Goal: Task Accomplishment & Management: Use online tool/utility

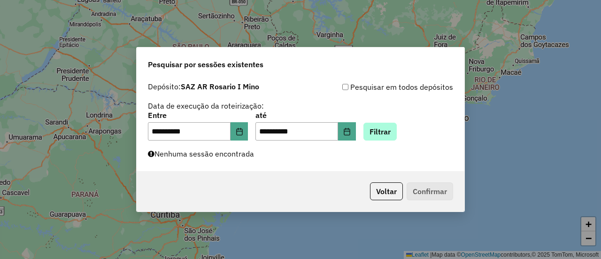
click at [391, 129] on button "Filtrar" at bounding box center [379, 131] width 33 height 18
click at [396, 132] on button "Filtrar" at bounding box center [379, 131] width 33 height 18
click at [389, 132] on button "Filtrar" at bounding box center [379, 131] width 33 height 18
click at [391, 130] on button "Filtrar" at bounding box center [379, 131] width 33 height 18
click at [392, 131] on button "Filtrar" at bounding box center [379, 131] width 33 height 18
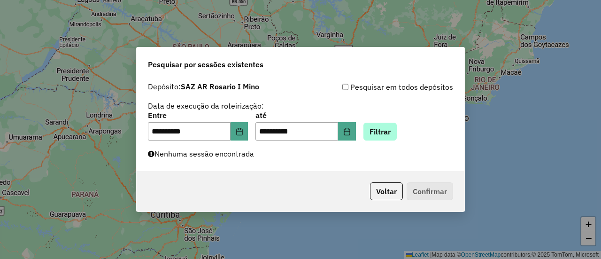
click at [380, 131] on button "Filtrar" at bounding box center [379, 131] width 33 height 18
click at [397, 129] on button "Filtrar" at bounding box center [379, 131] width 33 height 18
click at [395, 131] on button "Filtrar" at bounding box center [379, 131] width 33 height 18
click at [396, 131] on button "Filtrar" at bounding box center [379, 131] width 33 height 18
click at [391, 130] on button "Filtrar" at bounding box center [379, 131] width 33 height 18
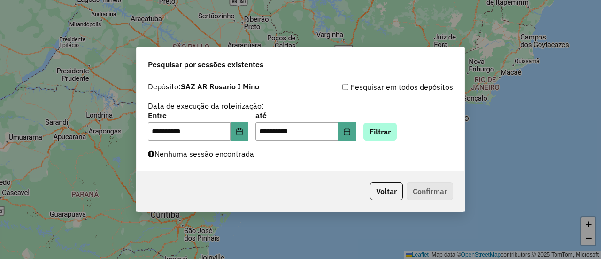
click at [394, 131] on button "Filtrar" at bounding box center [379, 131] width 33 height 18
click at [393, 129] on button "Filtrar" at bounding box center [379, 131] width 33 height 18
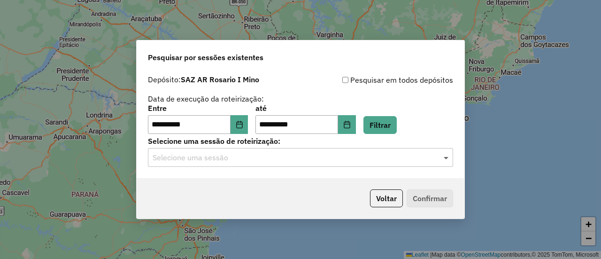
click at [447, 158] on span at bounding box center [447, 157] width 12 height 11
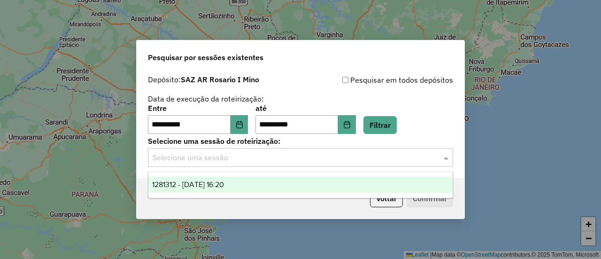
click at [224, 185] on span "1281312 - 24/09/2025 16:20" at bounding box center [188, 184] width 72 height 8
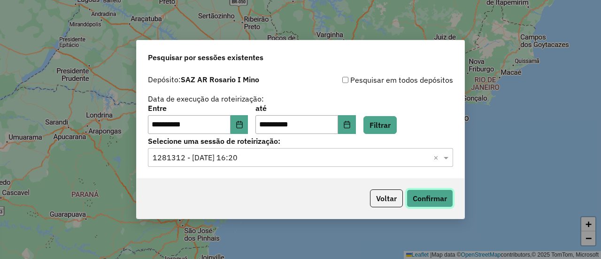
click at [424, 198] on button "Confirmar" at bounding box center [429, 198] width 46 height 18
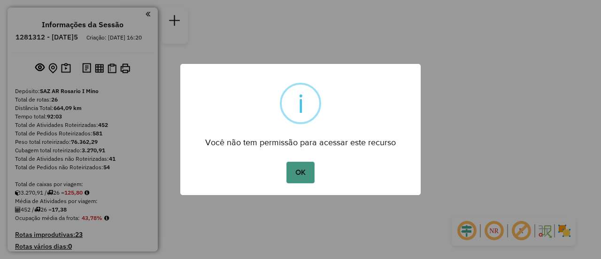
click at [302, 171] on button "OK" at bounding box center [300, 172] width 28 height 22
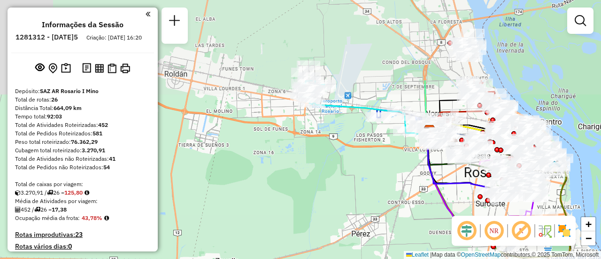
drag, startPoint x: 299, startPoint y: 99, endPoint x: 279, endPoint y: 183, distance: 87.2
click at [278, 188] on div "Janela de atendimento Grade de atendimento Capacidade Transportadoras Veículos …" at bounding box center [300, 129] width 601 height 259
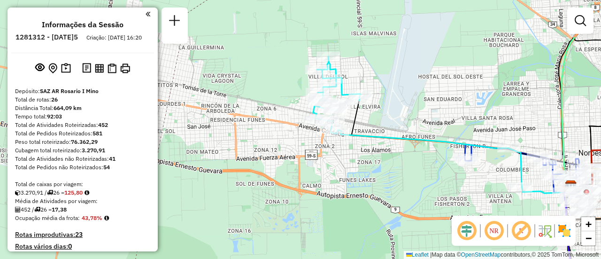
drag, startPoint x: 406, startPoint y: 66, endPoint x: 410, endPoint y: 111, distance: 45.7
click at [410, 111] on div "Janela de atendimento Grade de atendimento Capacidade Transportadoras Veículos …" at bounding box center [300, 129] width 601 height 259
select select "**********"
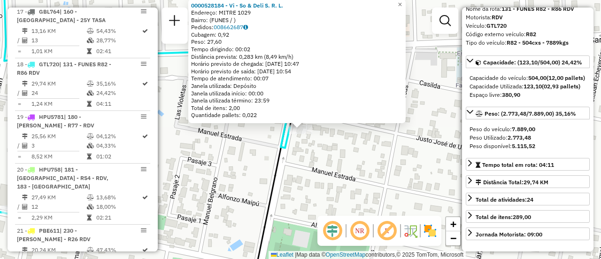
scroll to position [94, 0]
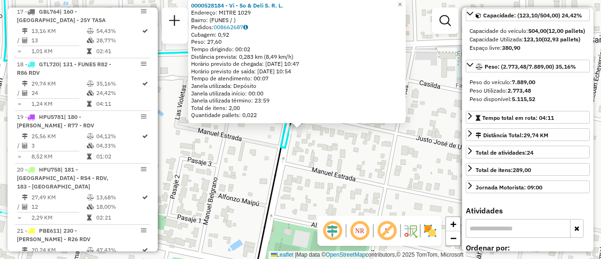
click at [388, 166] on div "0000528184 - Vi - So & Deli S. R. L. Endereço: MITRE 1029 Bairro: (FUNES / ) Pe…" at bounding box center [300, 129] width 601 height 259
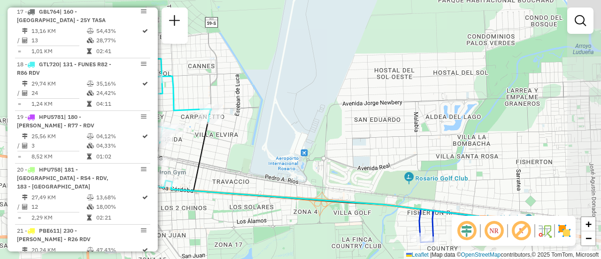
drag, startPoint x: 456, startPoint y: 170, endPoint x: 300, endPoint y: 125, distance: 162.2
click at [275, 128] on div "Janela de atendimento Grade de atendimento Capacidade Transportadoras Veículos …" at bounding box center [300, 129] width 601 height 259
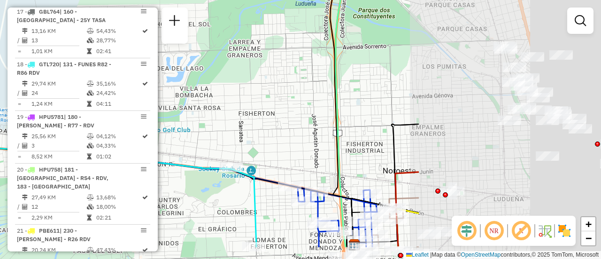
drag, startPoint x: 470, startPoint y: 130, endPoint x: 234, endPoint y: 80, distance: 241.8
click at [200, 76] on div "Janela de atendimento Grade de atendimento Capacidade Transportadoras Veículos …" at bounding box center [300, 129] width 601 height 259
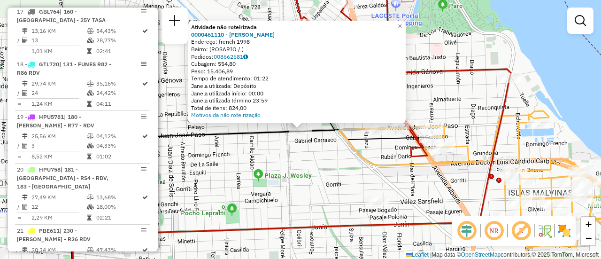
click at [275, 168] on div "Atividade não roteirizada 0000461110 - Gonzales Emanuel - RDV Endereço: french …" at bounding box center [300, 129] width 601 height 259
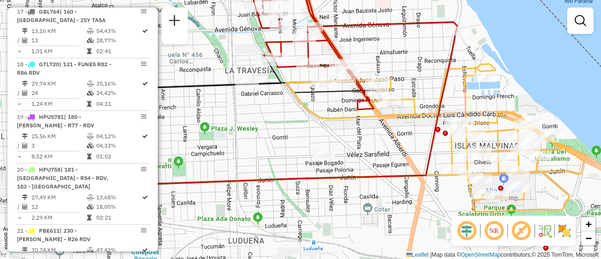
drag, startPoint x: 499, startPoint y: 152, endPoint x: 420, endPoint y: 93, distance: 97.6
click at [420, 93] on icon at bounding box center [237, 134] width 437 height 206
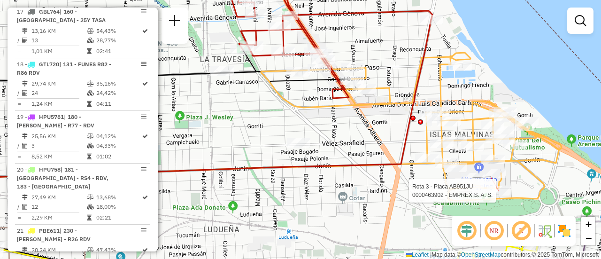
select select "**********"
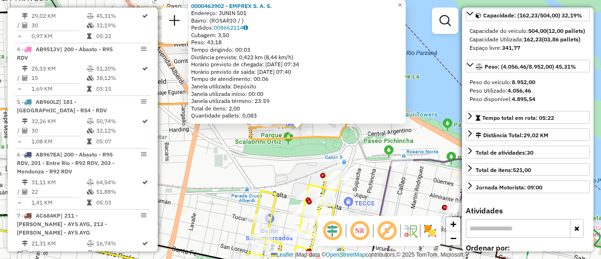
click at [264, 166] on div "0000463902 - EMPREX S. A. S. Endereço: JUNIN 501 Bairro: (ROSARIO / ) Pedidos: …" at bounding box center [300, 129] width 601 height 259
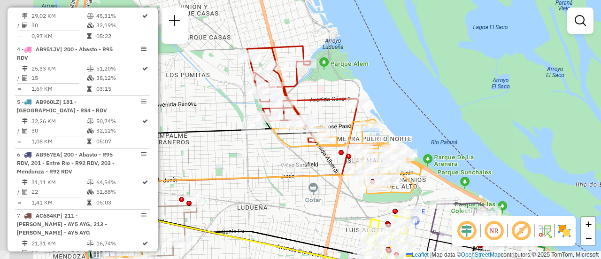
drag, startPoint x: 188, startPoint y: 130, endPoint x: 325, endPoint y: 182, distance: 146.3
click at [325, 182] on div "Janela de atendimento Grade de atendimento Capacidade Transportadoras Veículos …" at bounding box center [300, 129] width 601 height 259
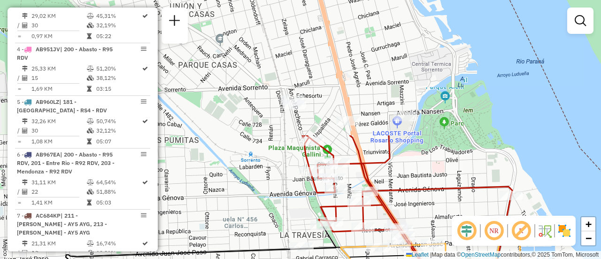
drag, startPoint x: 309, startPoint y: 55, endPoint x: 418, endPoint y: 153, distance: 146.8
click at [418, 198] on div "Janela de atendimento Grade de atendimento Capacidade Transportadoras Veículos …" at bounding box center [300, 129] width 601 height 259
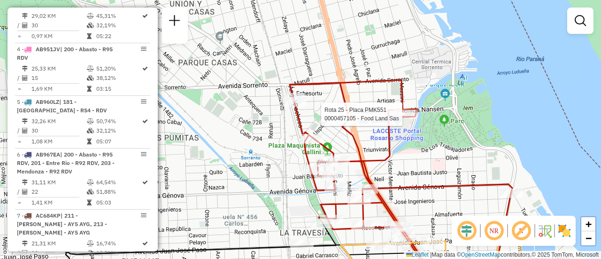
select select "**********"
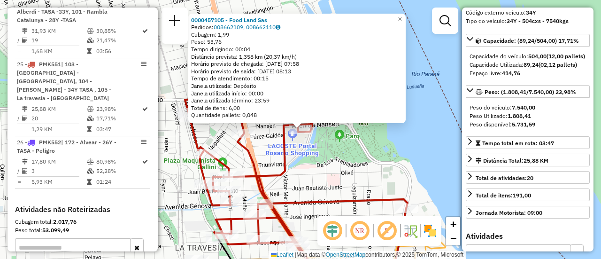
click at [339, 179] on div "0000457105 - Food Land Sas Pedidos: 008662109, 008662110 Cubagem: 1,99 Peso: 53…" at bounding box center [300, 129] width 601 height 259
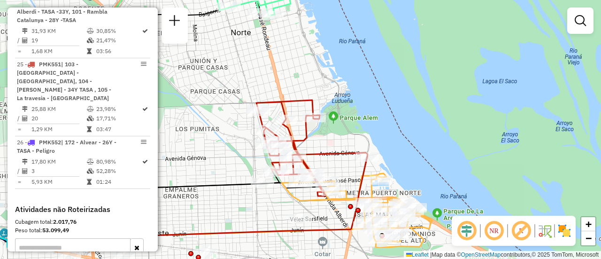
drag, startPoint x: 352, startPoint y: 190, endPoint x: 340, endPoint y: 155, distance: 37.4
click at [341, 156] on div "Janela de atendimento Grade de atendimento Capacidade Transportadoras Veículos …" at bounding box center [300, 129] width 601 height 259
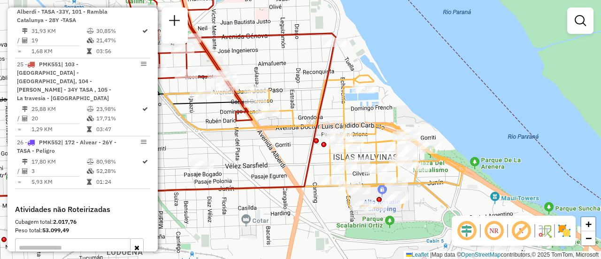
drag, startPoint x: 408, startPoint y: 189, endPoint x: 339, endPoint y: 87, distance: 123.0
click at [339, 87] on div "Janela de atendimento Grade de atendimento Capacidade Transportadoras Veículos …" at bounding box center [300, 129] width 601 height 259
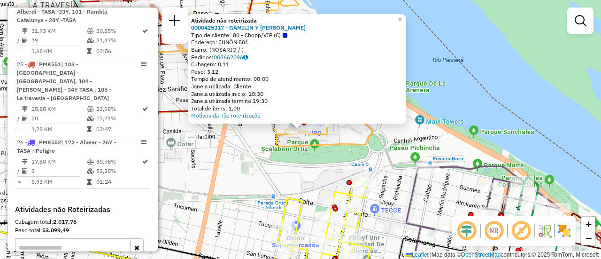
click at [258, 176] on div "Atividade não roteirizada 0000425317 - GAMILIN Y GIACOMINO Tipo de cliente: 80 …" at bounding box center [300, 129] width 601 height 259
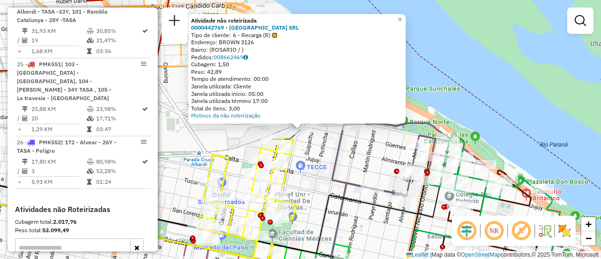
click at [316, 165] on div "Atividade não roteirizada 0000442769 - GARDEN ISLAND SRL Tipo de cliente: 6 - R…" at bounding box center [300, 129] width 601 height 259
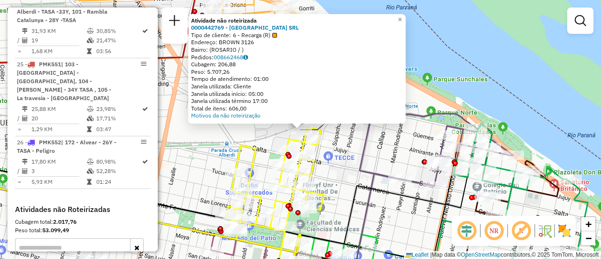
click at [353, 155] on div "Atividade não roteirizada 0000442769 - GARDEN ISLAND SRL Tipo de cliente: 6 - R…" at bounding box center [300, 129] width 601 height 259
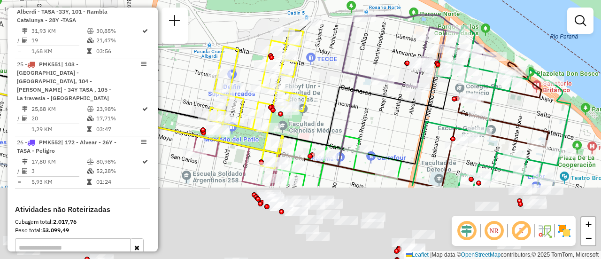
drag, startPoint x: 395, startPoint y: 221, endPoint x: 375, endPoint y: 93, distance: 130.1
click at [375, 93] on div "Janela de atendimento Grade de atendimento Capacidade Transportadoras Veículos …" at bounding box center [300, 129] width 601 height 259
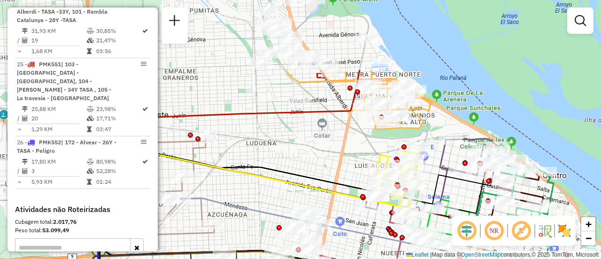
drag, startPoint x: 270, startPoint y: 59, endPoint x: 347, endPoint y: 155, distance: 122.8
click at [347, 155] on div "Janela de atendimento Grade de atendimento Capacidade Transportadoras Veículos …" at bounding box center [300, 129] width 601 height 259
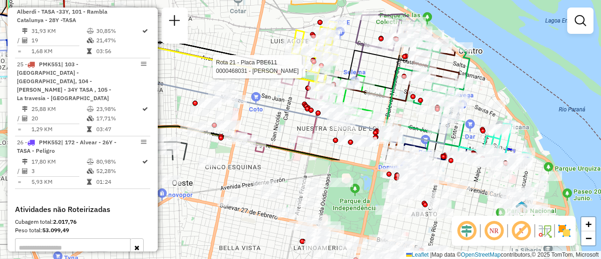
drag, startPoint x: 458, startPoint y: 182, endPoint x: 365, endPoint y: 47, distance: 163.9
click at [365, 47] on icon at bounding box center [215, 48] width 391 height 61
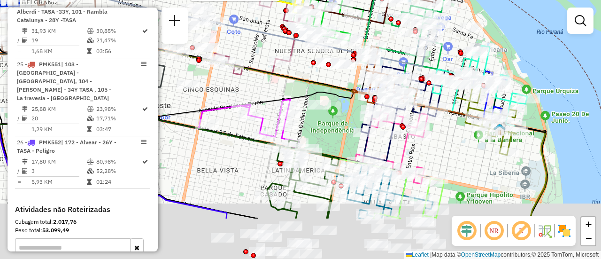
drag, startPoint x: 457, startPoint y: 204, endPoint x: 448, endPoint y: 105, distance: 99.0
click at [447, 107] on div "Rota 21 - Placa PBE611 0000468031 - Navone Alberto Rota 2 - Placa AB951JS 00004…" at bounding box center [300, 129] width 601 height 259
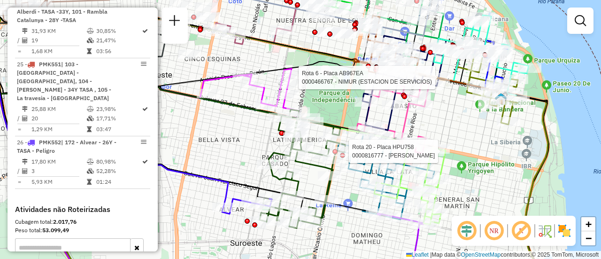
select select "**********"
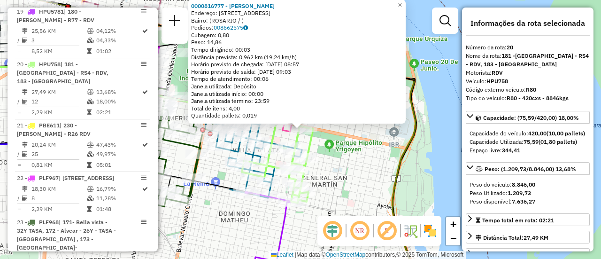
scroll to position [47, 0]
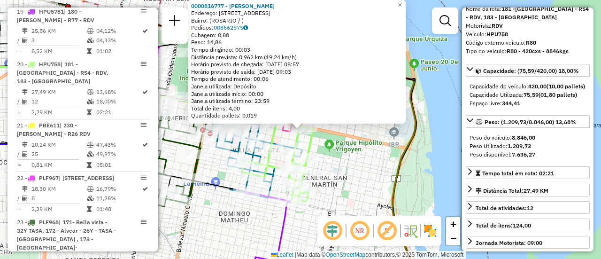
drag, startPoint x: 359, startPoint y: 164, endPoint x: 306, endPoint y: 152, distance: 54.4
click at [359, 164] on div "0000816777 - PATRICELLI W Endereço: AVDA SAN MARTIN 2647 Bairro: (ROSARIO / ) P…" at bounding box center [300, 129] width 601 height 259
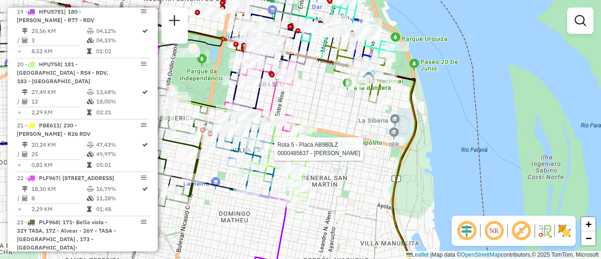
select select "**********"
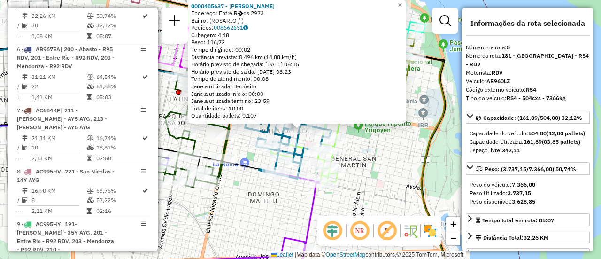
scroll to position [94, 0]
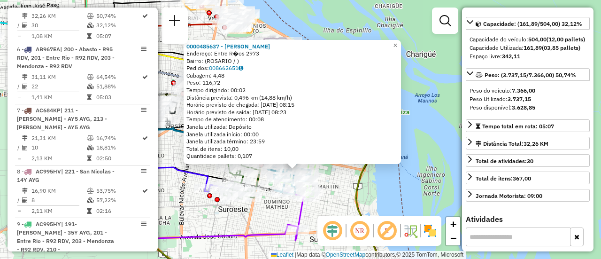
click at [274, 218] on div "0000485637 - Riszutto Jorgelina Endereço: Entre R�os 2973 Bairro: (ROSARIO / ) …" at bounding box center [300, 129] width 601 height 259
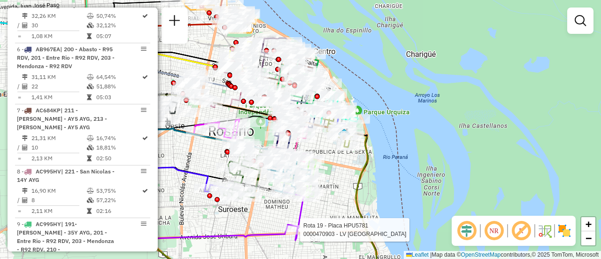
select select "**********"
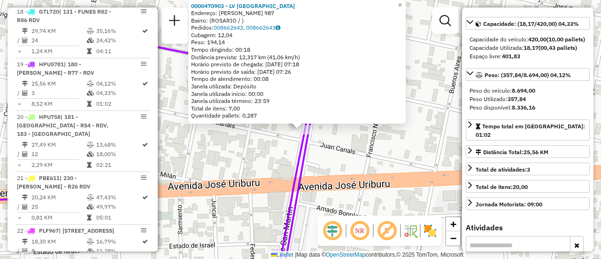
click at [357, 160] on div "0000470903 - LV SAN MARTIN Endereço: JUAN CANALS 987 Bairro: (ROSARIO / ) Pedid…" at bounding box center [300, 129] width 601 height 259
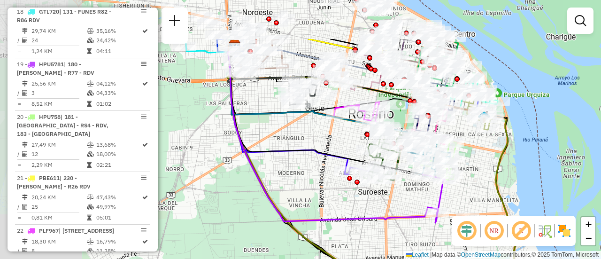
drag, startPoint x: 255, startPoint y: 126, endPoint x: 430, endPoint y: 192, distance: 187.3
click at [439, 197] on div "Janela de atendimento Grade de atendimento Capacidade Transportadoras Veículos …" at bounding box center [300, 129] width 601 height 259
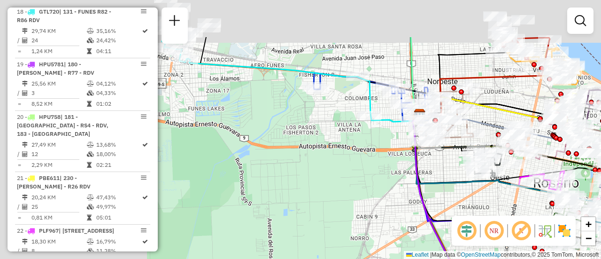
drag, startPoint x: 340, startPoint y: 160, endPoint x: 524, endPoint y: 223, distance: 194.8
click at [538, 237] on hb-router-mapa "Informações da Sessão 1281312 - 24/09/2025 Criação: 23/09/2025 16:20 Depósito: …" at bounding box center [300, 129] width 601 height 259
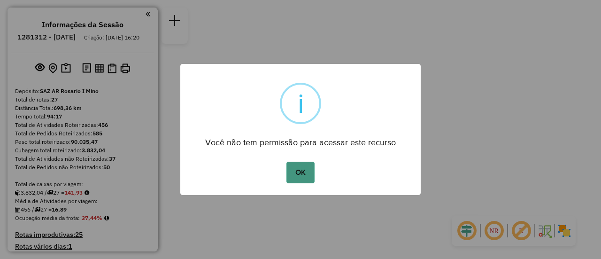
click at [299, 170] on button "OK" at bounding box center [300, 172] width 28 height 22
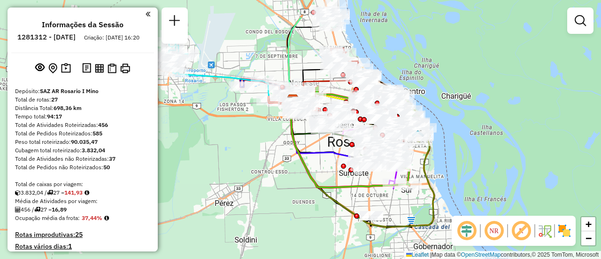
drag, startPoint x: 274, startPoint y: 133, endPoint x: 286, endPoint y: 172, distance: 40.7
click at [287, 182] on div "Janela de atendimento Grade de atendimento Capacidade Transportadoras Veículos …" at bounding box center [300, 129] width 601 height 259
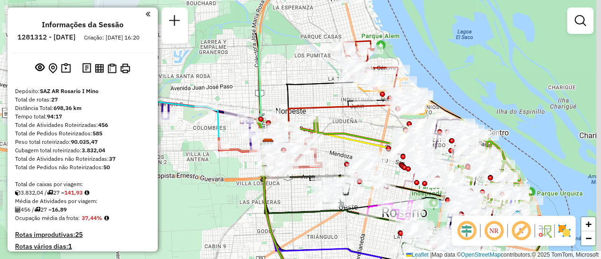
drag, startPoint x: 381, startPoint y: 66, endPoint x: 334, endPoint y: 125, distance: 75.1
click at [334, 125] on div "Janela de atendimento Grade de atendimento Capacidade Transportadoras Veículos …" at bounding box center [300, 129] width 601 height 259
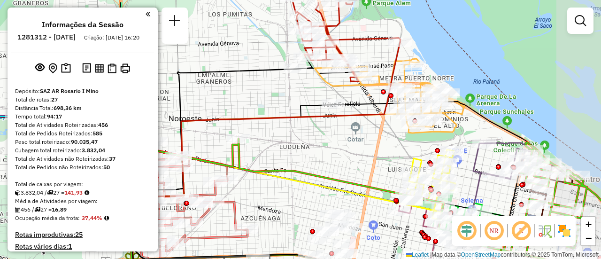
drag, startPoint x: 412, startPoint y: 117, endPoint x: 353, endPoint y: 145, distance: 64.6
click at [353, 145] on div "Janela de atendimento Grade de atendimento Capacidade Transportadoras Veículos …" at bounding box center [300, 129] width 601 height 259
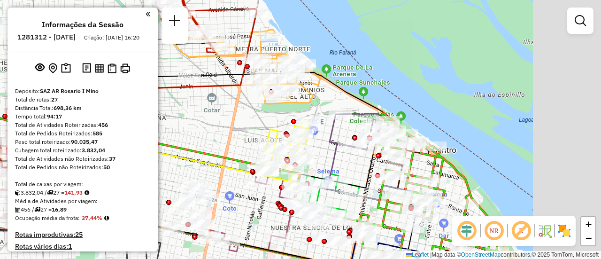
drag, startPoint x: 376, startPoint y: 130, endPoint x: 214, endPoint y: 107, distance: 163.6
click at [213, 108] on div "Janela de atendimento Grade de atendimento Capacidade Transportadoras Veículos …" at bounding box center [300, 129] width 601 height 259
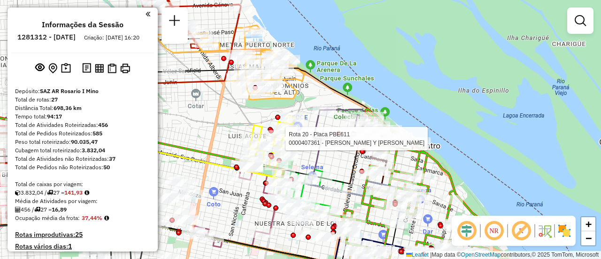
select select "**********"
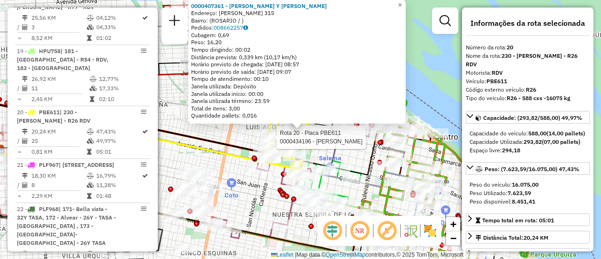
scroll to position [1468, 0]
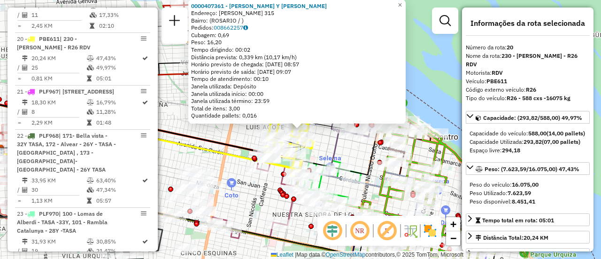
click at [254, 185] on div "0000407361 - FABIAN LEONARDO CATALA Y MAURO CATALA Endereço: VERA MUJICA 315 Ba…" at bounding box center [300, 129] width 601 height 259
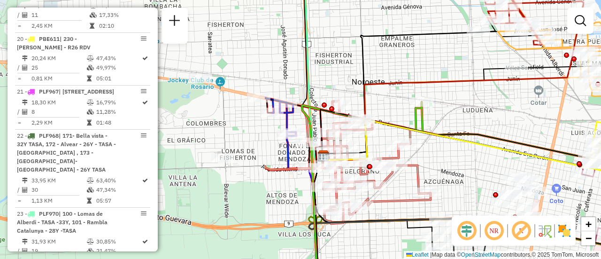
drag, startPoint x: 250, startPoint y: 147, endPoint x: 575, endPoint y: 152, distance: 325.2
click at [575, 152] on icon at bounding box center [459, 134] width 278 height 50
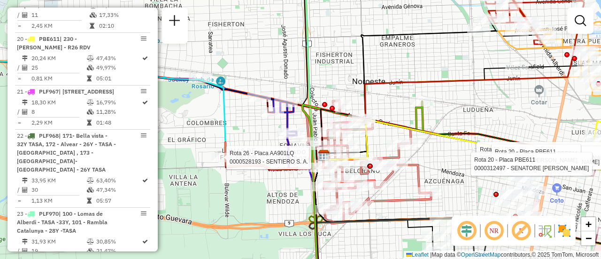
select select "**********"
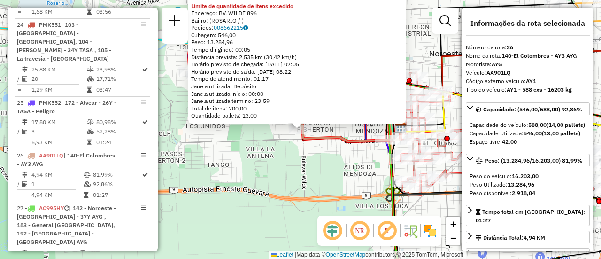
scroll to position [1825, 0]
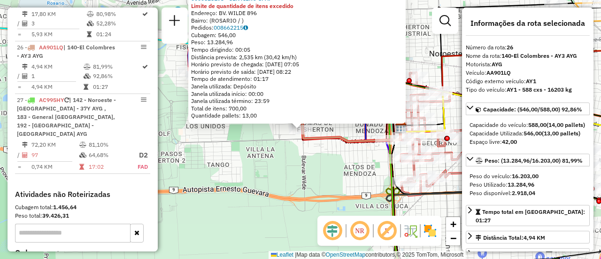
click at [324, 173] on div "0000528193 - SENTIERO S. A. Limite de quantidade de itens excedido Endereço: BV…" at bounding box center [300, 129] width 601 height 259
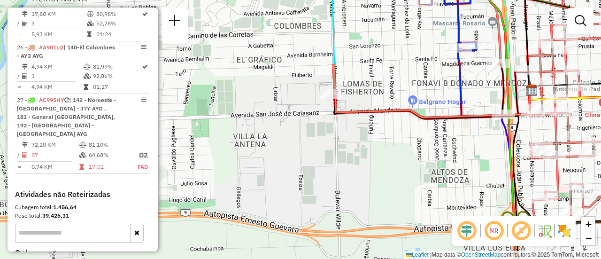
drag, startPoint x: 233, startPoint y: 99, endPoint x: 277, endPoint y: 101, distance: 43.7
click at [277, 101] on div "Janela de atendimento Grade de atendimento Capacidade Transportadoras Veículos …" at bounding box center [300, 129] width 601 height 259
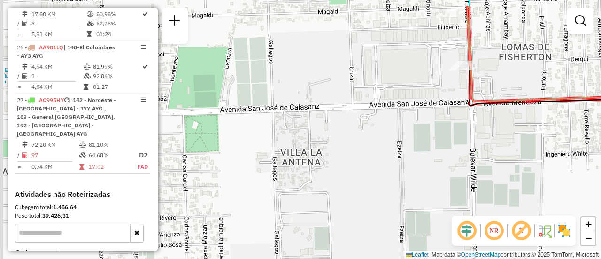
drag, startPoint x: 331, startPoint y: 101, endPoint x: 445, endPoint y: 122, distance: 115.3
click at [445, 122] on div "Janela de atendimento Grade de atendimento Capacidade Transportadoras Veículos …" at bounding box center [300, 129] width 601 height 259
select select "**********"
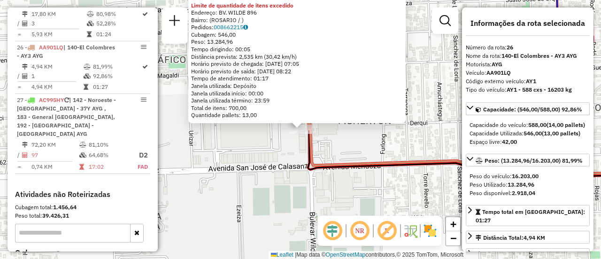
click at [360, 141] on div "0000528193 - SENTIERO S. A. Limite de quantidade de itens excedido Endereço: BV…" at bounding box center [300, 129] width 601 height 259
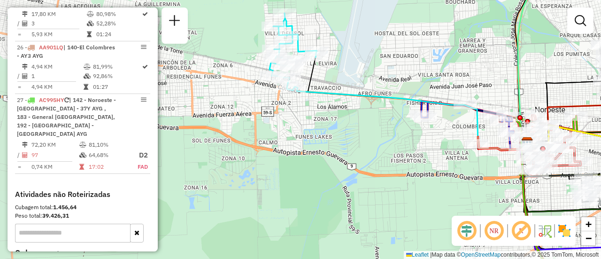
drag, startPoint x: 268, startPoint y: 119, endPoint x: 366, endPoint y: 128, distance: 98.0
click at [366, 128] on div "Janela de atendimento Grade de atendimento Capacidade Transportadoras Veículos …" at bounding box center [300, 129] width 601 height 259
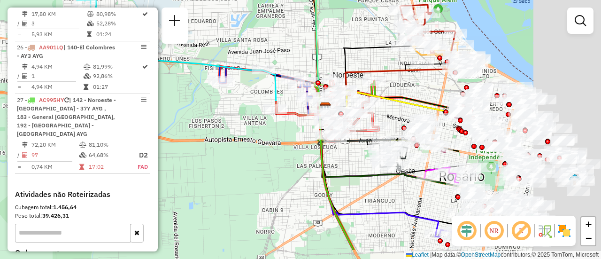
drag, startPoint x: 346, startPoint y: 50, endPoint x: 200, endPoint y: 34, distance: 146.8
click at [196, 34] on div "Janela de atendimento Grade de atendimento Capacidade Transportadoras Veículos …" at bounding box center [300, 129] width 601 height 259
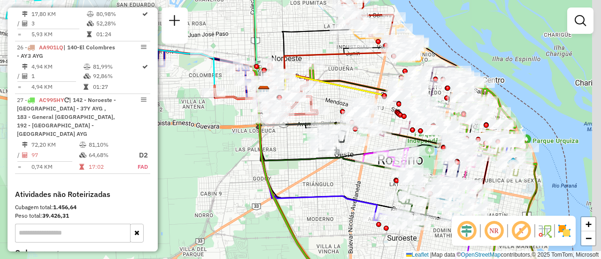
drag, startPoint x: 366, startPoint y: 73, endPoint x: 360, endPoint y: 73, distance: 6.6
click at [360, 73] on div "Janela de atendimento Grade de atendimento Capacidade Transportadoras Veículos …" at bounding box center [300, 129] width 601 height 259
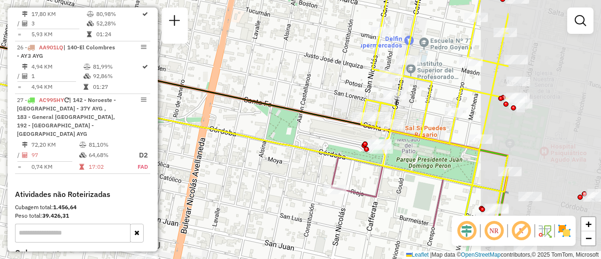
drag, startPoint x: 518, startPoint y: 108, endPoint x: 238, endPoint y: 13, distance: 295.4
click at [239, 13] on div "Rota 27 - Placa AC995HY 0000553299 - Romi Sagradin Janela de atendimento Grade …" at bounding box center [300, 129] width 601 height 259
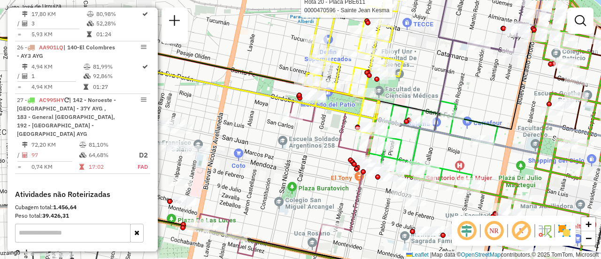
select select "**********"
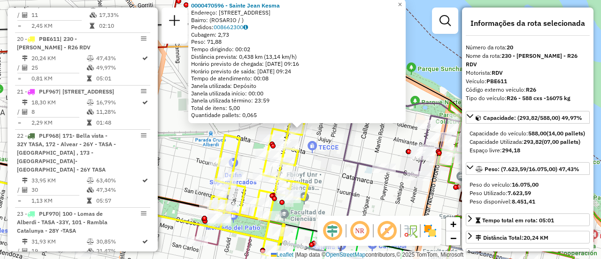
scroll to position [47, 0]
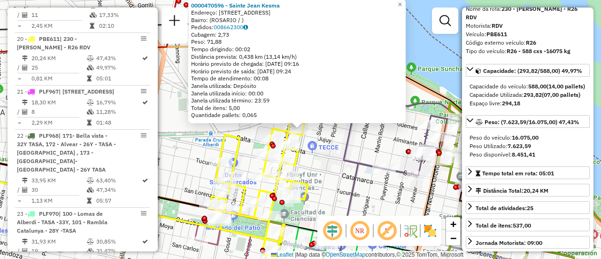
click at [374, 144] on div "0000470596 - Sainte Jean Kesma Endereço: AV FRANCIA 58 Bairro: (ROSARIO / ) Ped…" at bounding box center [300, 129] width 601 height 259
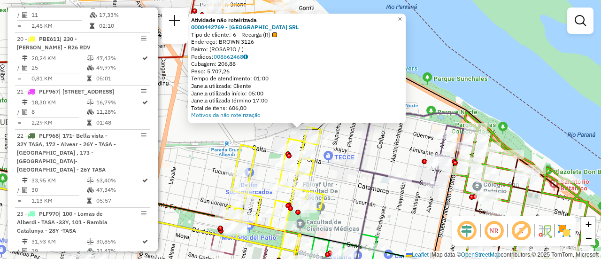
click at [258, 139] on div "Atividade não roteirizada 0000442769 - GARDEN ISLAND SRL Tipo de cliente: 6 - R…" at bounding box center [300, 129] width 601 height 259
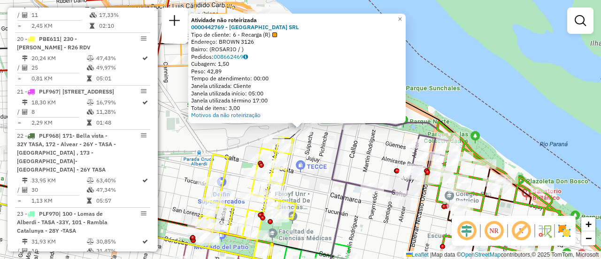
click at [249, 143] on div "Atividade não roteirizada 0000442769 - GARDEN ISLAND SRL Tipo de cliente: 6 - R…" at bounding box center [300, 129] width 601 height 259
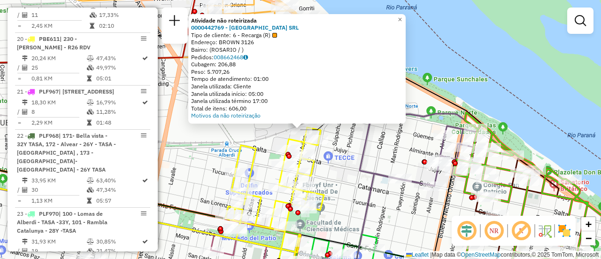
click at [262, 138] on div "Atividade não roteirizada 0000442769 - GARDEN ISLAND SRL Tipo de cliente: 6 - R…" at bounding box center [300, 129] width 601 height 259
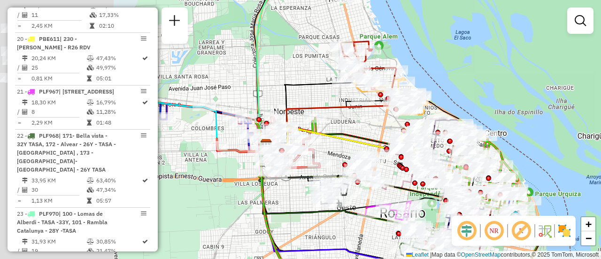
drag, startPoint x: 235, startPoint y: 159, endPoint x: 434, endPoint y: 125, distance: 202.3
click at [434, 125] on div "Janela de atendimento Grade de atendimento Capacidade Transportadoras Veículos …" at bounding box center [300, 129] width 601 height 259
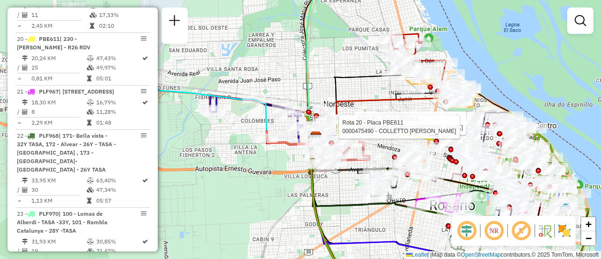
click at [289, 201] on div "Rota 20 - Placa PBE611 0000542986 - Spinozzi Fernando German Rota 20 - Placa PB…" at bounding box center [300, 129] width 601 height 259
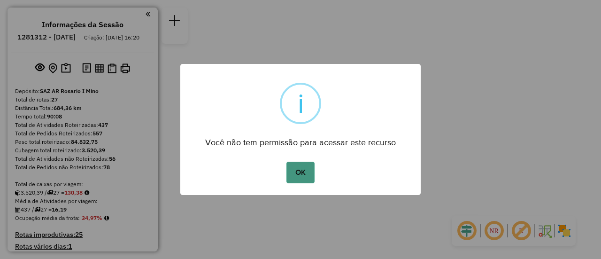
click at [303, 170] on button "OK" at bounding box center [300, 172] width 28 height 22
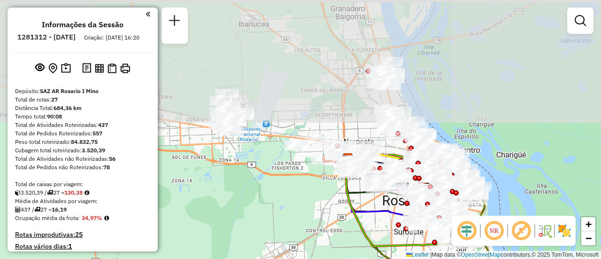
drag, startPoint x: 263, startPoint y: 28, endPoint x: 292, endPoint y: 207, distance: 181.5
click at [292, 207] on div "Janela de atendimento Grade de atendimento Capacidade Transportadoras Veículos …" at bounding box center [300, 129] width 601 height 259
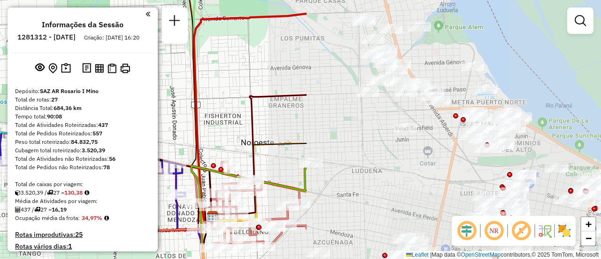
drag, startPoint x: 426, startPoint y: 137, endPoint x: 92, endPoint y: 97, distance: 336.1
click at [70, 97] on hb-router-mapa "Informações da Sessão 1281312 - 24/09/2025 Criação: 23/09/2025 16:20 Depósito: …" at bounding box center [300, 129] width 601 height 259
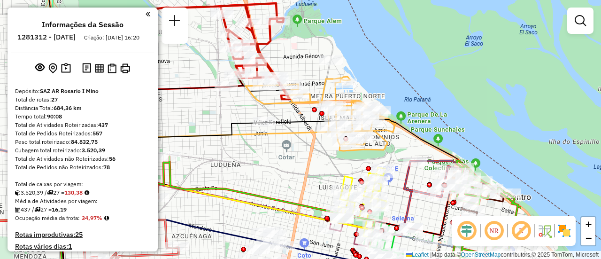
drag, startPoint x: 404, startPoint y: 152, endPoint x: 265, endPoint y: 146, distance: 140.0
click at [265, 146] on div "Janela de atendimento Grade de atendimento Capacidade Transportadoras Veículos …" at bounding box center [300, 129] width 601 height 259
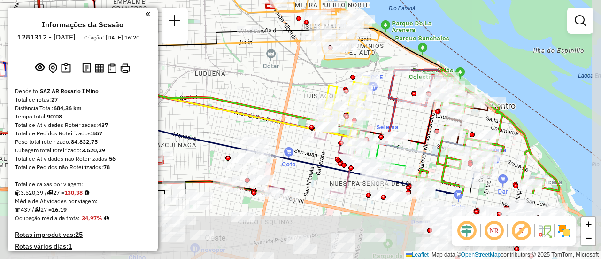
drag, startPoint x: 303, startPoint y: 185, endPoint x: 288, endPoint y: 94, distance: 92.3
click at [288, 94] on div "Janela de atendimento Grade de atendimento Capacidade Transportadoras Veículos …" at bounding box center [300, 129] width 601 height 259
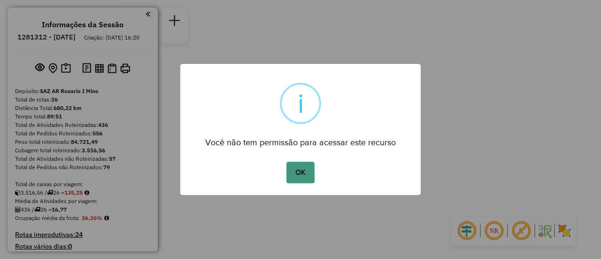
click at [300, 171] on button "OK" at bounding box center [300, 172] width 28 height 22
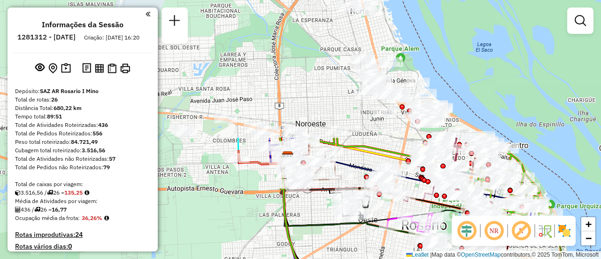
drag, startPoint x: 314, startPoint y: 58, endPoint x: 309, endPoint y: 227, distance: 169.0
click at [307, 227] on icon at bounding box center [353, 197] width 147 height 81
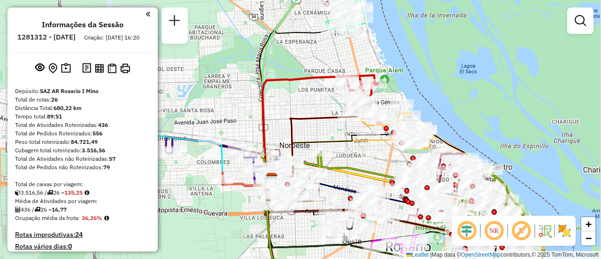
drag, startPoint x: 380, startPoint y: 145, endPoint x: 354, endPoint y: 160, distance: 29.9
click at [354, 160] on div "Janela de atendimento Grade de atendimento Capacidade Transportadoras Veículos …" at bounding box center [300, 129] width 601 height 259
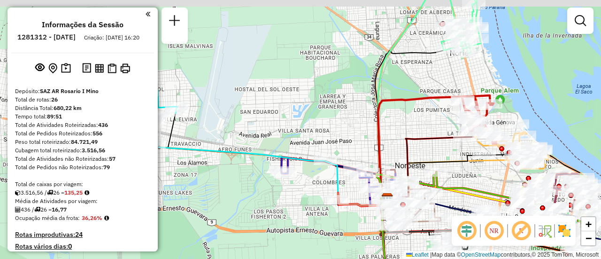
drag, startPoint x: 254, startPoint y: 92, endPoint x: 587, endPoint y: 143, distance: 337.0
click at [587, 143] on div "Janela de atendimento Grade de atendimento Capacidade Transportadoras Veículos …" at bounding box center [300, 129] width 601 height 259
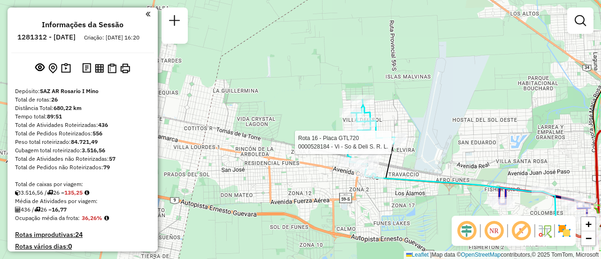
select select "**********"
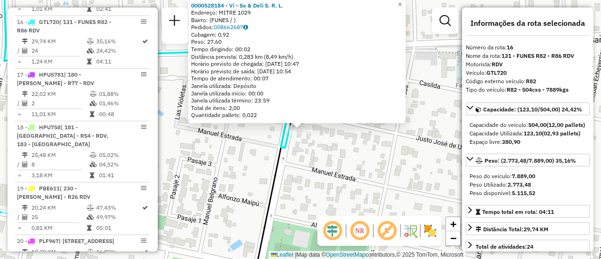
scroll to position [47, 0]
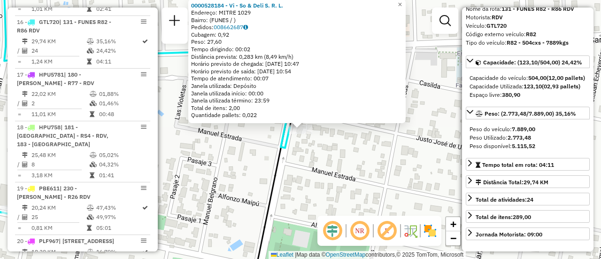
click at [379, 165] on div "0000528184 - Vi - So & Deli S. R. L. Endereço: MITRE 1029 Bairro: (FUNES / ) Pe…" at bounding box center [300, 129] width 601 height 259
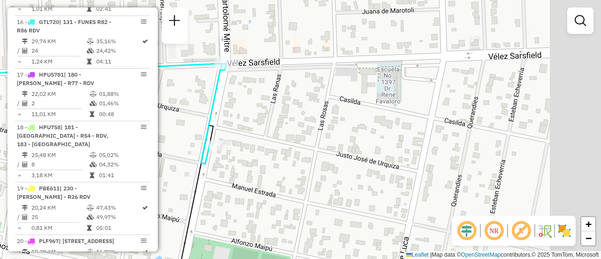
drag, startPoint x: 421, startPoint y: 139, endPoint x: 303, endPoint y: 186, distance: 127.2
click at [289, 191] on div "Janela de atendimento Grade de atendimento Capacidade Transportadoras Veículos …" at bounding box center [300, 129] width 601 height 259
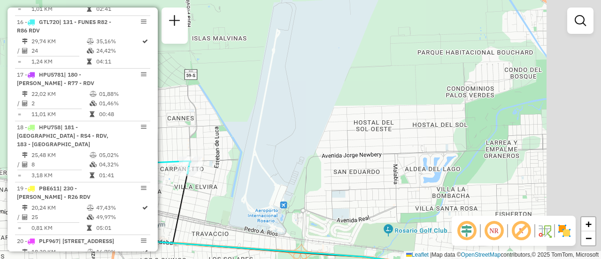
drag, startPoint x: 376, startPoint y: 171, endPoint x: 177, endPoint y: 171, distance: 199.0
click at [175, 172] on div "Janela de atendimento Grade de atendimento Capacidade Transportadoras Veículos …" at bounding box center [300, 129] width 601 height 259
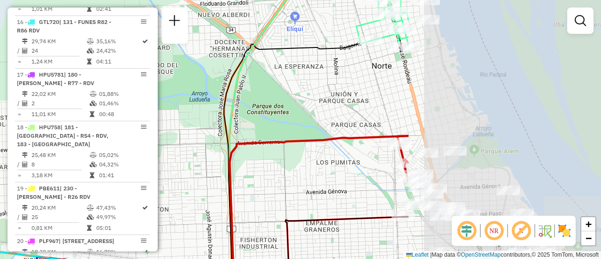
drag, startPoint x: 470, startPoint y: 161, endPoint x: 224, endPoint y: 158, distance: 245.9
click at [209, 159] on div "Janela de atendimento Grade de atendimento Capacidade Transportadoras Veículos …" at bounding box center [300, 129] width 601 height 259
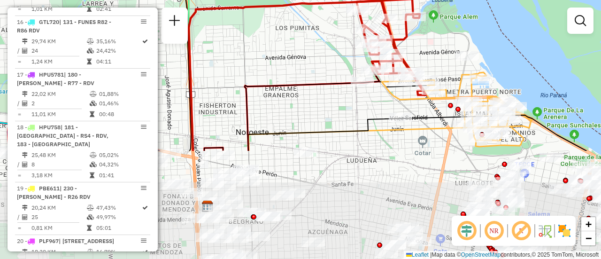
drag, startPoint x: 458, startPoint y: 192, endPoint x: 426, endPoint y: 58, distance: 137.7
click at [426, 58] on div "Janela de atendimento Grade de atendimento Capacidade Transportadoras Veículos …" at bounding box center [300, 129] width 601 height 259
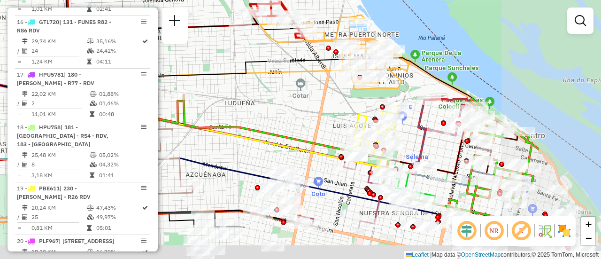
drag, startPoint x: 449, startPoint y: 154, endPoint x: 327, endPoint y: 97, distance: 134.8
click at [327, 97] on div "Janela de atendimento Grade de atendimento Capacidade Transportadoras Veículos …" at bounding box center [300, 129] width 601 height 259
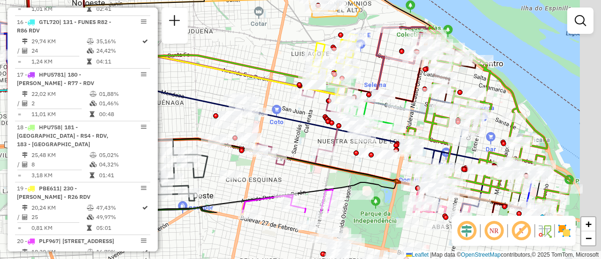
drag, startPoint x: 317, startPoint y: 148, endPoint x: 252, endPoint y: 32, distance: 132.8
click at [248, 35] on icon at bounding box center [296, 118] width 549 height 190
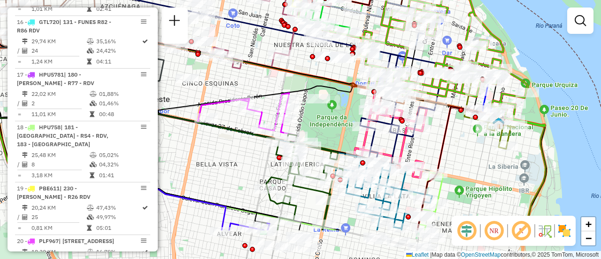
drag, startPoint x: 349, startPoint y: 168, endPoint x: 334, endPoint y: 112, distance: 58.3
click at [334, 112] on div "Janela de atendimento Grade de atendimento Capacidade Transportadoras Veículos …" at bounding box center [300, 129] width 601 height 259
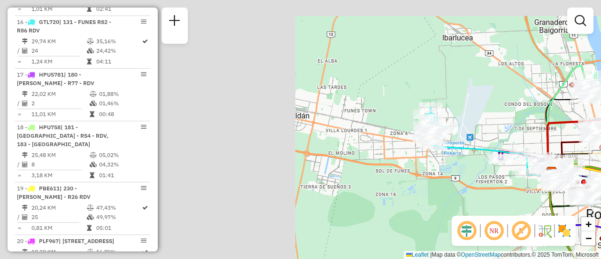
drag, startPoint x: 212, startPoint y: 158, endPoint x: 539, endPoint y: 212, distance: 331.0
click at [539, 215] on hb-router-mapa "Informações da Sessão 1281312 - 24/09/2025 Criação: 23/09/2025 16:20 Depósito: …" at bounding box center [300, 129] width 601 height 259
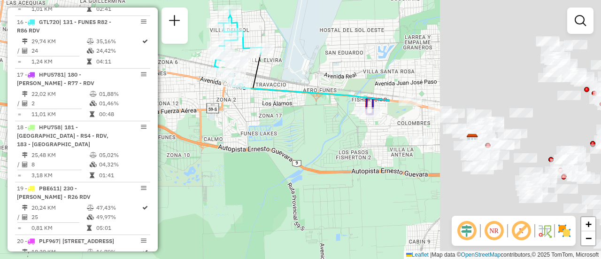
drag, startPoint x: 485, startPoint y: 153, endPoint x: 199, endPoint y: 128, distance: 286.8
click at [199, 128] on div "Janela de atendimento Grade de atendimento Capacidade Transportadoras Veículos …" at bounding box center [300, 129] width 601 height 259
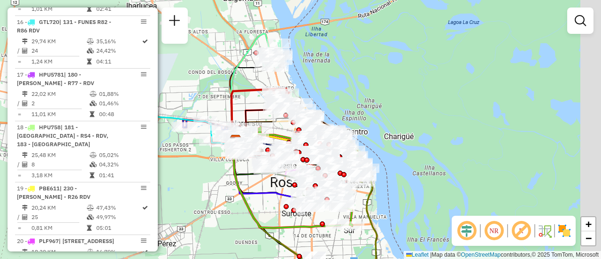
drag, startPoint x: 347, startPoint y: 89, endPoint x: 232, endPoint y: 104, distance: 115.9
click at [232, 104] on icon at bounding box center [256, 116] width 51 height 54
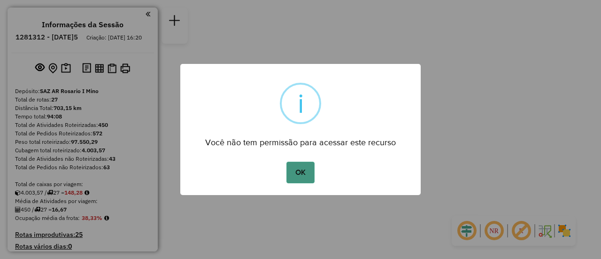
click at [298, 178] on button "OK" at bounding box center [300, 172] width 28 height 22
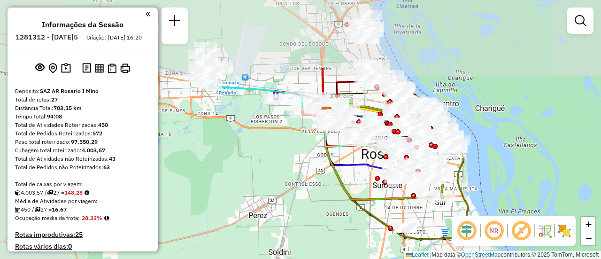
drag, startPoint x: 318, startPoint y: 142, endPoint x: 364, endPoint y: 199, distance: 73.7
click at [364, 199] on icon at bounding box center [392, 149] width 142 height 101
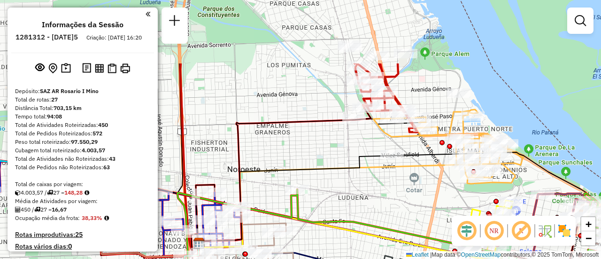
drag, startPoint x: 370, startPoint y: 65, endPoint x: 301, endPoint y: 166, distance: 121.8
click at [301, 165] on div "Janela de atendimento Grade de atendimento Capacidade Transportadoras Veículos …" at bounding box center [300, 129] width 601 height 259
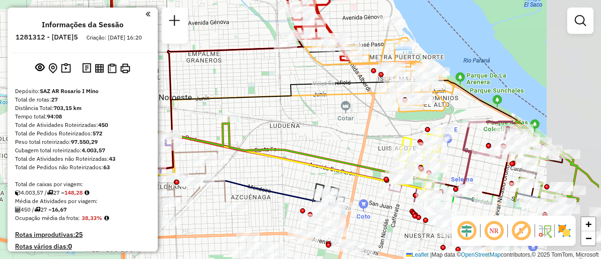
drag, startPoint x: 424, startPoint y: 193, endPoint x: 339, endPoint y: 99, distance: 126.6
click at [339, 99] on div "Janela de atendimento Grade de atendimento Capacidade Transportadoras Veículos …" at bounding box center [300, 129] width 601 height 259
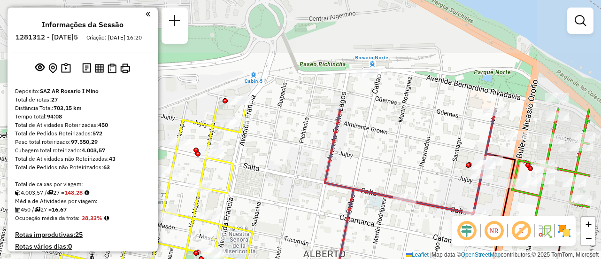
drag, startPoint x: 521, startPoint y: 68, endPoint x: 426, endPoint y: 202, distance: 164.8
click at [426, 203] on div "Janela de atendimento Grade de atendimento Capacidade Transportadoras Veículos …" at bounding box center [300, 129] width 601 height 259
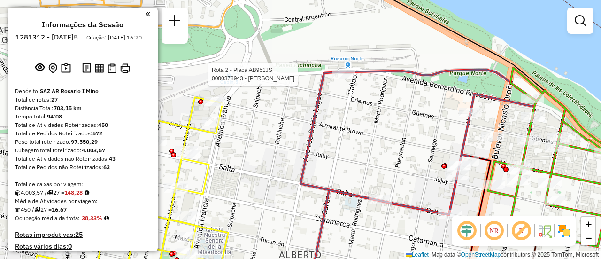
select select "**********"
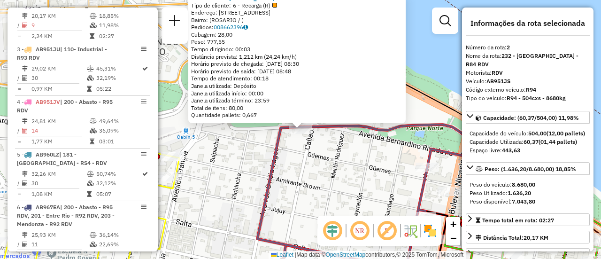
scroll to position [47, 0]
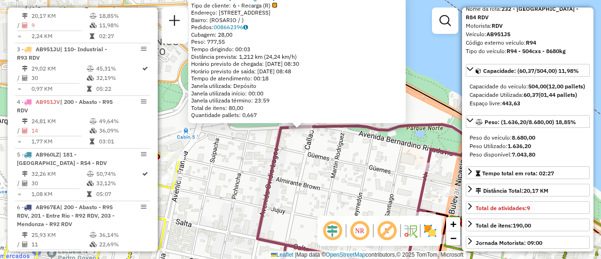
click at [364, 192] on div "0000378943 - PERALTA EDGARDO FRANCISCO Tipo de cliente: 6 - Recarga (R) Endereç…" at bounding box center [300, 129] width 601 height 259
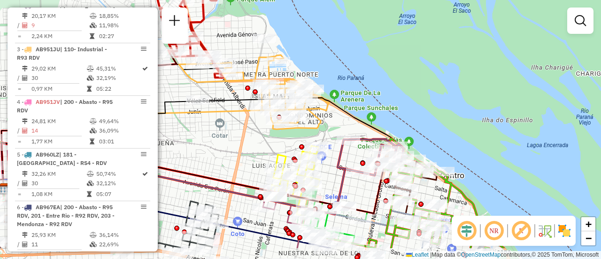
drag, startPoint x: 344, startPoint y: 221, endPoint x: 337, endPoint y: 149, distance: 73.0
click at [336, 153] on icon at bounding box center [190, 183] width 373 height 61
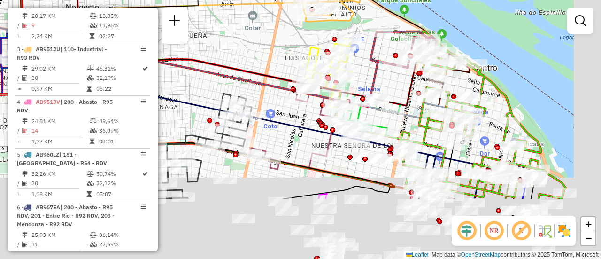
drag, startPoint x: 442, startPoint y: 179, endPoint x: 351, endPoint y: 23, distance: 179.6
click at [339, 10] on div "Janela de atendimento Grade de atendimento Capacidade Transportadoras Veículos …" at bounding box center [300, 129] width 601 height 259
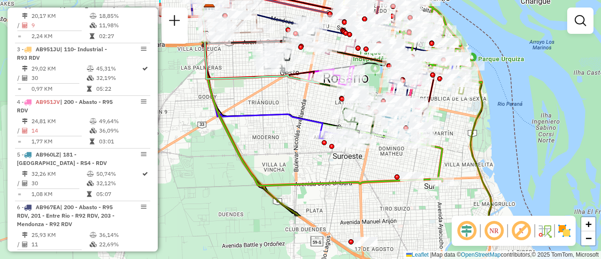
drag, startPoint x: 451, startPoint y: 185, endPoint x: 455, endPoint y: 122, distance: 63.4
click at [455, 122] on div "Janela de atendimento Grade de atendimento Capacidade Transportadoras Veículos …" at bounding box center [300, 129] width 601 height 259
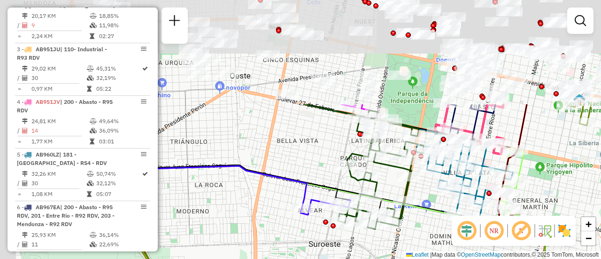
drag, startPoint x: 371, startPoint y: 138, endPoint x: 409, endPoint y: 268, distance: 135.4
click at [409, 258] on html "Aguarde... Pop-up bloqueado! Seu navegador bloqueou automáticamente a abertura …" at bounding box center [300, 129] width 601 height 259
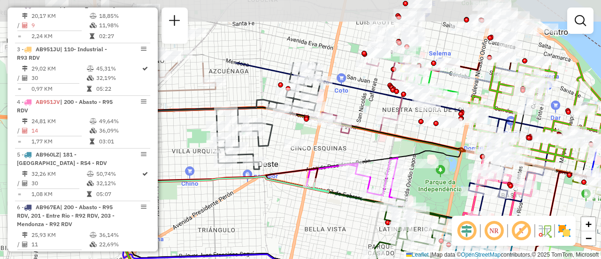
drag, startPoint x: 322, startPoint y: 183, endPoint x: 350, endPoint y: 272, distance: 92.5
click at [350, 258] on html "Aguarde... Pop-up bloqueado! Seu navegador bloqueou automáticamente a abertura …" at bounding box center [300, 129] width 601 height 259
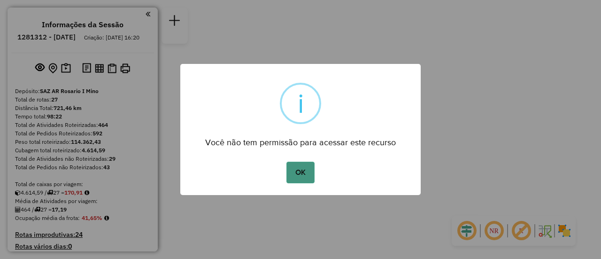
click at [296, 172] on button "OK" at bounding box center [300, 172] width 28 height 22
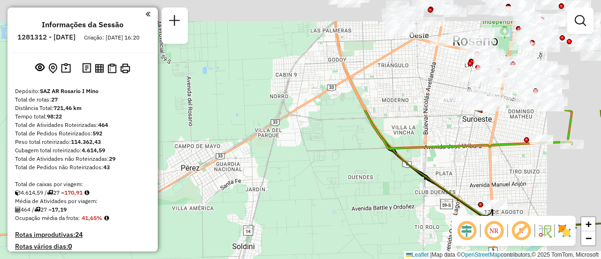
drag, startPoint x: 374, startPoint y: 66, endPoint x: 309, endPoint y: 219, distance: 166.4
click at [282, 258] on html "Aguarde... Pop-up bloqueado! Seu navegador bloqueou automáticamente a abertura …" at bounding box center [300, 129] width 601 height 259
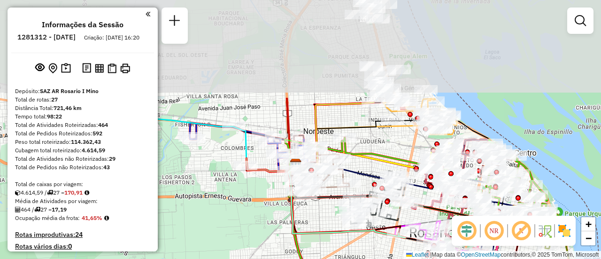
drag, startPoint x: 367, startPoint y: 137, endPoint x: 362, endPoint y: 240, distance: 103.4
click at [359, 258] on html "Aguarde... Pop-up bloqueado! Seu navegador bloqueou automáticamente a abertura …" at bounding box center [300, 129] width 601 height 259
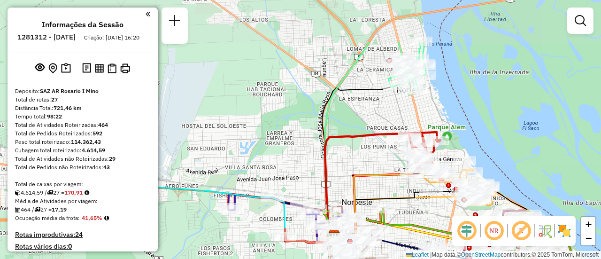
drag, startPoint x: 364, startPoint y: 153, endPoint x: 401, endPoint y: 221, distance: 77.3
select select "**********"
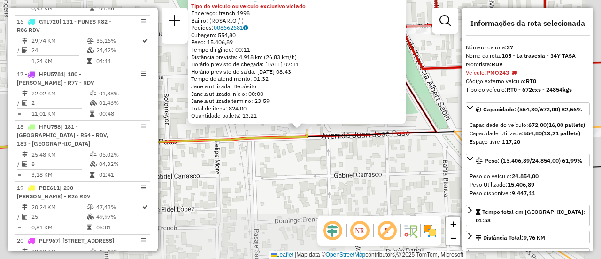
scroll to position [1817, 0]
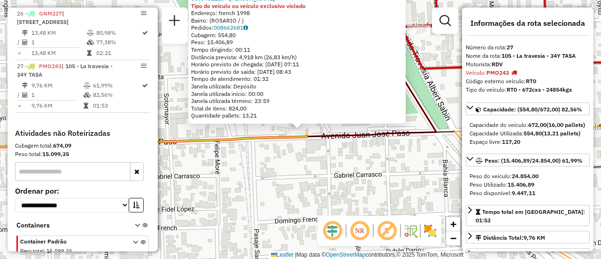
click at [323, 184] on div "0000461110 - Gonzales Emanuel - RDV Tipo do veículo ou veículo exclusivo violad…" at bounding box center [300, 129] width 601 height 259
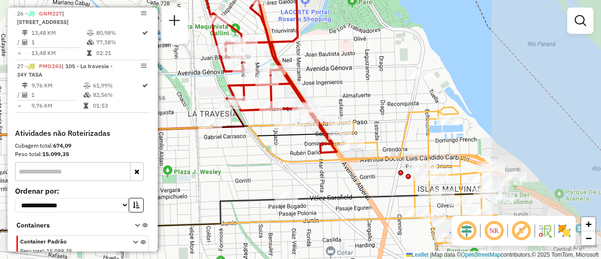
drag, startPoint x: 419, startPoint y: 195, endPoint x: 251, endPoint y: 160, distance: 171.2
click at [252, 160] on div "Janela de atendimento Grade de atendimento Capacidade Transportadoras Veículos …" at bounding box center [300, 129] width 601 height 259
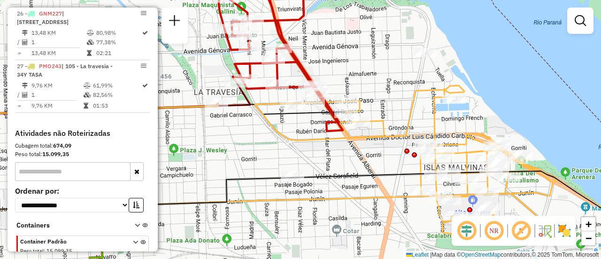
drag, startPoint x: 329, startPoint y: 100, endPoint x: 339, endPoint y: 78, distance: 23.5
click at [339, 78] on div "Janela de atendimento Grade de atendimento Capacidade Transportadoras Veículos …" at bounding box center [300, 129] width 601 height 259
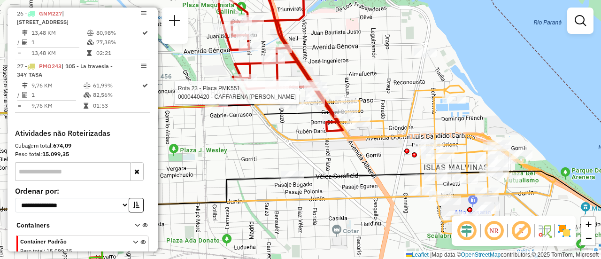
select select "**********"
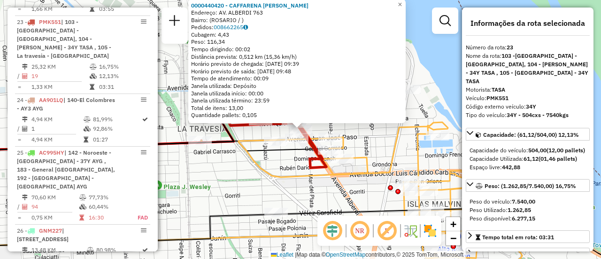
scroll to position [94, 0]
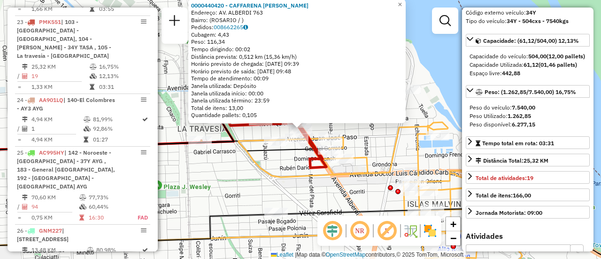
click at [258, 178] on div "0000440420 - CAFFARENA MAXIMILIANO ANDRES Endereço: AV. ALBERDI 763 Bairro: (RO…" at bounding box center [300, 129] width 601 height 259
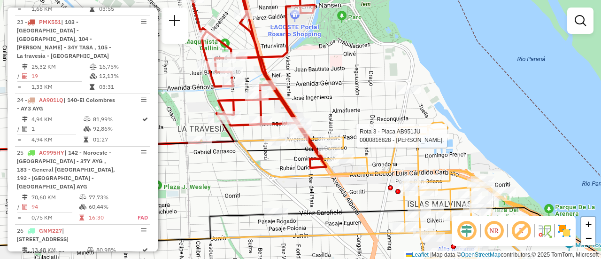
select select "**********"
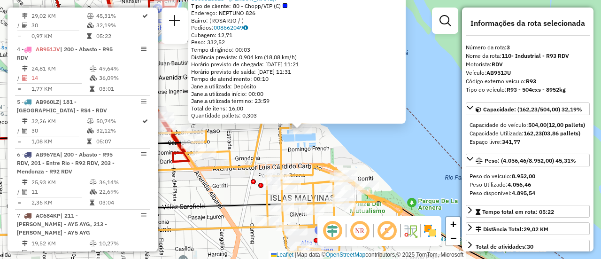
scroll to position [47, 0]
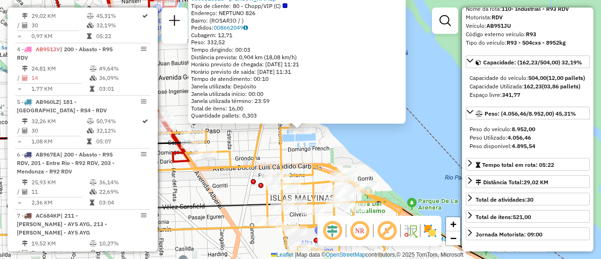
click at [221, 184] on div "0000816828 - DANIEL GUE. Tipo de cliente: 80 - Chopp/VIP (C) Endereço: NEPTUNO …" at bounding box center [300, 129] width 601 height 259
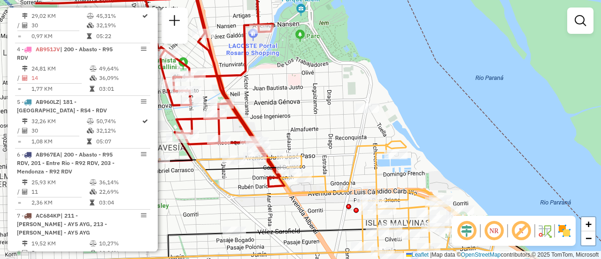
drag, startPoint x: 261, startPoint y: 145, endPoint x: 393, endPoint y: 170, distance: 134.4
click at [388, 173] on icon at bounding box center [347, 215] width 300 height 148
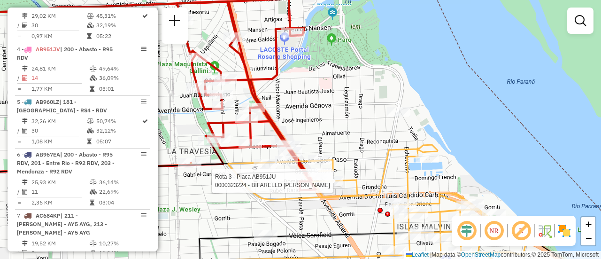
select select "**********"
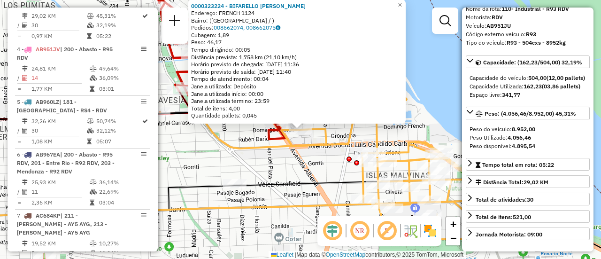
scroll to position [94, 0]
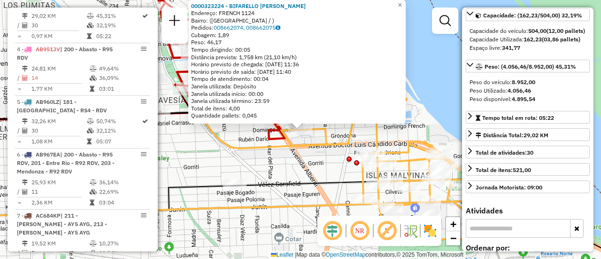
click at [267, 166] on div "0000323224 - BIFARELLO DANIEL OSCAR Endereço: FRENCH 1124 Bairro: (VILLA DEL RO…" at bounding box center [300, 129] width 601 height 259
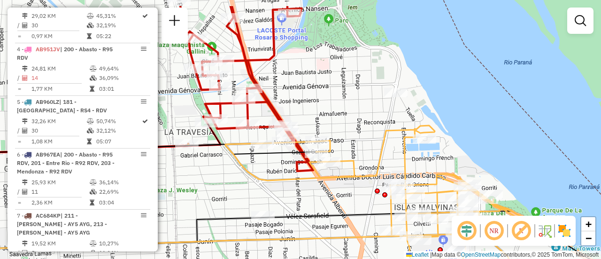
drag, startPoint x: 237, startPoint y: 136, endPoint x: 290, endPoint y: 184, distance: 71.1
click at [281, 183] on div "Janela de atendimento Grade de atendimento Capacidade Transportadoras Veículos …" at bounding box center [300, 129] width 601 height 259
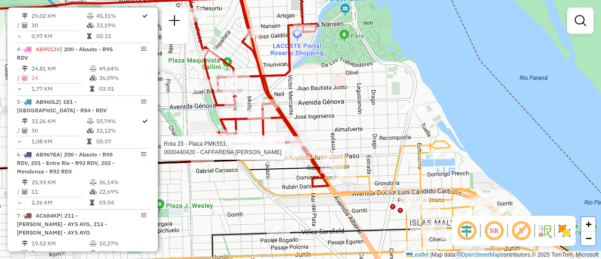
select select "**********"
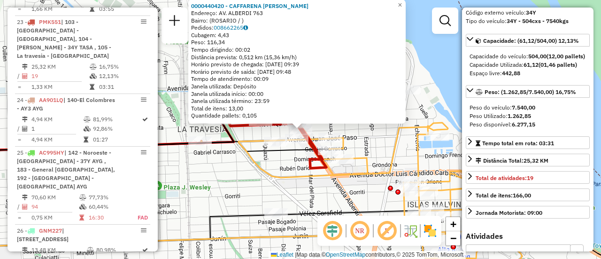
click at [249, 186] on div "0000440420 - CAFFARENA MAXIMILIANO ANDRES Endereço: AV. ALBERDI 763 Bairro: (RO…" at bounding box center [300, 129] width 601 height 259
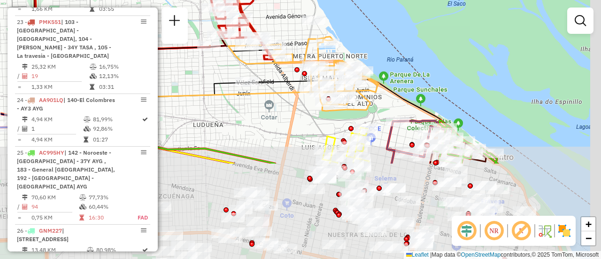
drag, startPoint x: 328, startPoint y: 231, endPoint x: 280, endPoint y: 88, distance: 150.6
click at [276, 88] on div "Janela de atendimento Grade de atendimento Capacidade Transportadoras Veículos …" at bounding box center [300, 129] width 601 height 259
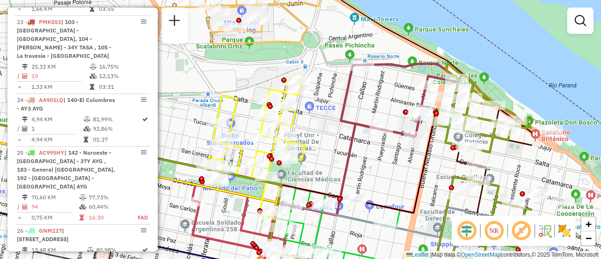
drag, startPoint x: 374, startPoint y: 92, endPoint x: 245, endPoint y: 84, distance: 129.3
click at [245, 84] on div "Janela de atendimento Grade de atendimento Capacidade Transportadoras Veículos …" at bounding box center [300, 129] width 601 height 259
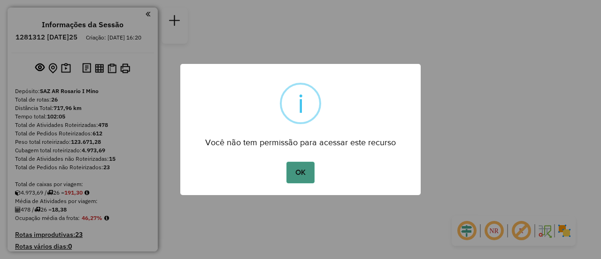
click at [306, 173] on button "OK" at bounding box center [300, 172] width 28 height 22
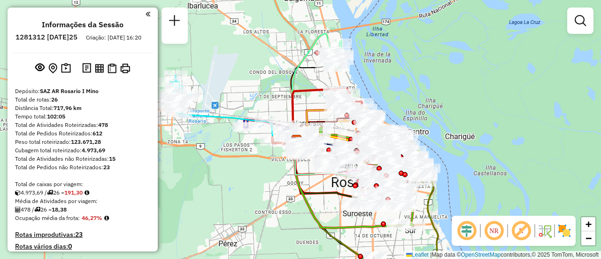
drag, startPoint x: 275, startPoint y: 58, endPoint x: 303, endPoint y: 126, distance: 73.6
click at [302, 129] on div "Janela de atendimento Grade de atendimento Capacidade Transportadoras Veículos …" at bounding box center [300, 129] width 601 height 259
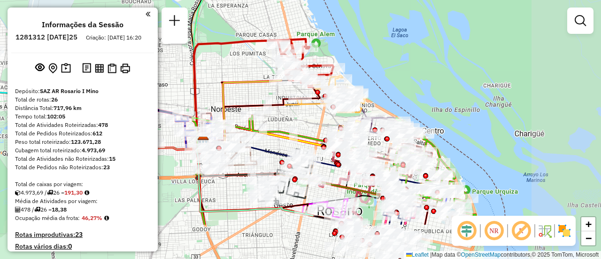
drag, startPoint x: 369, startPoint y: 150, endPoint x: 248, endPoint y: 90, distance: 135.1
click at [248, 90] on div "Janela de atendimento Grade de atendimento Capacidade Transportadoras Veículos …" at bounding box center [300, 129] width 601 height 259
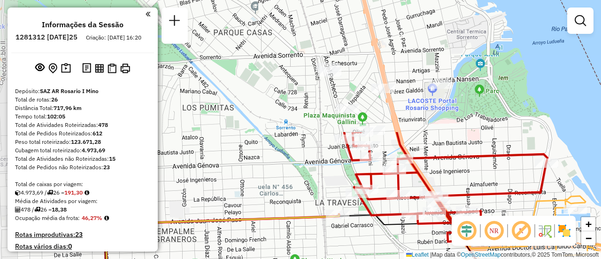
drag, startPoint x: 267, startPoint y: 94, endPoint x: 418, endPoint y: 209, distance: 189.1
click at [419, 251] on div "Janela de atendimento Grade de atendimento Capacidade Transportadoras Veículos …" at bounding box center [300, 129] width 601 height 259
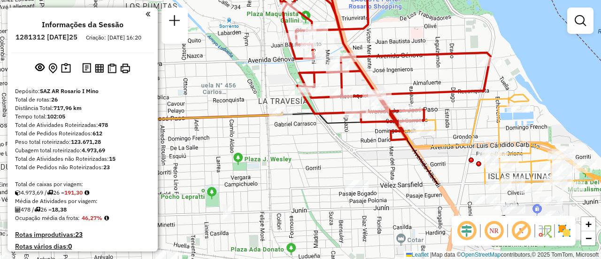
drag, startPoint x: 486, startPoint y: 164, endPoint x: 407, endPoint y: 41, distance: 145.8
click at [407, 41] on div "Janela de atendimento Grade de atendimento Capacidade Transportadoras Veículos …" at bounding box center [300, 129] width 601 height 259
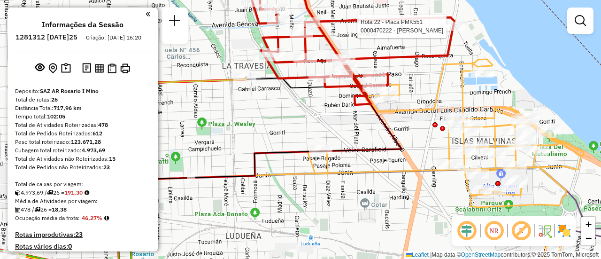
select select "**********"
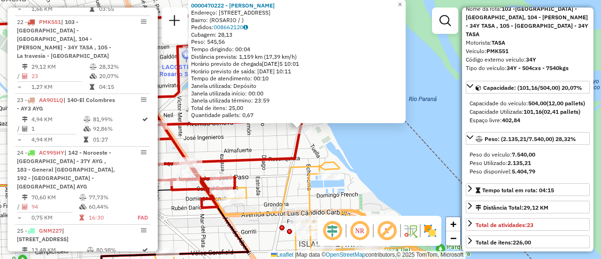
scroll to position [94, 0]
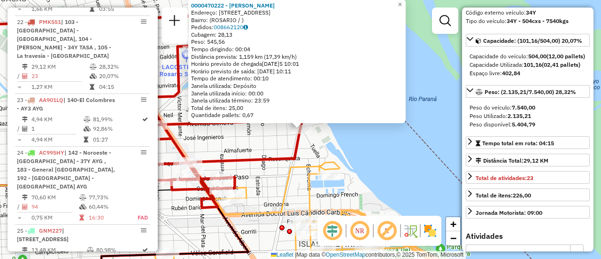
click at [391, 164] on div "0000470222 - BONTEMPI [PERSON_NAME]: BLVD AVELLANEDA 1001 Bairro: ([GEOGRAPHIC_…" at bounding box center [300, 129] width 601 height 259
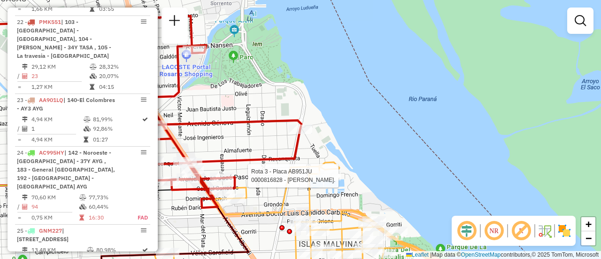
select select "**********"
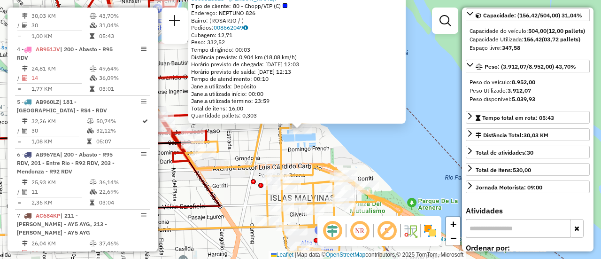
click at [367, 149] on div "0000816828 - [PERSON_NAME]. Tipo de cliente: 80 - Chopp/VIP (C) Endereço: NEPTU…" at bounding box center [300, 129] width 601 height 259
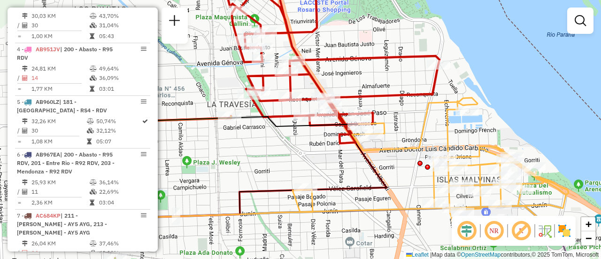
drag, startPoint x: 230, startPoint y: 148, endPoint x: 397, endPoint y: 130, distance: 167.6
click at [397, 130] on div "Janela de atendimento Grade de atendimento Capacidade Transportadoras Veículos …" at bounding box center [300, 129] width 601 height 259
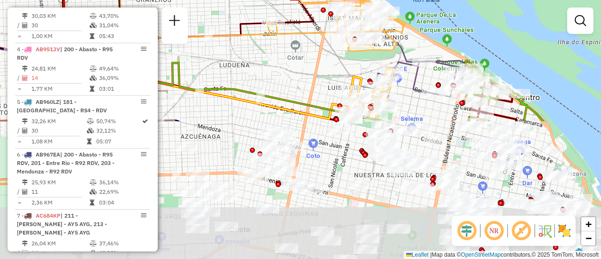
drag, startPoint x: 347, startPoint y: 207, endPoint x: 301, endPoint y: 44, distance: 169.8
click at [301, 44] on div "Janela de atendimento Grade de atendimento Capacidade Transportadoras Veículos …" at bounding box center [300, 129] width 601 height 259
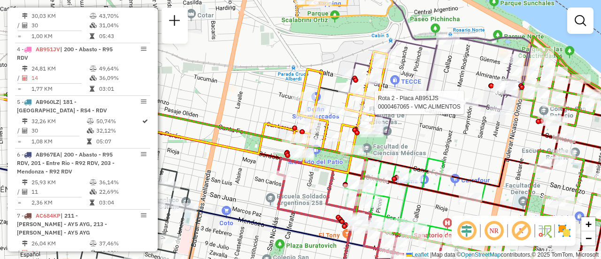
select select "**********"
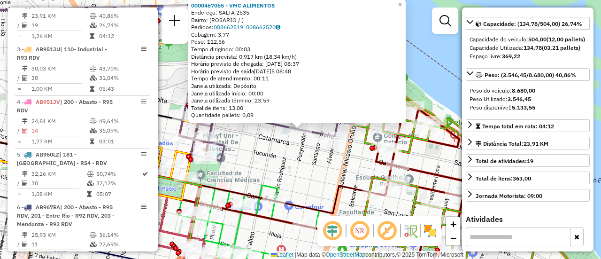
click at [332, 156] on div "0000467065 - VMC ALIMENTOS Endereço: SALTA 2535 Bairro: ([GEOGRAPHIC_DATA] / ) …" at bounding box center [300, 129] width 601 height 259
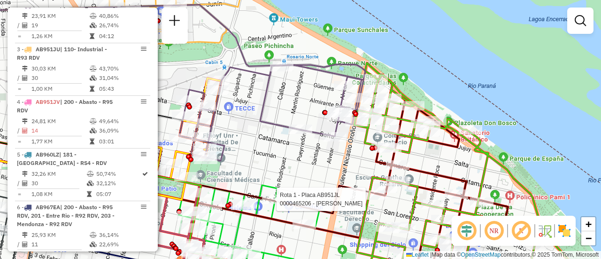
select select "**********"
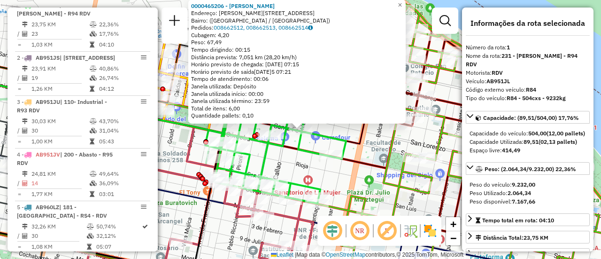
scroll to position [47, 0]
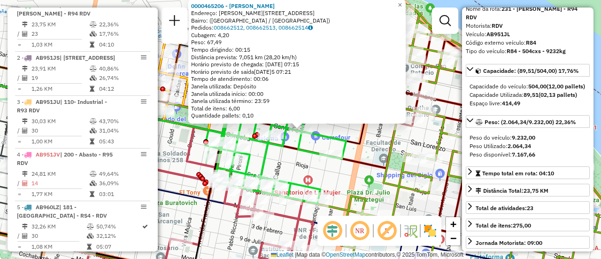
click at [344, 181] on div "0000465206 - [PERSON_NAME]: [STREET_ADDRESS][PERSON_NAME]) Pedidos: 008662512, …" at bounding box center [300, 129] width 601 height 259
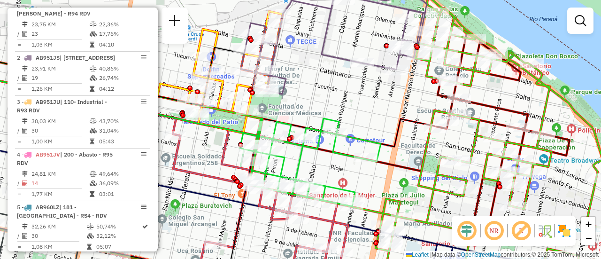
drag, startPoint x: 328, startPoint y: 124, endPoint x: 362, endPoint y: 127, distance: 34.8
click at [362, 127] on div "Janela de atendimento Grade de atendimento Capacidade Transportadoras Veículos …" at bounding box center [300, 129] width 601 height 259
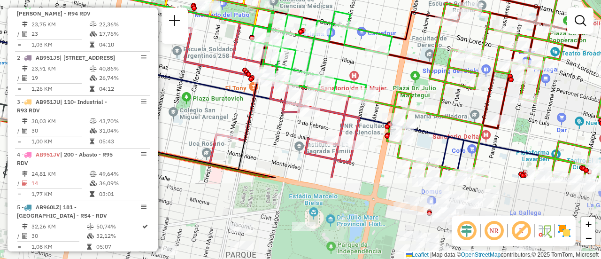
drag, startPoint x: 383, startPoint y: 191, endPoint x: 394, endPoint y: 32, distance: 159.4
click at [394, 32] on div "Janela de atendimento Grade de atendimento Capacidade Transportadoras Veículos …" at bounding box center [300, 129] width 601 height 259
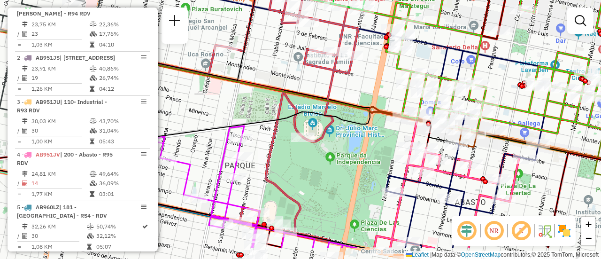
drag, startPoint x: 520, startPoint y: 122, endPoint x: 480, endPoint y: 34, distance: 96.6
click at [481, 36] on div "Rota 24 - Placa AC995HY 0000397223 - GIANNE GRISELDA Janela de atendimento Grad…" at bounding box center [300, 129] width 601 height 259
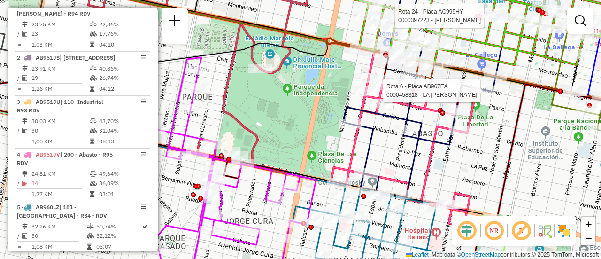
select select "**********"
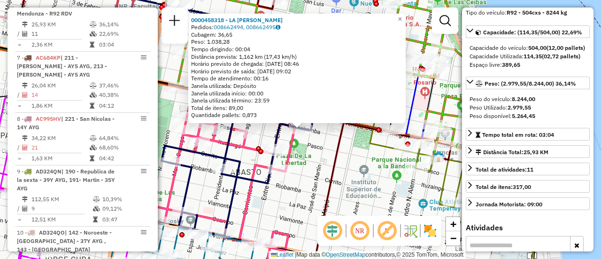
scroll to position [141, 0]
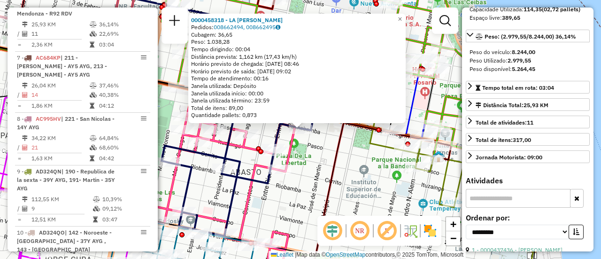
click at [333, 175] on icon at bounding box center [373, 203] width 156 height 162
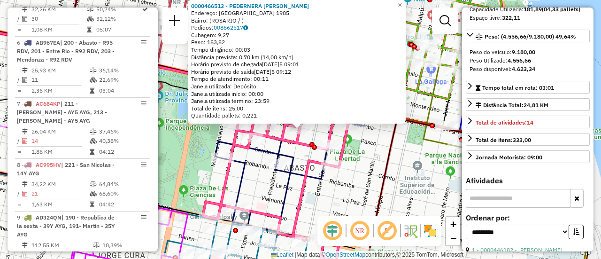
scroll to position [492, 0]
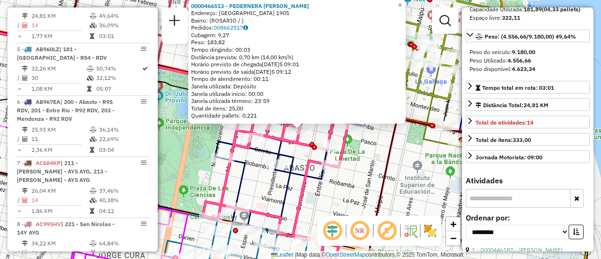
click at [357, 170] on div "0000466513 - PEDERNERA ELIO EDUARDO Endereço: PARAGUAY 1905 Bairro: (ROSARIO / …" at bounding box center [300, 129] width 601 height 259
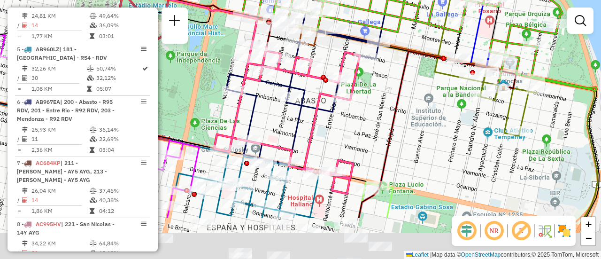
drag, startPoint x: 335, startPoint y: 211, endPoint x: 346, endPoint y: 131, distance: 80.6
click at [346, 131] on div "Janela de atendimento Grade de atendimento Capacidade Transportadoras Veículos …" at bounding box center [300, 129] width 601 height 259
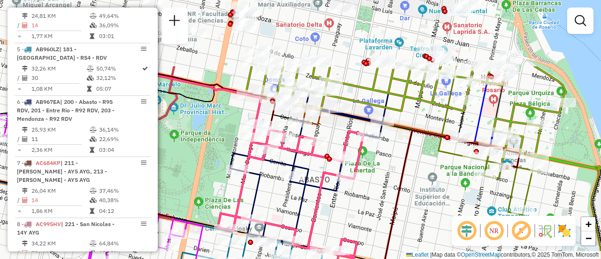
drag, startPoint x: 359, startPoint y: 128, endPoint x: 363, endPoint y: 220, distance: 92.0
click at [363, 220] on div "Janela de atendimento Grade de atendimento Capacidade Transportadoras Veículos …" at bounding box center [300, 129] width 601 height 259
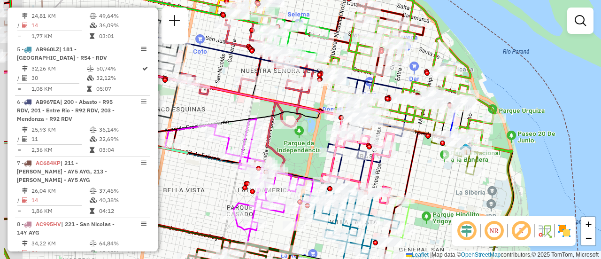
drag, startPoint x: 343, startPoint y: 159, endPoint x: 417, endPoint y: 158, distance: 74.1
click at [417, 159] on icon at bounding box center [428, 199] width 88 height 135
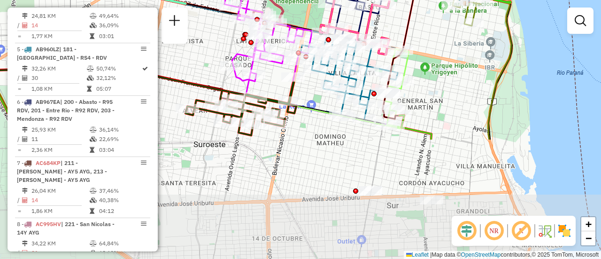
drag, startPoint x: 427, startPoint y: 174, endPoint x: 416, endPoint y: 29, distance: 145.4
click at [416, 29] on div "Janela de atendimento Grade de atendimento Capacidade Transportadoras Veículos …" at bounding box center [300, 129] width 601 height 259
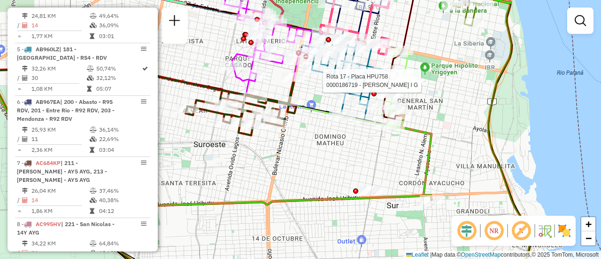
select select "**********"
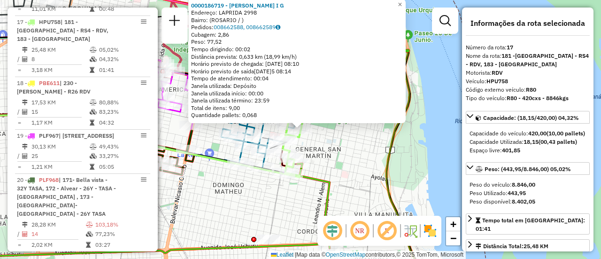
scroll to position [94, 0]
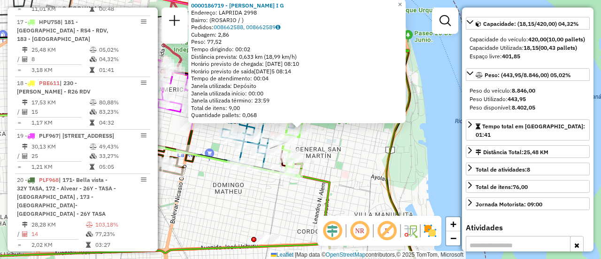
click at [352, 159] on div "0000186719 - ALVAREZ I G Endereço: LAPRIDA 2998 Bairro: (ROSARIO / ) Pedidos: 0…" at bounding box center [300, 129] width 601 height 259
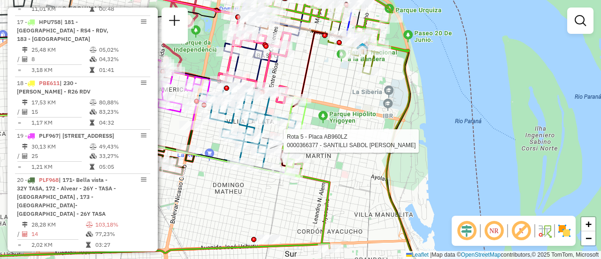
select select "**********"
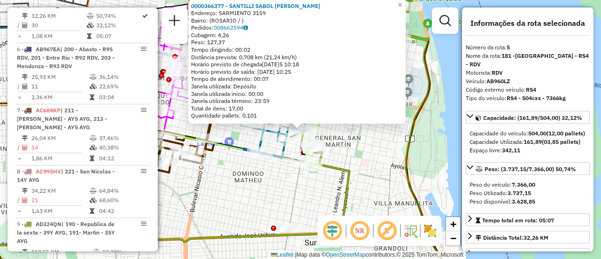
scroll to position [47, 0]
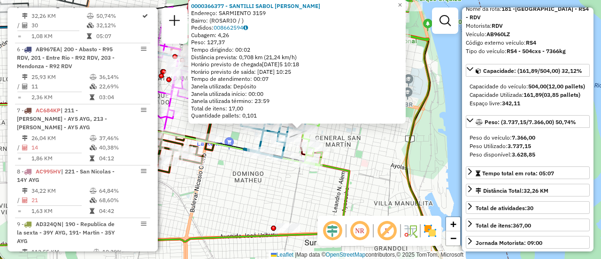
click at [285, 191] on div "0000366377 - SANTILLI SABOL FRANCO LEONEL Endereço: SARMIENTO 3159 Bairro: (ROS…" at bounding box center [300, 129] width 601 height 259
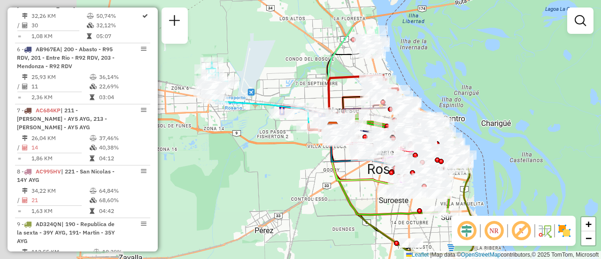
drag, startPoint x: 254, startPoint y: 129, endPoint x: 377, endPoint y: 183, distance: 134.6
click at [377, 183] on icon at bounding box center [385, 161] width 113 height 68
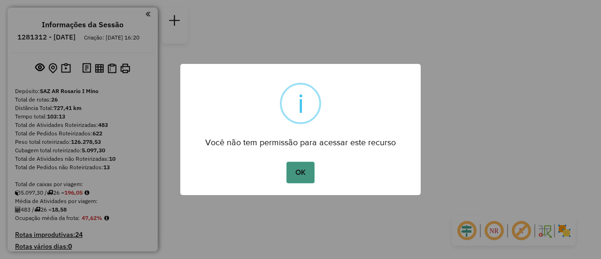
click at [300, 175] on button "OK" at bounding box center [300, 172] width 28 height 22
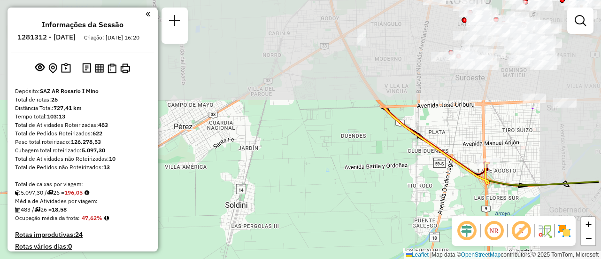
drag, startPoint x: 357, startPoint y: 54, endPoint x: 339, endPoint y: 182, distance: 129.4
click at [279, 223] on div "Janela de atendimento Grade de atendimento Capacidade Transportadoras Veículos …" at bounding box center [300, 129] width 601 height 259
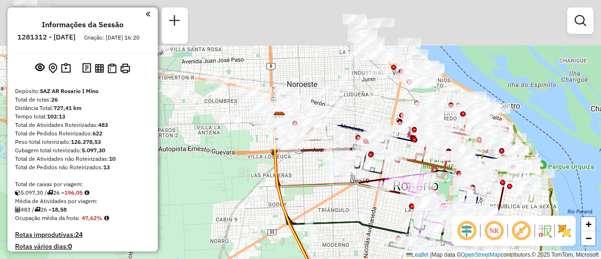
drag, startPoint x: 384, startPoint y: 115, endPoint x: 357, endPoint y: 249, distance: 136.0
click at [357, 249] on div "Janela de atendimento Grade de atendimento Capacidade Transportadoras Veículos …" at bounding box center [300, 129] width 601 height 259
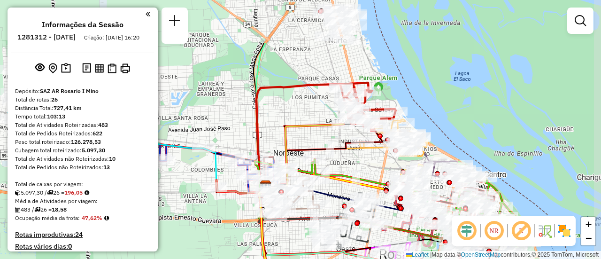
drag, startPoint x: 354, startPoint y: 107, endPoint x: 340, endPoint y: 169, distance: 63.1
click at [339, 175] on icon at bounding box center [396, 256] width 283 height 194
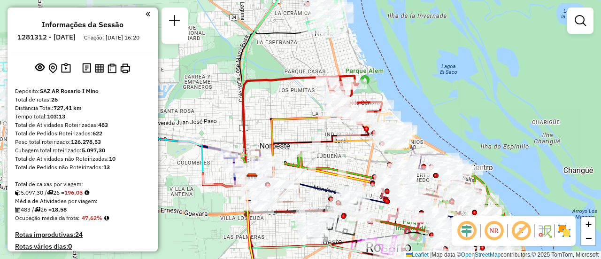
drag, startPoint x: 380, startPoint y: 156, endPoint x: 356, endPoint y: 150, distance: 24.7
click at [356, 150] on div "Janela de atendimento Grade de atendimento Capacidade Transportadoras Veículos …" at bounding box center [300, 129] width 601 height 259
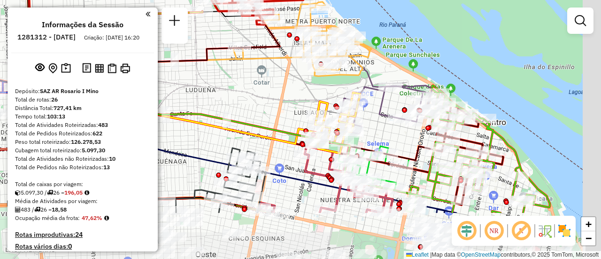
drag, startPoint x: 372, startPoint y: 166, endPoint x: 290, endPoint y: 88, distance: 112.5
click at [284, 88] on div "Janela de atendimento Grade de atendimento Capacidade Transportadoras Veículos …" at bounding box center [300, 129] width 601 height 259
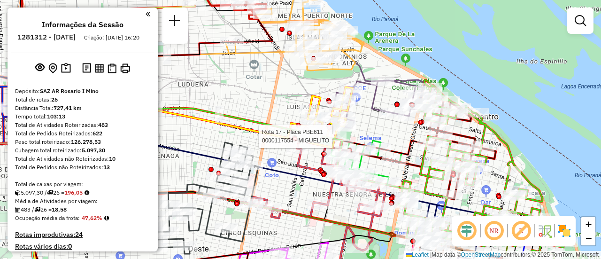
select select "**********"
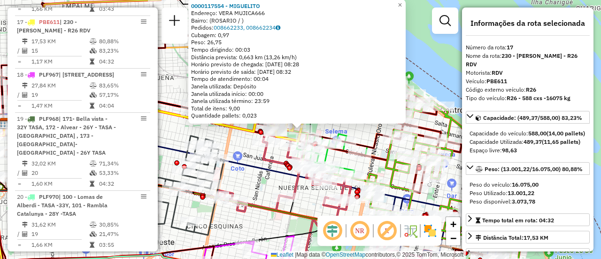
scroll to position [94, 0]
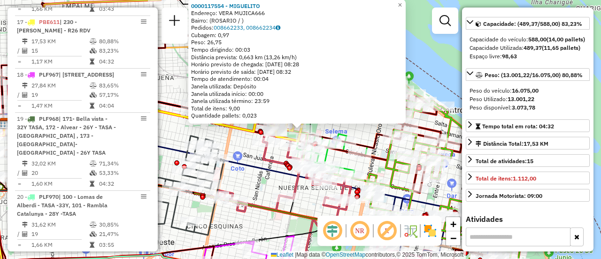
click at [249, 181] on div "0000117554 - MIGUELITO Endereço: VERA MUJICA666 Bairro: (ROSARIO / ) Pedidos: 0…" at bounding box center [300, 129] width 601 height 259
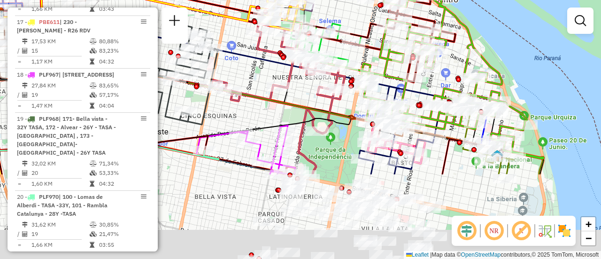
drag, startPoint x: 390, startPoint y: 175, endPoint x: 384, endPoint y: 65, distance: 110.4
click at [384, 65] on icon at bounding box center [260, 66] width 566 height 215
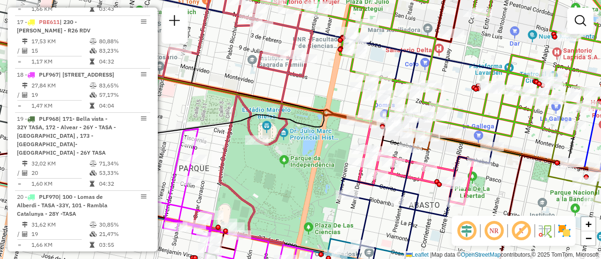
drag, startPoint x: 405, startPoint y: 141, endPoint x: 435, endPoint y: 149, distance: 30.6
click at [435, 149] on div "Janela de atendimento Grade de atendimento Capacidade Transportadoras Veículos …" at bounding box center [300, 129] width 601 height 259
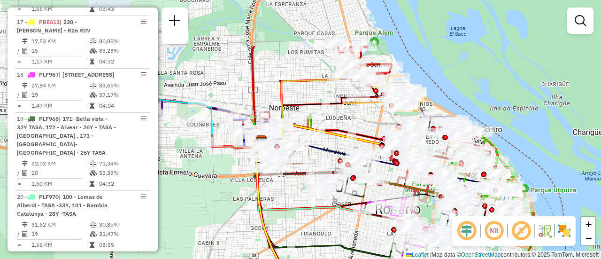
drag, startPoint x: 295, startPoint y: 97, endPoint x: 398, endPoint y: 168, distance: 125.7
click at [398, 168] on icon at bounding box center [353, 158] width 184 height 34
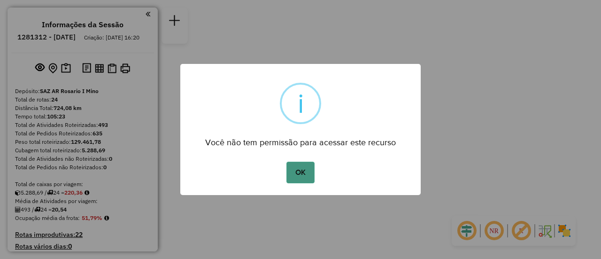
click at [306, 167] on button "OK" at bounding box center [300, 172] width 28 height 22
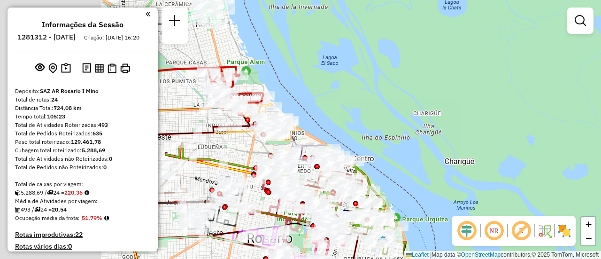
drag, startPoint x: 259, startPoint y: 117, endPoint x: 383, endPoint y: 125, distance: 124.6
click at [384, 125] on div "Janela de atendimento Grade de atendimento Capacidade Transportadoras Veículos …" at bounding box center [300, 129] width 601 height 259
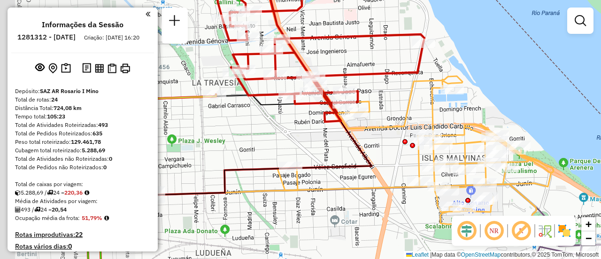
drag, startPoint x: 244, startPoint y: 105, endPoint x: 383, endPoint y: 111, distance: 139.0
click at [383, 111] on div "Janela de atendimento Grade de atendimento Capacidade Transportadoras Veículos …" at bounding box center [300, 129] width 601 height 259
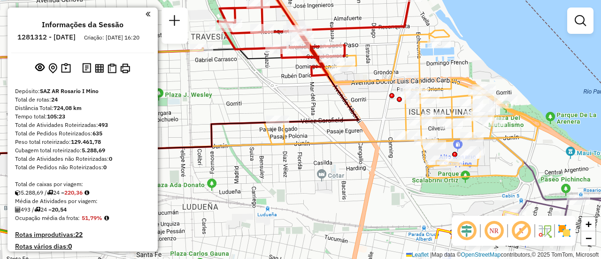
drag, startPoint x: 521, startPoint y: 186, endPoint x: 572, endPoint y: 167, distance: 54.4
click at [540, 169] on icon at bounding box center [402, 104] width 276 height 148
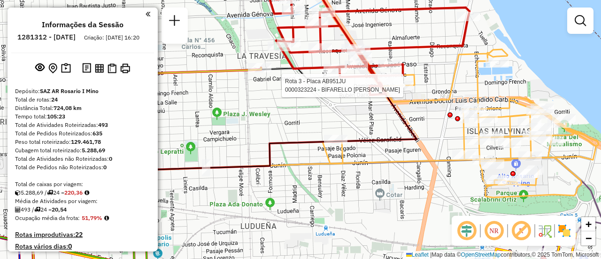
select select "**********"
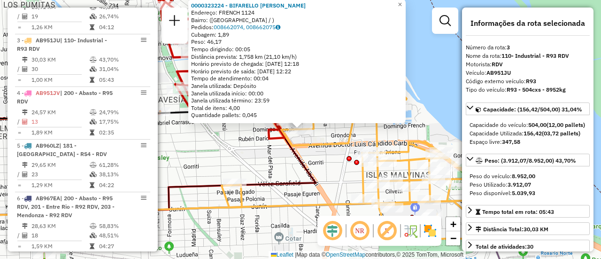
scroll to position [439, 0]
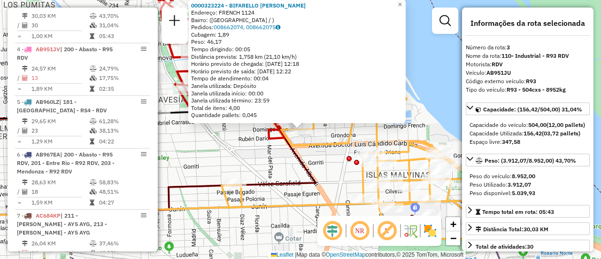
click at [331, 157] on div "0000323224 - BIFARELLO [PERSON_NAME]: FRENCH 1124 Bairro: ([GEOGRAPHIC_DATA] / …" at bounding box center [300, 129] width 601 height 259
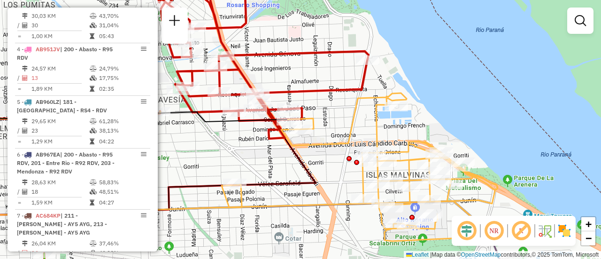
click at [330, 168] on div "Janela de atendimento Grade de atendimento Capacidade Transportadoras Veículos …" at bounding box center [300, 129] width 601 height 259
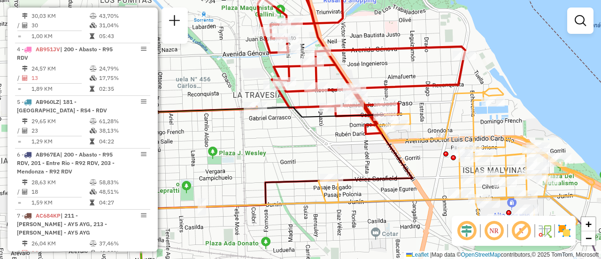
drag, startPoint x: 256, startPoint y: 150, endPoint x: 360, endPoint y: 136, distance: 105.1
click at [365, 143] on div "Janela de atendimento Grade de atendimento Capacidade Transportadoras Veículos …" at bounding box center [300, 129] width 601 height 259
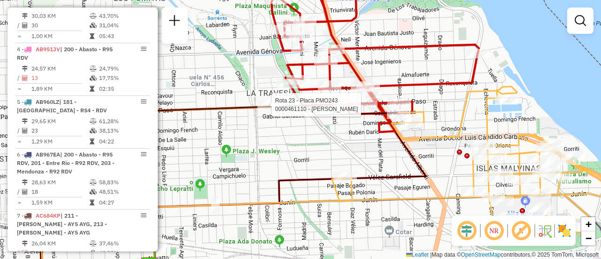
select select "**********"
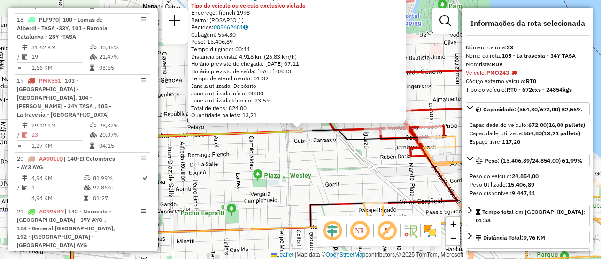
scroll to position [1486, 0]
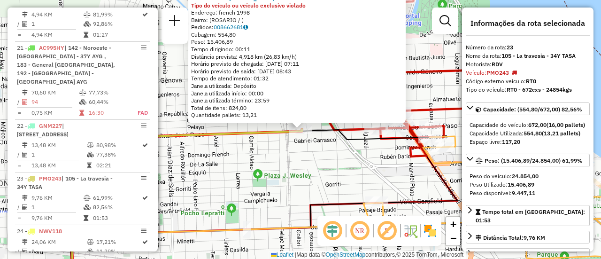
click at [322, 172] on div "0000461110 - Gonzales Emanuel - RDV Tipo do veículo ou veículo exclusivo violad…" at bounding box center [300, 129] width 601 height 259
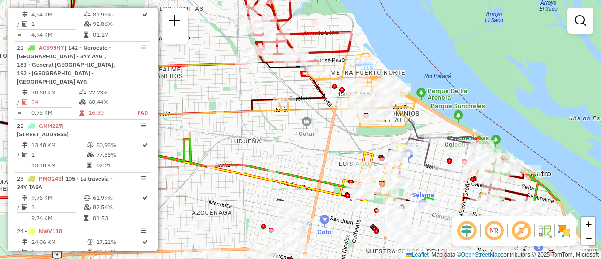
drag, startPoint x: 328, startPoint y: 176, endPoint x: 259, endPoint y: 92, distance: 108.1
click at [259, 92] on div "Janela de atendimento Grade de atendimento Capacidade Transportadoras Veículos …" at bounding box center [300, 129] width 601 height 259
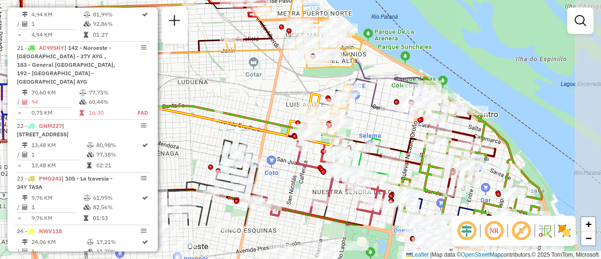
drag, startPoint x: 305, startPoint y: 147, endPoint x: 253, endPoint y: 96, distance: 72.0
click at [253, 96] on div "Janela de atendimento Grade de atendimento Capacidade Transportadoras Veículos …" at bounding box center [300, 129] width 601 height 259
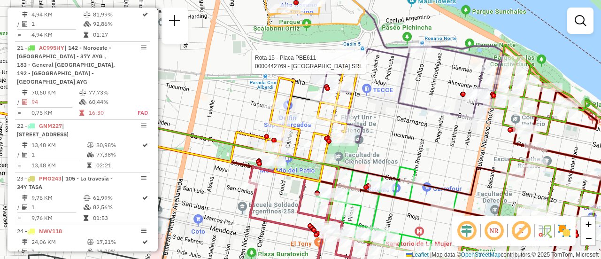
select select "**********"
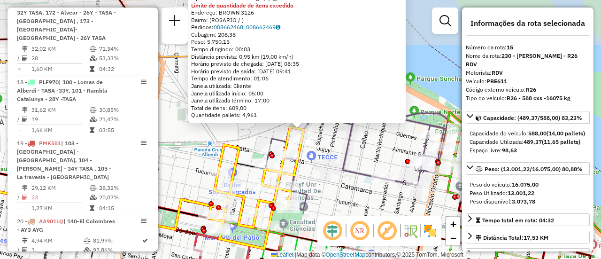
scroll to position [1137, 0]
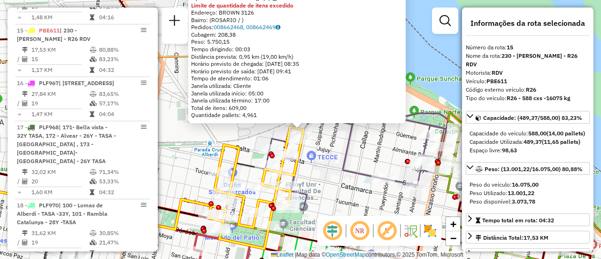
click at [202, 136] on div "0000442769 - GARDEN ISLAND SRL Tipo de cliente: 6 - Recarga (R) Limite de quant…" at bounding box center [300, 129] width 601 height 259
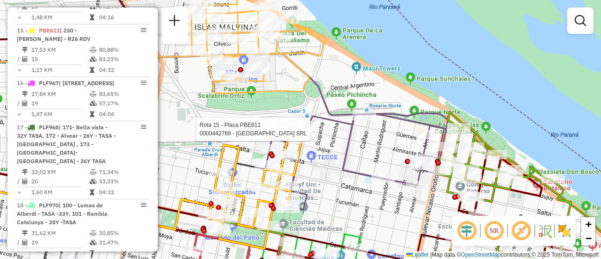
select select "**********"
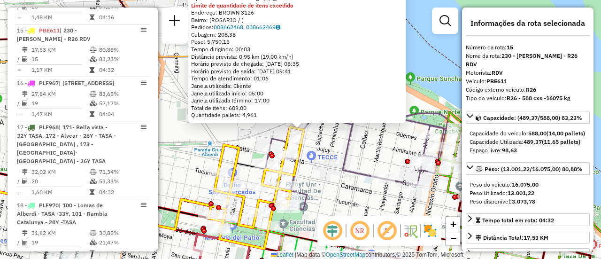
click at [187, 165] on div "0000442769 - GARDEN ISLAND SRL Tipo de cliente: 6 - Recarga (R) Limite de quant…" at bounding box center [300, 129] width 601 height 259
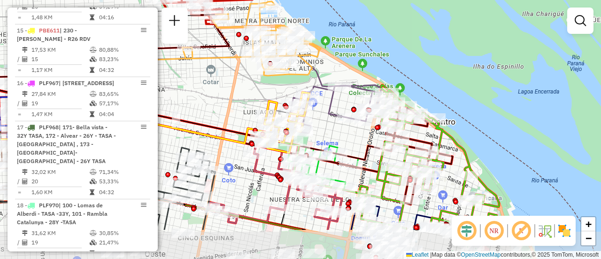
drag, startPoint x: 366, startPoint y: 193, endPoint x: 352, endPoint y: 138, distance: 56.8
click at [352, 138] on div "Janela de atendimento Grade de atendimento Capacidade Transportadoras Veículos …" at bounding box center [300, 129] width 601 height 259
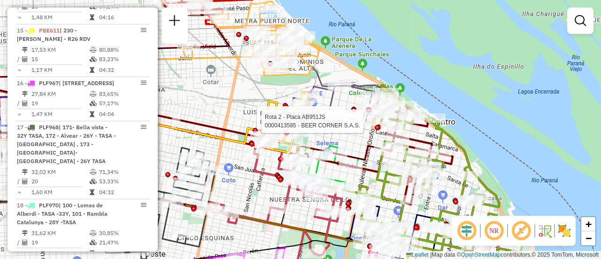
select select "**********"
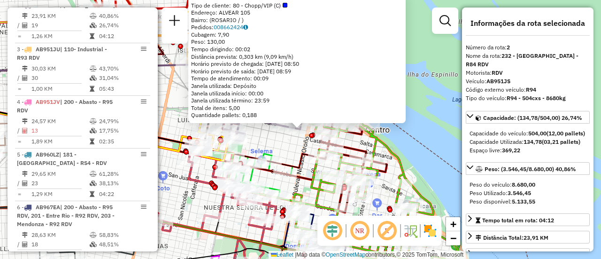
scroll to position [47, 0]
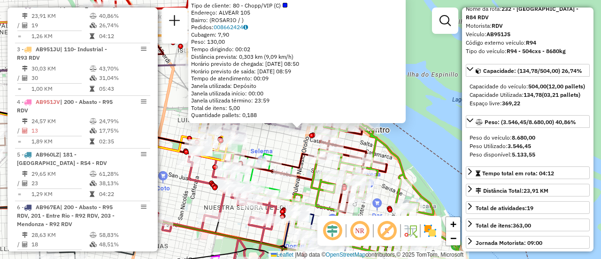
click at [288, 149] on div "0000413585 - BEER CORNER S.A.S. Tipo de cliente: 80 - Chopp/VIP (C) Endereço: A…" at bounding box center [300, 129] width 601 height 259
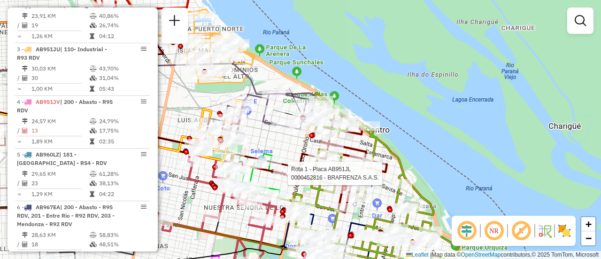
select select "**********"
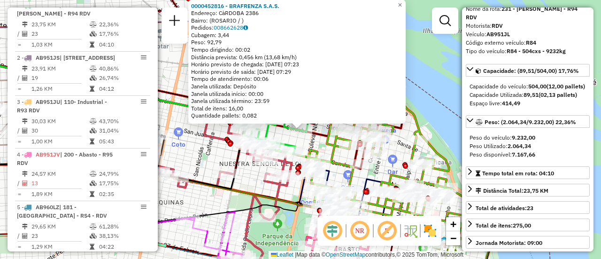
click at [315, 144] on div "0000452816 - BRAFRENZA S.A.S. Endereço: CàRDOBA 2386 Bairro: (ROSARIO / ) Pedid…" at bounding box center [300, 129] width 601 height 259
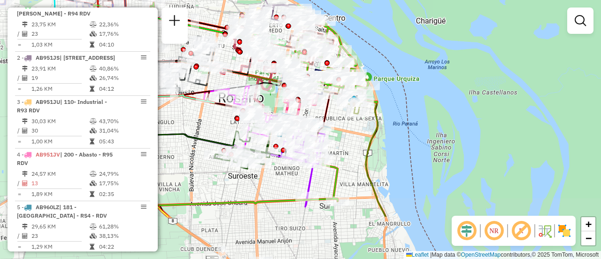
drag, startPoint x: 221, startPoint y: 81, endPoint x: 207, endPoint y: 13, distance: 69.3
click at [207, 13] on div "Janela de atendimento Grade de atendimento Capacidade Transportadoras Veículos …" at bounding box center [300, 129] width 601 height 259
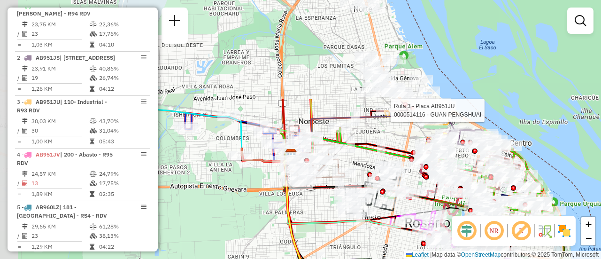
drag, startPoint x: 227, startPoint y: 57, endPoint x: 428, endPoint y: 179, distance: 235.2
click at [427, 183] on div "Rota 3 - Placa AB951JU 0000514116 - GUAN PENGSHUAI Rota 8 - Placa AC995HV 00000…" at bounding box center [300, 129] width 601 height 259
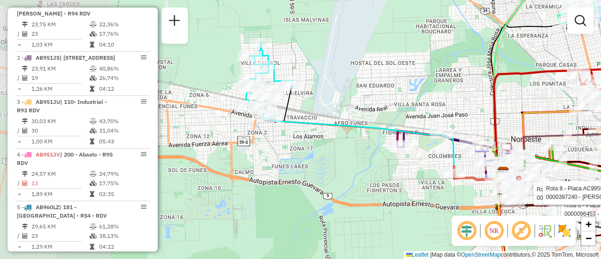
drag, startPoint x: 217, startPoint y: 149, endPoint x: 415, endPoint y: 165, distance: 198.2
click at [415, 165] on div "Rota 3 - Placa AB951JU 0000514116 - GUAN PENGSHUAI Rota 8 - Placa AC995HV 00000…" at bounding box center [300, 129] width 601 height 259
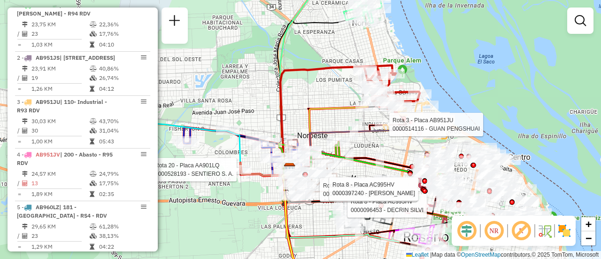
drag, startPoint x: 511, startPoint y: 103, endPoint x: 250, endPoint y: 92, distance: 261.6
click at [250, 92] on div "Rota 3 - Placa AB951JU 0000514116 - GUAN PENGSHUAI Rota 8 - Placa AC995HV 00000…" at bounding box center [300, 129] width 601 height 259
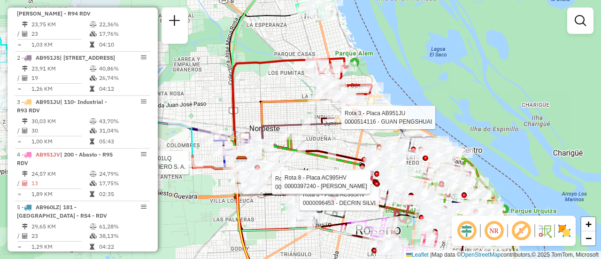
click at [349, 142] on div "Rota 3 - Placa AB951JU 0000514116 - GUAN PENGSHUAI Rota 8 - Placa AC995HV 00000…" at bounding box center [300, 129] width 601 height 259
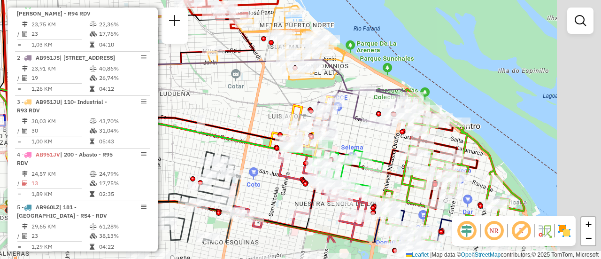
drag, startPoint x: 352, startPoint y: 142, endPoint x: 238, endPoint y: 99, distance: 121.2
click at [238, 99] on div "Janela de atendimento Grade de atendimento Capacidade Transportadoras Veículos …" at bounding box center [300, 129] width 601 height 259
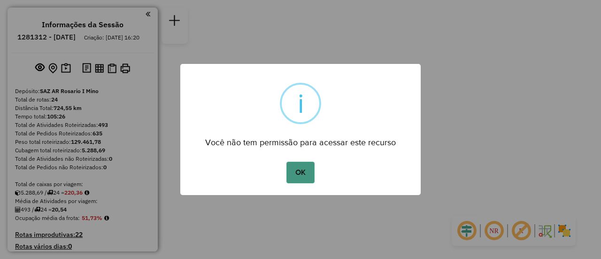
click at [299, 173] on button "OK" at bounding box center [300, 172] width 28 height 22
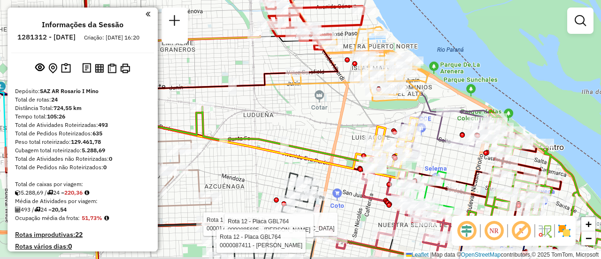
drag, startPoint x: 354, startPoint y: 121, endPoint x: 321, endPoint y: 107, distance: 35.3
click at [321, 107] on div "Rota 1 - Placa AB951JL 0000177334 - WEINSTEIN CA Rota 12 - Placa GBL764 0000885…" at bounding box center [300, 129] width 601 height 259
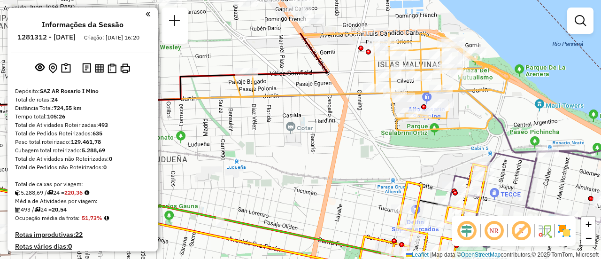
drag, startPoint x: 347, startPoint y: 95, endPoint x: 343, endPoint y: 153, distance: 58.3
click at [343, 153] on div "Rota 1 - Placa AB951JL 0000177334 - WEINSTEIN CA Rota 12 - Placa GBL764 0000885…" at bounding box center [300, 129] width 601 height 259
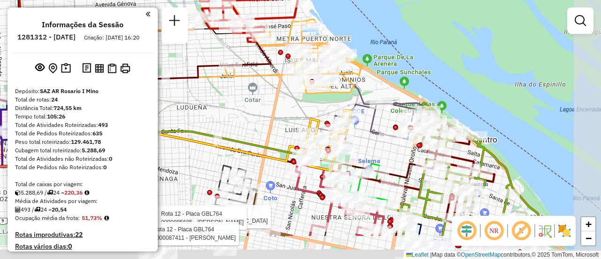
drag, startPoint x: 368, startPoint y: 156, endPoint x: 282, endPoint y: 99, distance: 103.9
click at [282, 99] on div "Rota 1 - Placa AB951JL 0000177334 - WEINSTEIN CA Rota 12 - Placa GBL764 0000885…" at bounding box center [300, 129] width 601 height 259
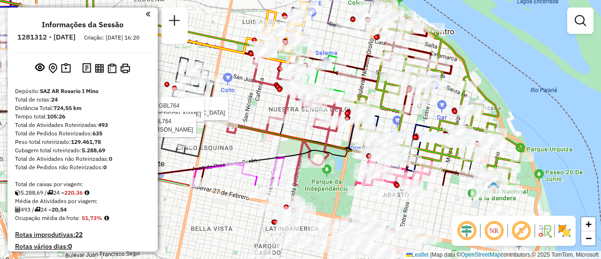
drag, startPoint x: 390, startPoint y: 191, endPoint x: 370, endPoint y: 92, distance: 101.0
click at [370, 92] on div "Rota 1 - Placa AB951JL 0000177334 - WEINSTEIN CA Rota 12 - Placa GBL764 0000885…" at bounding box center [300, 129] width 601 height 259
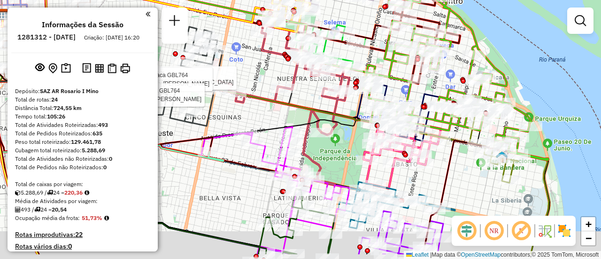
drag, startPoint x: 427, startPoint y: 209, endPoint x: 448, endPoint y: 145, distance: 66.5
click at [442, 156] on div "Rota 1 - Placa AB951JL 0000177334 - WEINSTEIN CA Rota 12 - Placa GBL764 0000885…" at bounding box center [300, 129] width 601 height 259
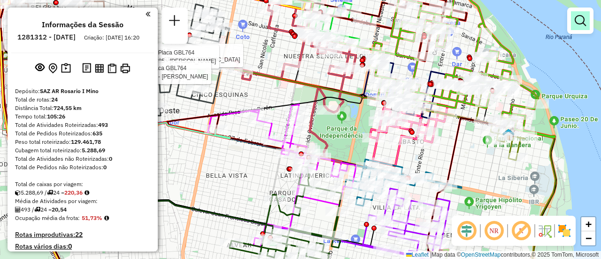
click at [582, 18] on em at bounding box center [579, 20] width 11 height 11
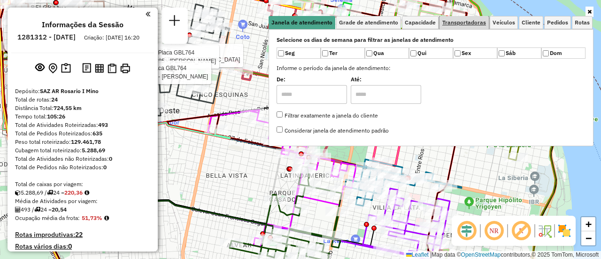
click at [479, 21] on span "Transportadoras" at bounding box center [464, 23] width 44 height 6
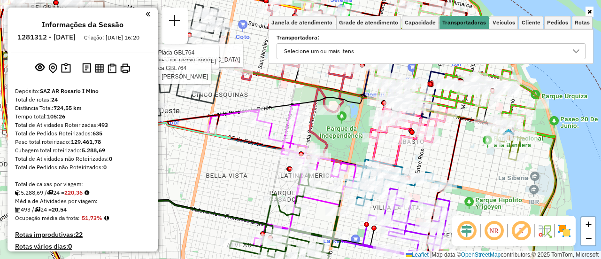
click at [577, 51] on icon at bounding box center [575, 51] width 7 height 4
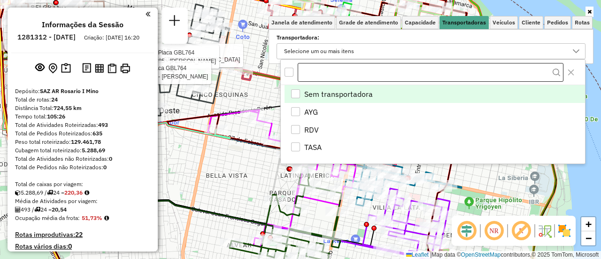
scroll to position [6, 32]
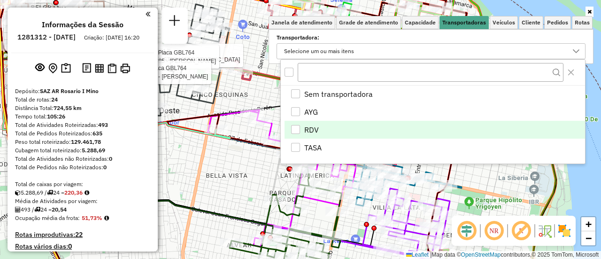
click at [293, 129] on div "RDV" at bounding box center [295, 129] width 9 height 9
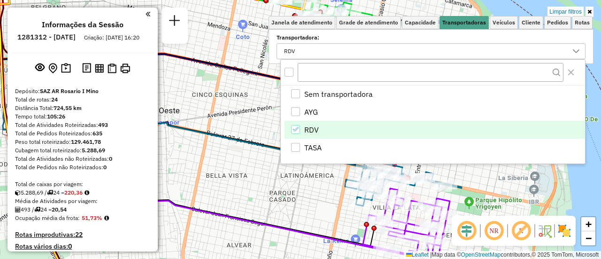
click at [238, 174] on div "Limpar filtros Janela de atendimento Grade de atendimento Capacidade Transporta…" at bounding box center [300, 129] width 601 height 259
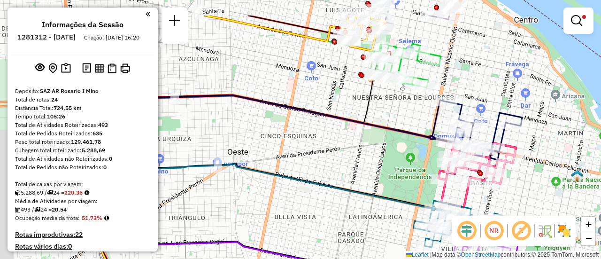
drag, startPoint x: 285, startPoint y: 106, endPoint x: 398, endPoint y: 168, distance: 128.8
click at [398, 174] on div "Limpar filtros Janela de atendimento Grade de atendimento Capacidade Transporta…" at bounding box center [300, 129] width 601 height 259
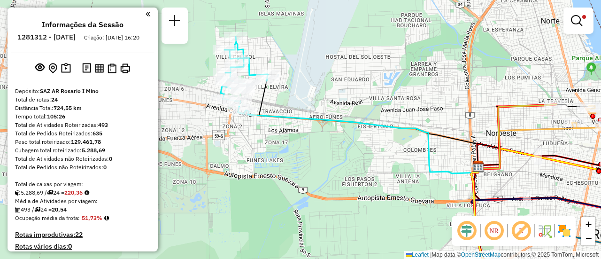
drag, startPoint x: 242, startPoint y: 118, endPoint x: 445, endPoint y: 166, distance: 208.8
click at [476, 173] on icon at bounding box center [361, 141] width 233 height 63
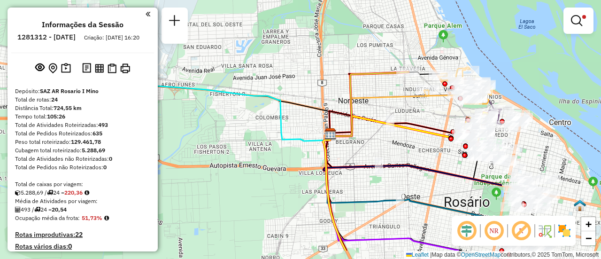
drag, startPoint x: 440, startPoint y: 103, endPoint x: 265, endPoint y: 77, distance: 176.9
click at [266, 74] on div "Limpar filtros Janela de atendimento Grade de atendimento Capacidade Transporta…" at bounding box center [300, 129] width 601 height 259
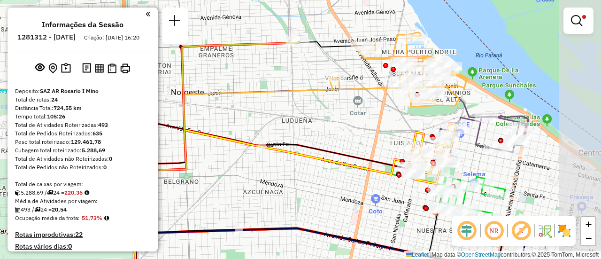
drag, startPoint x: 382, startPoint y: 82, endPoint x: 250, endPoint y: 71, distance: 132.8
click at [244, 72] on div "Limpar filtros Janela de atendimento Grade de atendimento Capacidade Transporta…" at bounding box center [300, 129] width 601 height 259
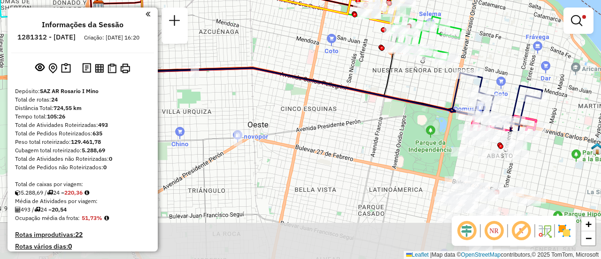
drag, startPoint x: 497, startPoint y: 197, endPoint x: 498, endPoint y: 31, distance: 165.2
click at [493, 28] on div "Limpar filtros Janela de atendimento Grade de atendimento Capacidade Transporta…" at bounding box center [300, 129] width 601 height 259
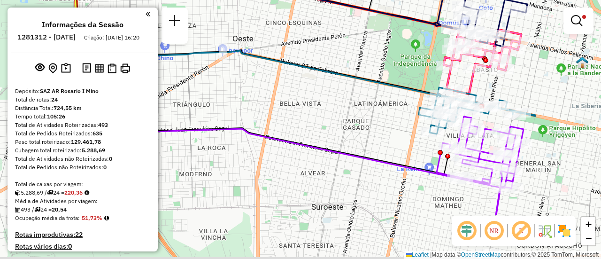
drag, startPoint x: 540, startPoint y: 169, endPoint x: 533, endPoint y: 67, distance: 102.1
click at [532, 69] on div "Limpar filtros Janela de atendimento Grade de atendimento Capacidade Transporta…" at bounding box center [300, 129] width 601 height 259
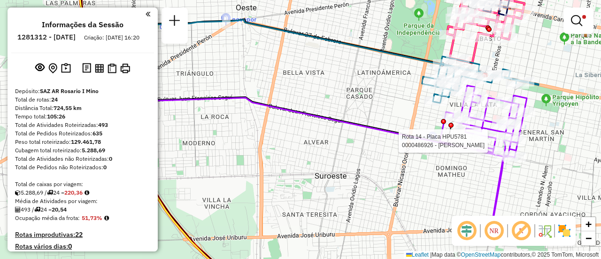
select select "**********"
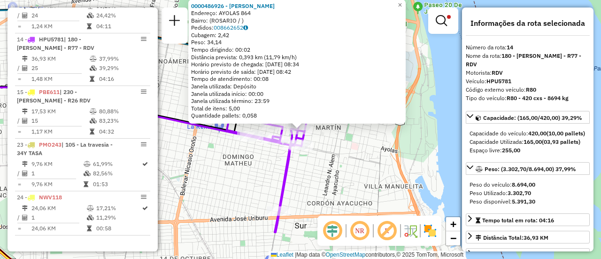
scroll to position [47, 0]
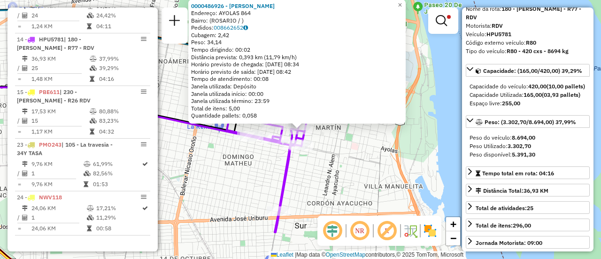
click at [361, 158] on div "0000486926 - BORSELLINO VALENTINO Endereço: AYOLAS 864 Bairro: (ROSARIO / ) Ped…" at bounding box center [300, 129] width 601 height 259
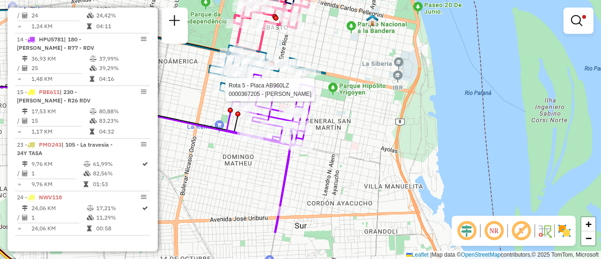
select select "**********"
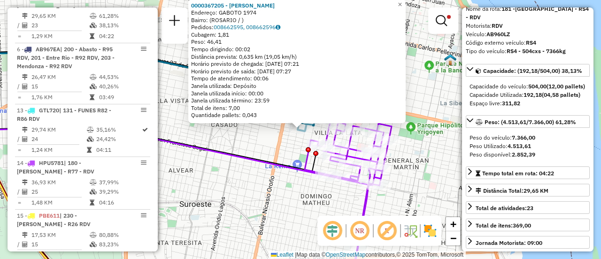
click at [246, 145] on div "0000367205 - ANGULO MARIE Endereço: GABOTO 1974 Bairro: (ROSARIO / ) Pedidos: 0…" at bounding box center [300, 129] width 601 height 259
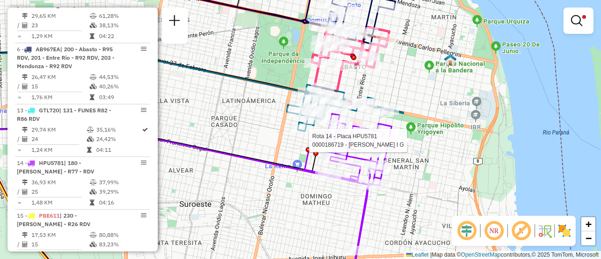
select select "**********"
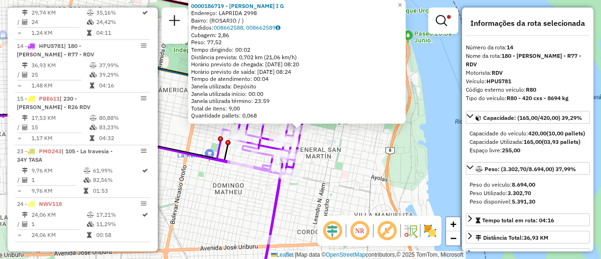
scroll to position [685, 0]
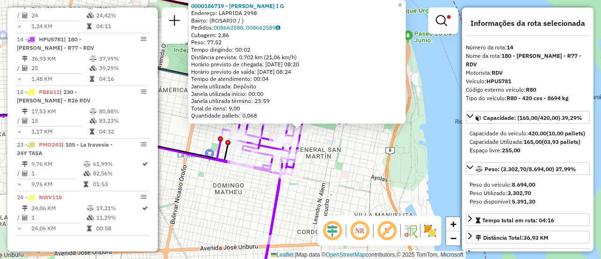
click at [374, 157] on div "0000186719 - ALVAREZ I G Endereço: LAPRIDA 2998 Bairro: (ROSARIO / ) Pedidos: 0…" at bounding box center [300, 129] width 601 height 259
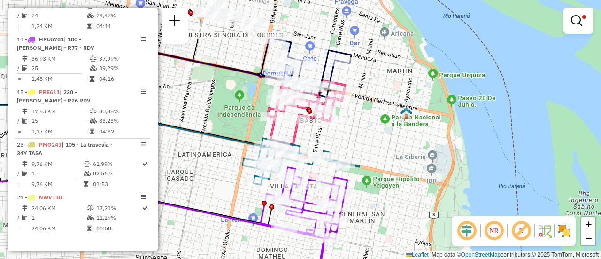
drag, startPoint x: 320, startPoint y: 154, endPoint x: 398, endPoint y: 273, distance: 142.0
click at [398, 258] on html "Aplicando filtros Pop-up bloqueado! Seu navegador bloqueou automáticamente a ab…" at bounding box center [300, 129] width 601 height 259
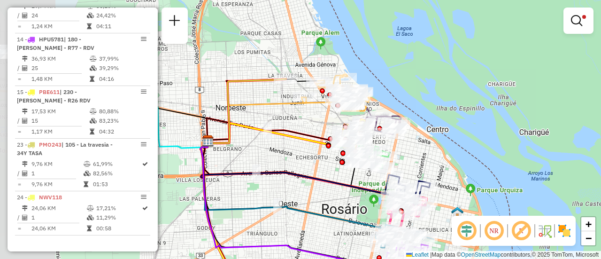
drag, startPoint x: 229, startPoint y: 155, endPoint x: 404, endPoint y: 197, distance: 179.4
click at [404, 204] on div "Limpar filtros Janela de atendimento Grade de atendimento Capacidade Transporta…" at bounding box center [300, 129] width 601 height 259
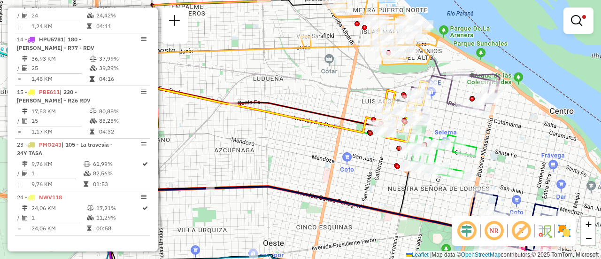
drag, startPoint x: 400, startPoint y: 83, endPoint x: 307, endPoint y: 92, distance: 93.8
click at [307, 92] on div "Limpar filtros Janela de atendimento Grade de atendimento Capacidade Transporta…" at bounding box center [300, 129] width 601 height 259
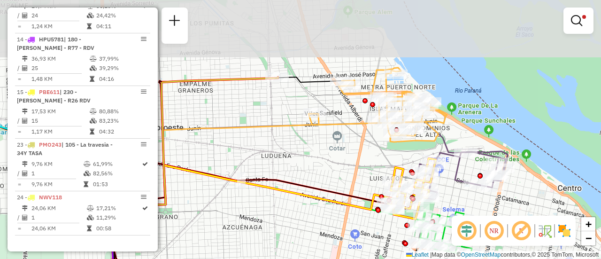
drag, startPoint x: 305, startPoint y: 56, endPoint x: 336, endPoint y: 135, distance: 84.1
click at [336, 135] on div "Limpar filtros Janela de atendimento Grade de atendimento Capacidade Transporta…" at bounding box center [300, 129] width 601 height 259
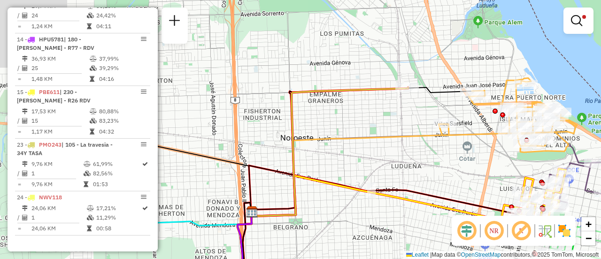
drag, startPoint x: 298, startPoint y: 144, endPoint x: 437, endPoint y: 143, distance: 139.4
click at [447, 155] on div "Limpar filtros Janela de atendimento Grade de atendimento Capacidade Transporta…" at bounding box center [300, 129] width 601 height 259
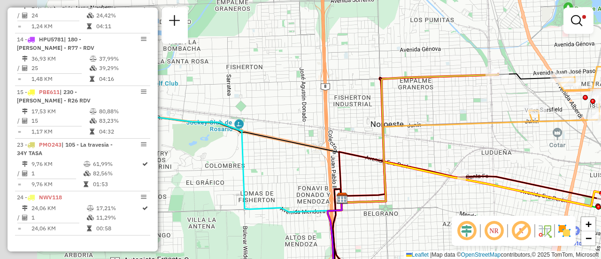
drag, startPoint x: 362, startPoint y: 114, endPoint x: 445, endPoint y: 99, distance: 83.9
click at [435, 100] on div "Limpar filtros Janela de atendimento Grade de atendimento Capacidade Transporta…" at bounding box center [300, 129] width 601 height 259
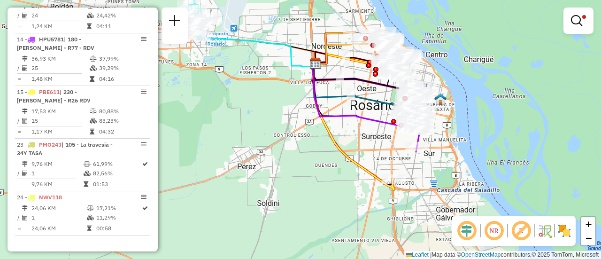
drag, startPoint x: 419, startPoint y: 211, endPoint x: 383, endPoint y: 147, distance: 73.7
click at [383, 147] on div "Limpar filtros Janela de atendimento Grade de atendimento Capacidade Transporta…" at bounding box center [300, 129] width 601 height 259
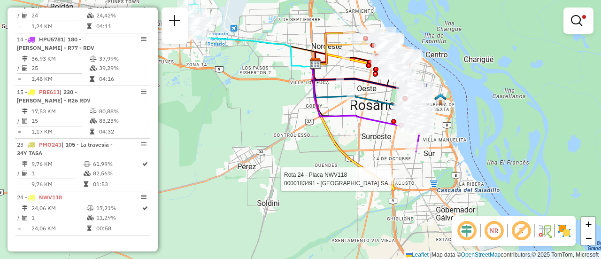
select select "**********"
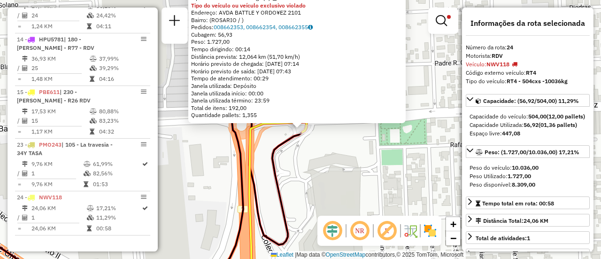
click at [341, 164] on div "0000183491 - CASINO DE ROSARIO SA Tipo de cliente: 6 - Recarga (R) Tipo do veíc…" at bounding box center [300, 129] width 601 height 259
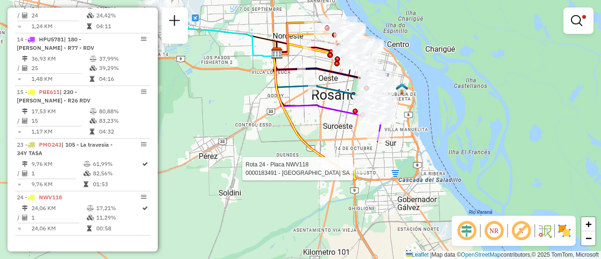
select select "**********"
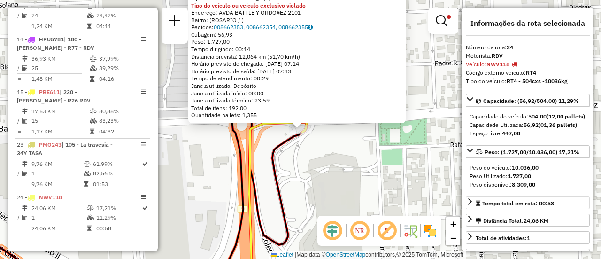
scroll to position [94, 0]
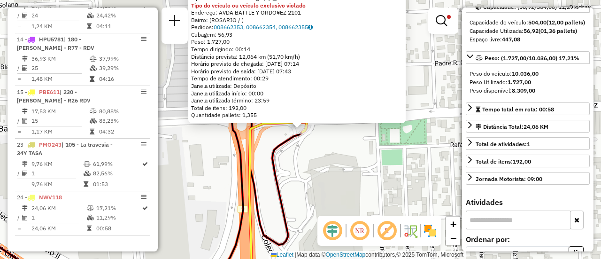
click at [380, 164] on div "0000183491 - CASINO DE ROSARIO SA Tipo de cliente: 6 - Recarga (R) Tipo do veíc…" at bounding box center [300, 129] width 601 height 259
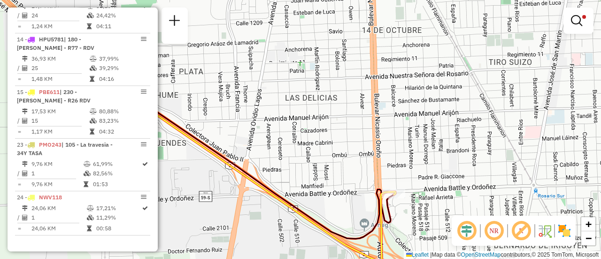
drag, startPoint x: 279, startPoint y: 113, endPoint x: 352, endPoint y: 151, distance: 82.1
click at [356, 164] on div "Limpar filtros Janela de atendimento Grade de atendimento Capacidade Transporta…" at bounding box center [300, 129] width 601 height 259
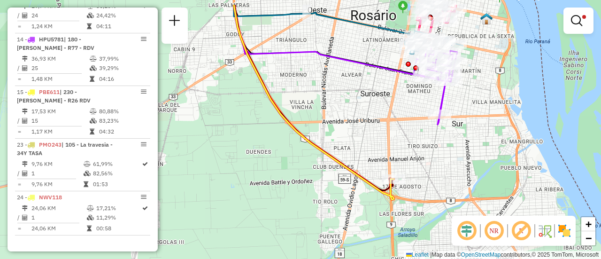
drag, startPoint x: 307, startPoint y: 107, endPoint x: 452, endPoint y: 193, distance: 168.9
click at [452, 196] on div "Limpar filtros Janela de atendimento Grade de atendimento Capacidade Transporta…" at bounding box center [300, 129] width 601 height 259
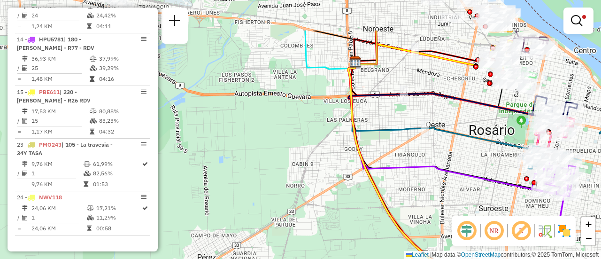
drag, startPoint x: 419, startPoint y: 107, endPoint x: 465, endPoint y: 239, distance: 139.5
click at [465, 239] on hb-router-mapa "Informações da Sessão 1281312 - 24/09/2025 Criação: 23/09/2025 16:20 Depósito: …" at bounding box center [300, 129] width 601 height 259
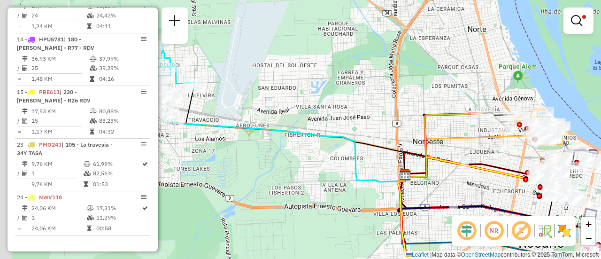
drag, startPoint x: 438, startPoint y: 163, endPoint x: 468, endPoint y: 193, distance: 42.5
click at [468, 201] on div "Limpar filtros Janela de atendimento Grade de atendimento Capacidade Transporta…" at bounding box center [300, 129] width 601 height 259
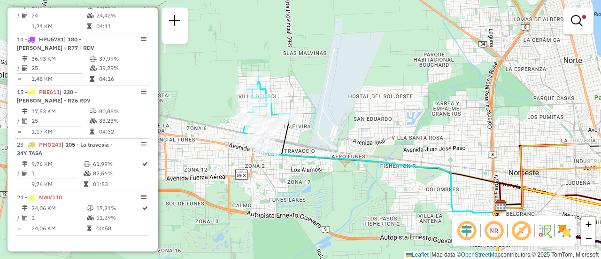
drag, startPoint x: 307, startPoint y: 101, endPoint x: 401, endPoint y: 131, distance: 98.5
click at [401, 131] on div "Limpar filtros Janela de atendimento Grade de atendimento Capacidade Transporta…" at bounding box center [300, 129] width 601 height 259
select select "**********"
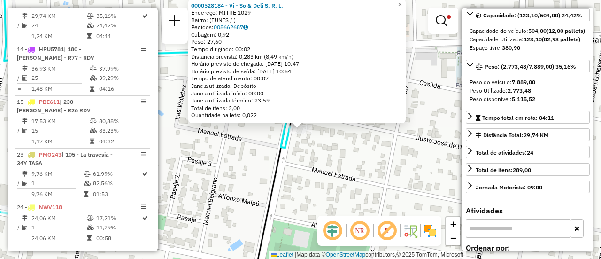
click at [377, 160] on div "0000528184 - Vi - So & Deli S. R. L. Endereço: MITRE 1029 Bairro: (FUNES / ) Pe…" at bounding box center [300, 129] width 601 height 259
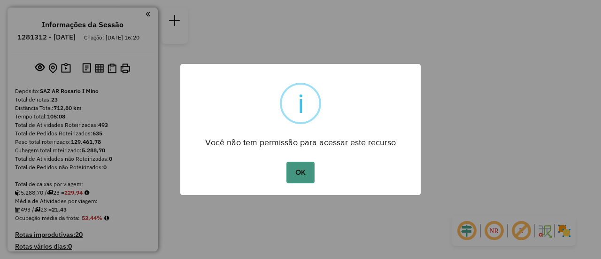
click at [304, 171] on button "OK" at bounding box center [300, 172] width 28 height 22
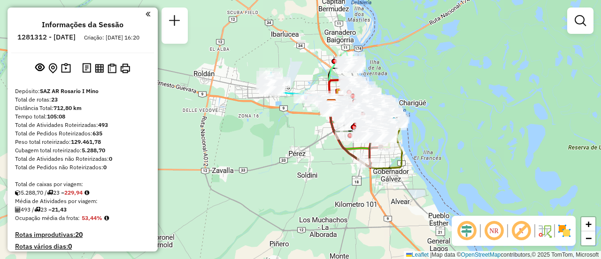
click at [290, 91] on icon at bounding box center [302, 98] width 58 height 15
select select "**********"
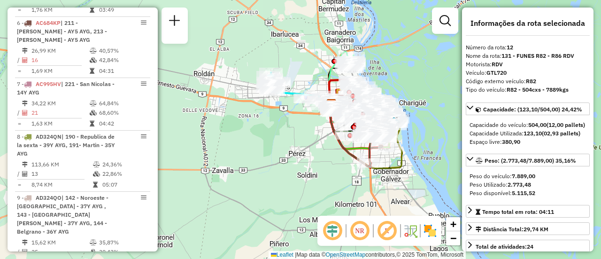
scroll to position [980, 0]
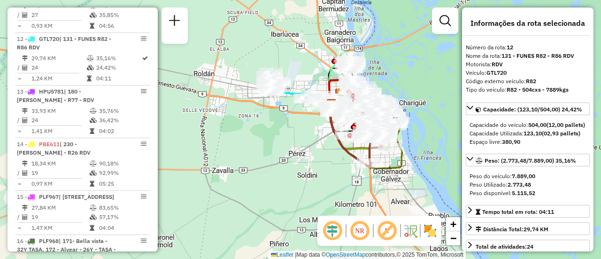
click at [294, 138] on div "Janela de atendimento Grade de atendimento Capacidade Transportadoras Veículos …" at bounding box center [300, 129] width 601 height 259
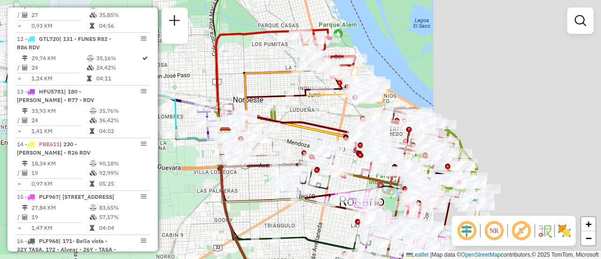
drag, startPoint x: 409, startPoint y: 92, endPoint x: 179, endPoint y: 84, distance: 230.1
click at [176, 84] on div "Janela de atendimento Grade de atendimento Capacidade Transportadoras Veículos …" at bounding box center [300, 129] width 601 height 259
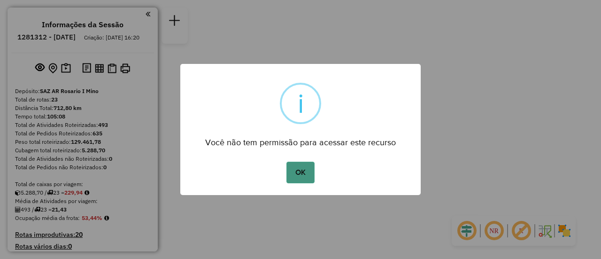
click at [303, 173] on button "OK" at bounding box center [300, 172] width 28 height 22
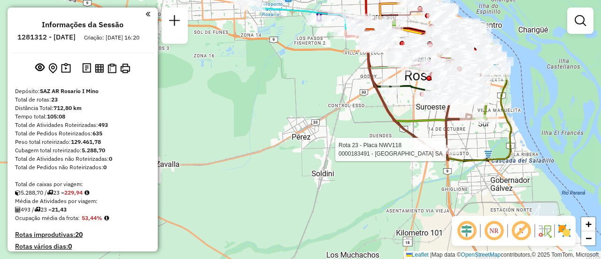
select select "**********"
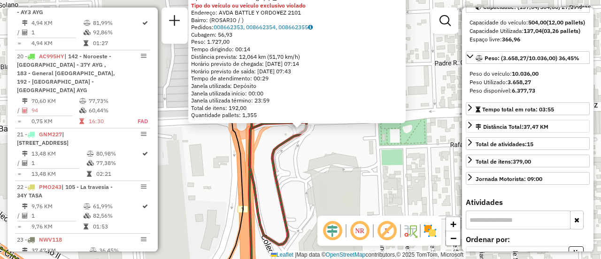
scroll to position [47, 0]
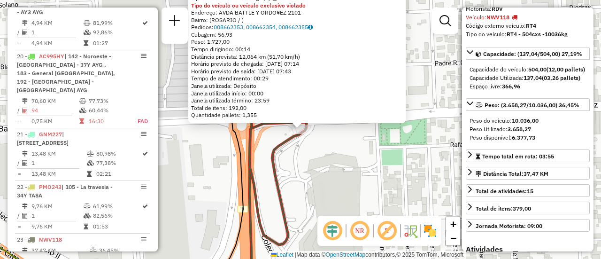
click at [400, 173] on div "0000183491 - [GEOGRAPHIC_DATA] SA Tipo de cliente: 6 - Recarga (R) Tipo do veíc…" at bounding box center [300, 129] width 601 height 259
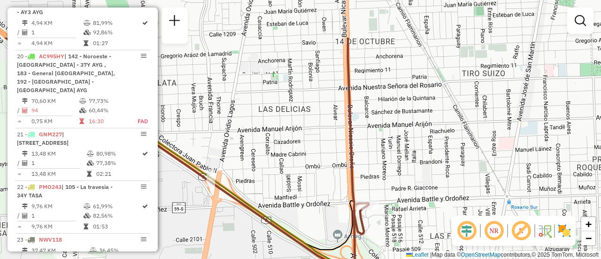
drag, startPoint x: 354, startPoint y: 109, endPoint x: 392, endPoint y: 191, distance: 90.3
click at [392, 191] on div "Janela de atendimento Grade de atendimento Capacidade Transportadoras Veículos …" at bounding box center [300, 129] width 601 height 259
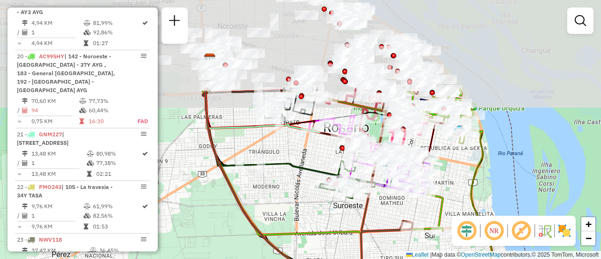
drag, startPoint x: 343, startPoint y: 113, endPoint x: 331, endPoint y: 208, distance: 95.6
click at [332, 212] on div "Janela de atendimento Grade de atendimento Capacidade Transportadoras Veículos …" at bounding box center [300, 129] width 601 height 259
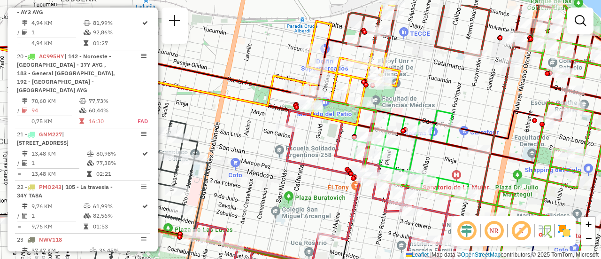
drag, startPoint x: 437, startPoint y: 69, endPoint x: 431, endPoint y: 138, distance: 69.2
click at [431, 137] on div "Janela de atendimento Grade de atendimento Capacidade Transportadoras Veículos …" at bounding box center [300, 129] width 601 height 259
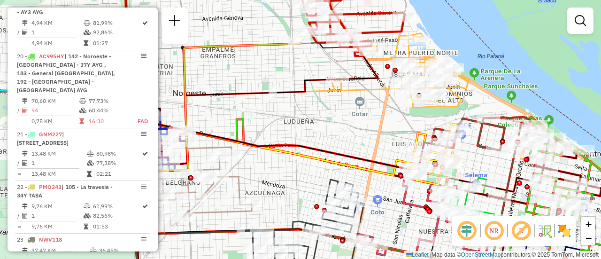
click at [365, 140] on div "Janela de atendimento Grade de atendimento Capacidade Transportadoras Veículos …" at bounding box center [300, 129] width 601 height 259
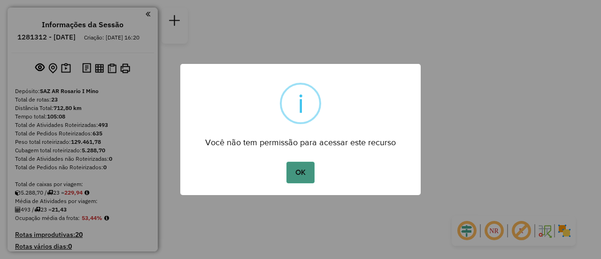
click at [297, 171] on button "OK" at bounding box center [300, 172] width 28 height 22
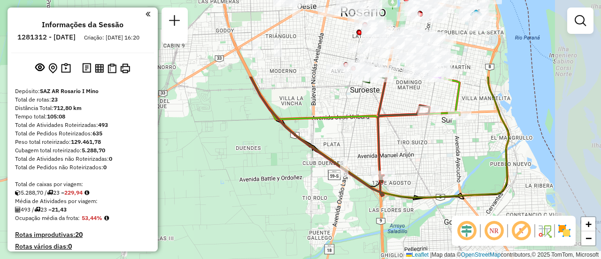
drag, startPoint x: 391, startPoint y: 85, endPoint x: 313, endPoint y: 183, distance: 124.9
click at [275, 197] on div "Janela de atendimento Grade de atendimento Capacidade Transportadoras Veículos …" at bounding box center [300, 129] width 601 height 259
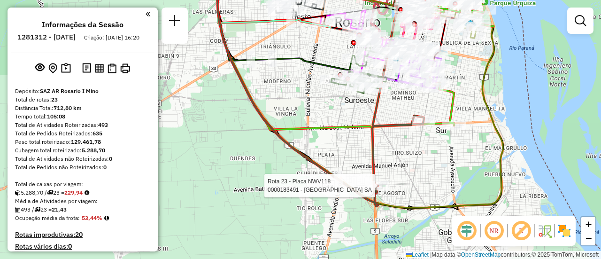
select select "**********"
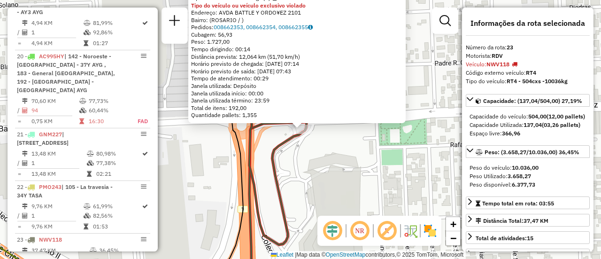
scroll to position [94, 0]
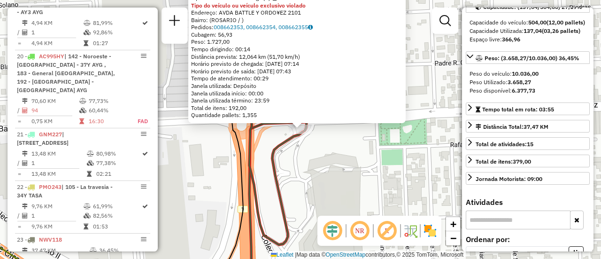
click at [345, 178] on div "0000183491 - CASINO DE ROSARIO SA Tipo de cliente: 6 - Recarga (R) Tipo do veíc…" at bounding box center [300, 129] width 601 height 259
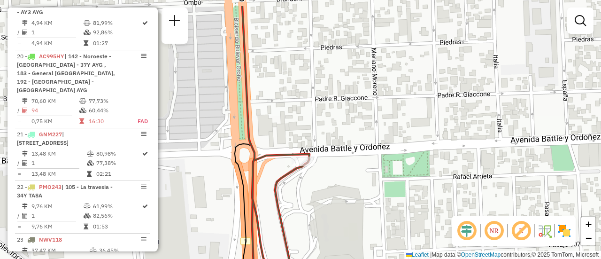
drag, startPoint x: 310, startPoint y: 92, endPoint x: 313, endPoint y: 124, distance: 32.5
click at [313, 124] on div "Janela de atendimento Grade de atendimento Capacidade Transportadoras Veículos …" at bounding box center [300, 129] width 601 height 259
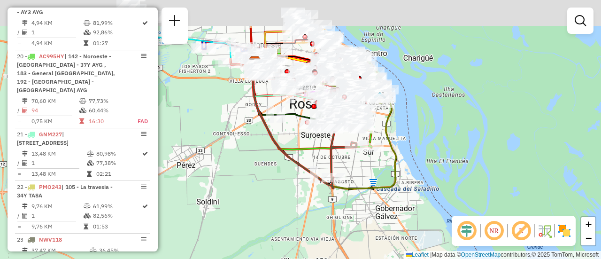
drag, startPoint x: 317, startPoint y: 92, endPoint x: 358, endPoint y: 204, distance: 119.3
click at [355, 181] on icon at bounding box center [342, 115] width 30 height 132
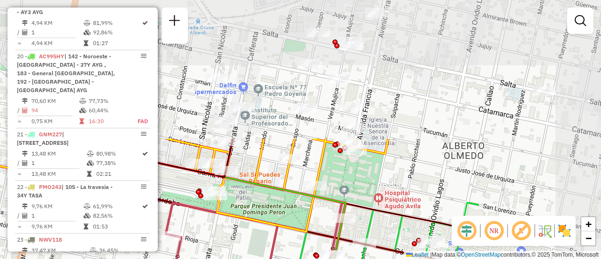
drag, startPoint x: 446, startPoint y: 54, endPoint x: 264, endPoint y: 218, distance: 245.2
click at [264, 218] on icon at bounding box center [291, 184] width 193 height 93
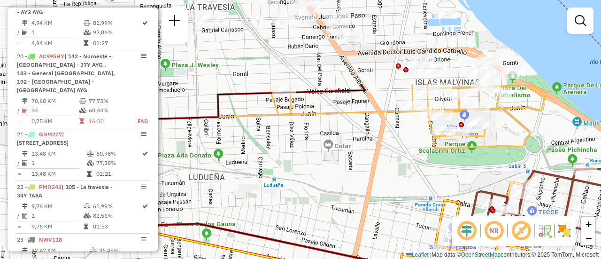
drag, startPoint x: 328, startPoint y: 68, endPoint x: 439, endPoint y: 178, distance: 156.3
click at [439, 178] on div "Janela de atendimento Grade de atendimento Capacidade Transportadoras Veículos …" at bounding box center [300, 129] width 601 height 259
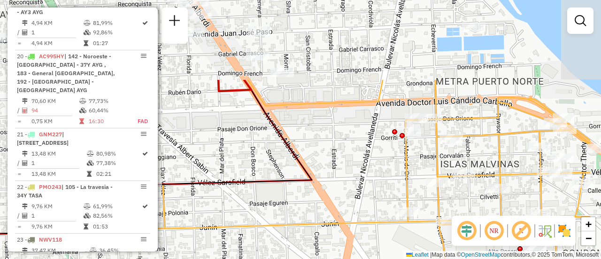
drag, startPoint x: 433, startPoint y: 107, endPoint x: 381, endPoint y: 189, distance: 97.2
click at [381, 189] on div "Janela de atendimento Grade de atendimento Capacidade Transportadoras Veículos …" at bounding box center [300, 129] width 601 height 259
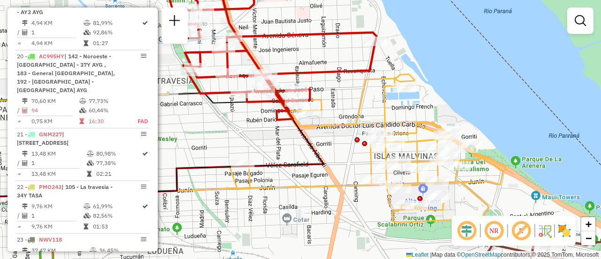
click at [329, 154] on div "Janela de atendimento Grade de atendimento Capacidade Transportadoras Veículos …" at bounding box center [300, 129] width 601 height 259
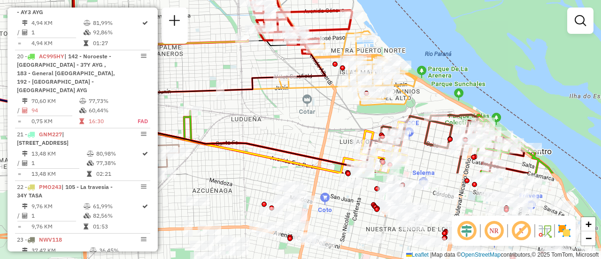
drag, startPoint x: 387, startPoint y: 232, endPoint x: 258, endPoint y: 31, distance: 238.5
click at [263, 38] on div "Janela de atendimento Grade de atendimento Capacidade Transportadoras Veículos …" at bounding box center [300, 129] width 601 height 259
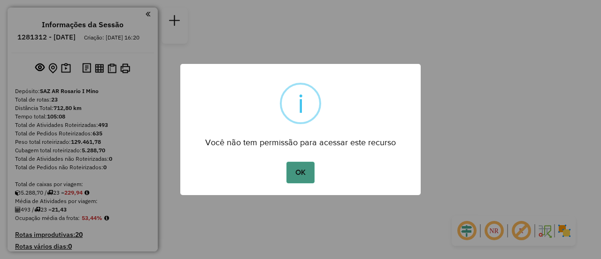
click at [307, 174] on button "OK" at bounding box center [300, 172] width 28 height 22
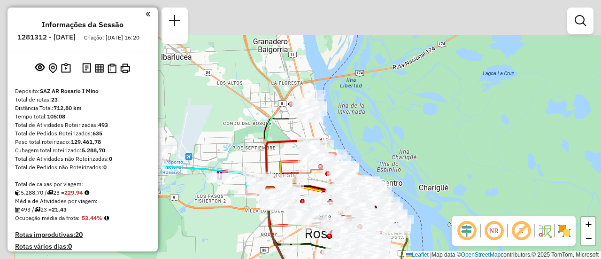
drag, startPoint x: 411, startPoint y: 91, endPoint x: 436, endPoint y: 204, distance: 115.8
click at [446, 232] on div "Janela de atendimento Grade de atendimento Capacidade Transportadoras Veículos …" at bounding box center [300, 129] width 601 height 259
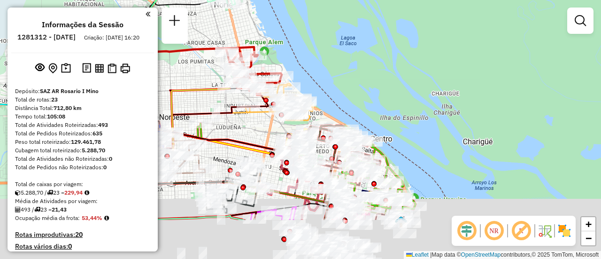
drag, startPoint x: 343, startPoint y: 151, endPoint x: 346, endPoint y: 102, distance: 48.9
click at [351, 95] on div "Janela de atendimento Grade de atendimento Capacidade Transportadoras Veículos …" at bounding box center [300, 129] width 601 height 259
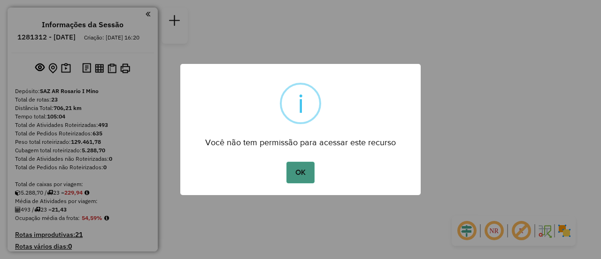
click at [304, 168] on button "OK" at bounding box center [300, 172] width 28 height 22
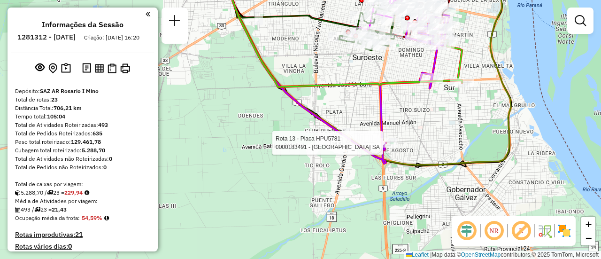
select select "**********"
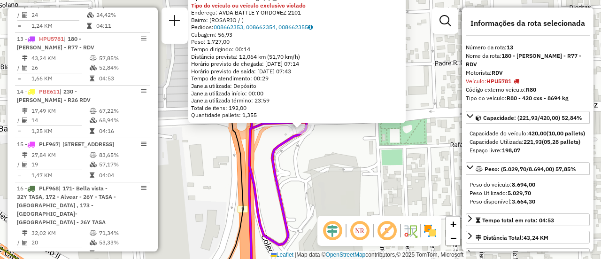
scroll to position [94, 0]
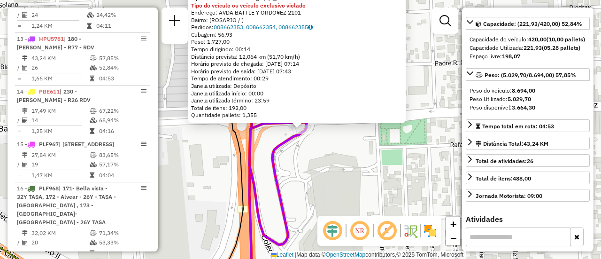
click at [382, 179] on div "0000183491 - [GEOGRAPHIC_DATA] SA Tipo de cliente: 6 - Recarga (R) Tipo do veíc…" at bounding box center [300, 129] width 601 height 259
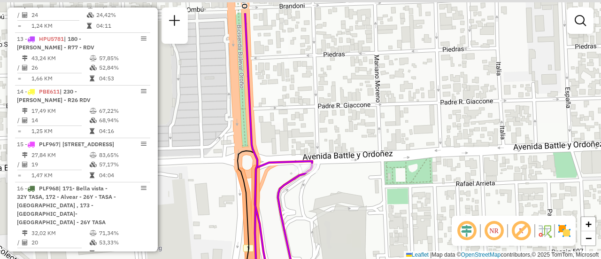
drag, startPoint x: 348, startPoint y: 112, endPoint x: 381, endPoint y: 211, distance: 103.9
click at [380, 219] on div "Janela de atendimento Grade de atendimento Capacidade Transportadoras Veículos …" at bounding box center [300, 129] width 601 height 259
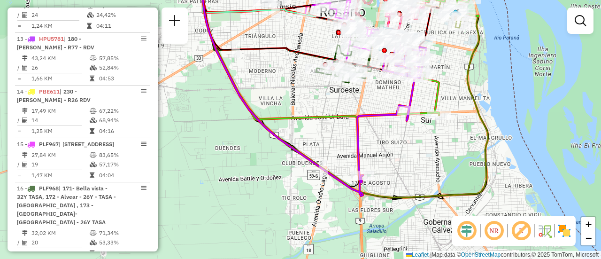
drag, startPoint x: 402, startPoint y: 74, endPoint x: 397, endPoint y: 132, distance: 58.8
click at [384, 133] on div "Janela de atendimento Grade de atendimento Capacidade Transportadoras Veículos …" at bounding box center [300, 129] width 601 height 259
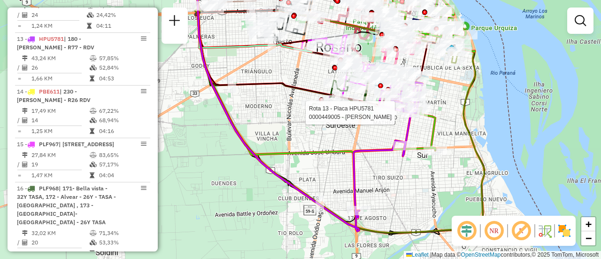
select select "**********"
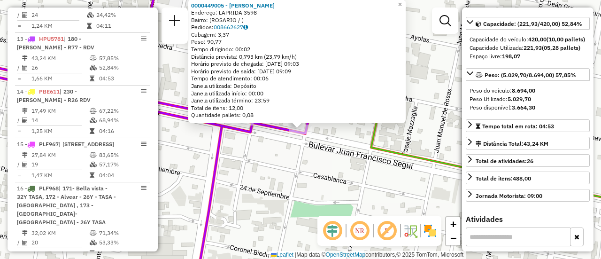
click at [366, 132] on div "0000449005 - GARCIA SONIA SUSANA Endereço: LAPRIDA 3598 Bairro: (ROSARIO / ) Pe…" at bounding box center [300, 129] width 601 height 259
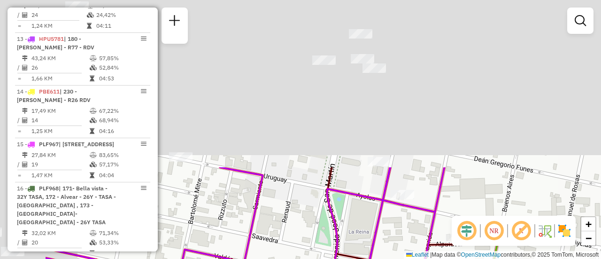
drag, startPoint x: 373, startPoint y: 152, endPoint x: 455, endPoint y: 281, distance: 152.6
click at [455, 258] on html "Aguarde... Pop-up bloqueado! Seu navegador bloqueou automáticamente a abertura …" at bounding box center [300, 129] width 601 height 259
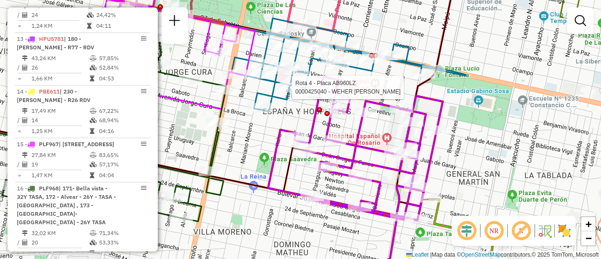
select select "**********"
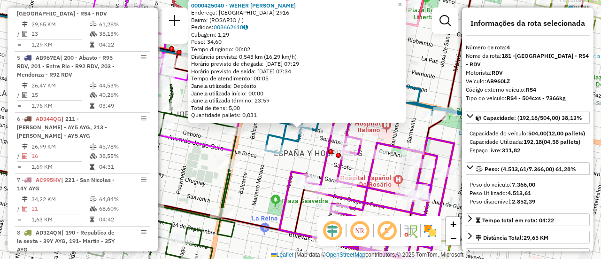
scroll to position [47, 0]
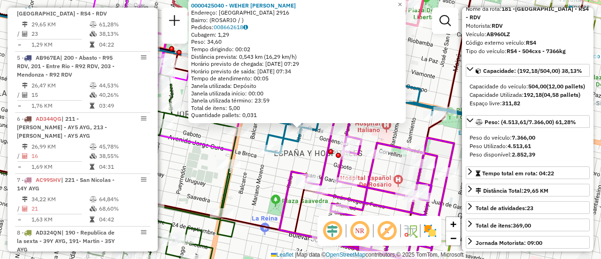
click at [266, 178] on div "0000425040 - WEHER MAURICIO ARMANDO Endereço: ITALIA 2916 Bairro: (ROSARIO / ) …" at bounding box center [300, 129] width 601 height 259
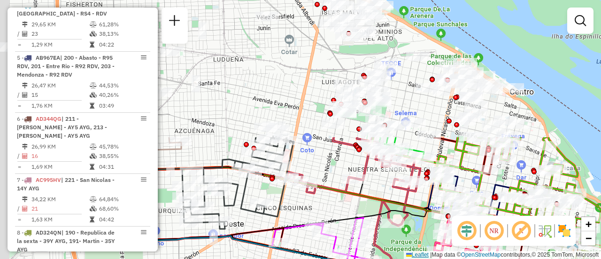
drag, startPoint x: 265, startPoint y: 92, endPoint x: 406, endPoint y: 252, distance: 212.7
click at [405, 256] on div "Janela de atendimento Grade de atendimento Capacidade Transportadoras Veículos …" at bounding box center [300, 129] width 601 height 259
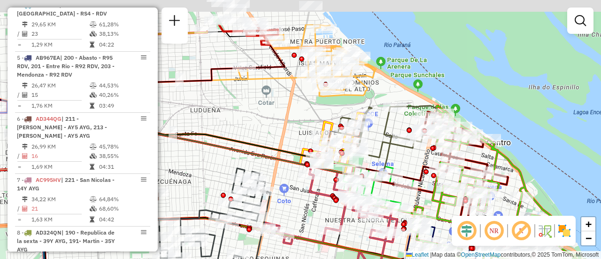
drag, startPoint x: 331, startPoint y: 77, endPoint x: 305, endPoint y: 132, distance: 61.3
click at [305, 133] on div "Rota 4 - Placa AB960LZ 0000393144 - FERREYRA ANA LAURA Rota 4 - Placa AB960LZ 0…" at bounding box center [300, 129] width 601 height 259
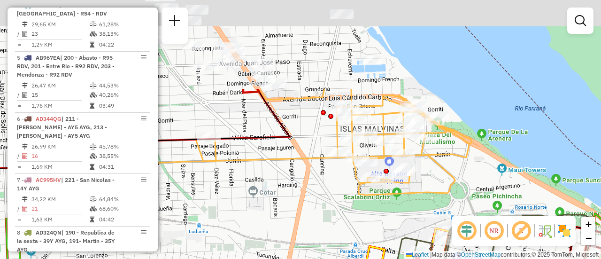
drag, startPoint x: 283, startPoint y: 85, endPoint x: 314, endPoint y: 177, distance: 97.0
click at [308, 178] on div "Rota 4 - Placa AB960LZ 0000393144 - FERREYRA ANA LAURA Rota 4 - Placa AB960LZ 0…" at bounding box center [300, 129] width 601 height 259
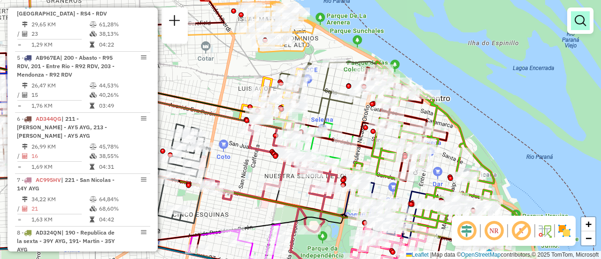
click at [585, 20] on em at bounding box center [579, 20] width 11 height 11
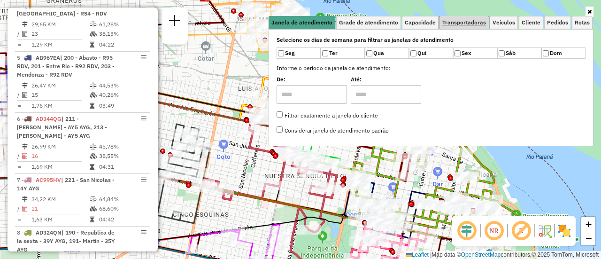
click at [475, 23] on span "Transportadoras" at bounding box center [464, 23] width 44 height 6
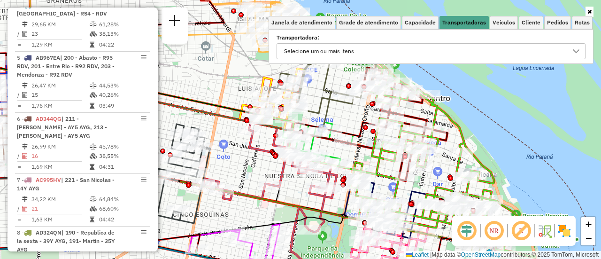
click at [576, 53] on icon at bounding box center [575, 51] width 7 height 4
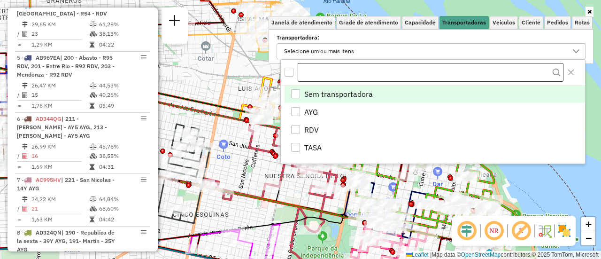
scroll to position [6, 32]
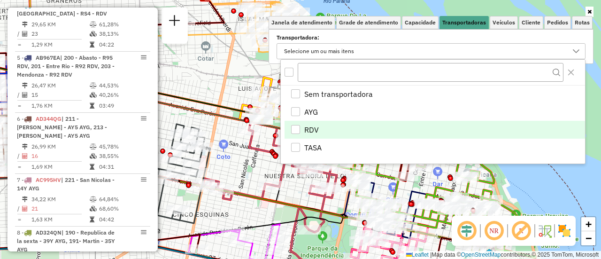
click at [295, 128] on div "RDV" at bounding box center [295, 129] width 9 height 9
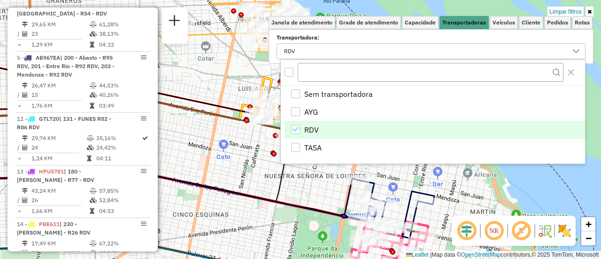
click at [241, 162] on div "Limpar filtros Janela de atendimento Grade de atendimento Capacidade Transporta…" at bounding box center [300, 129] width 601 height 259
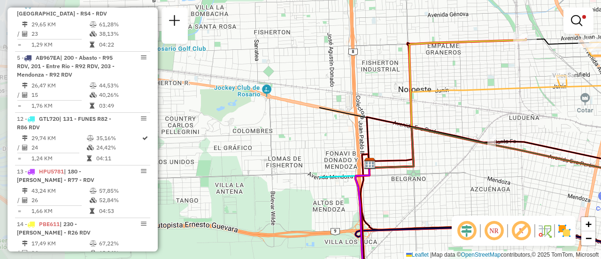
drag, startPoint x: 221, startPoint y: 78, endPoint x: 600, endPoint y: 130, distance: 382.7
click at [600, 130] on div "Limpar filtros Janela de atendimento Grade de atendimento Capacidade Transporta…" at bounding box center [300, 129] width 601 height 259
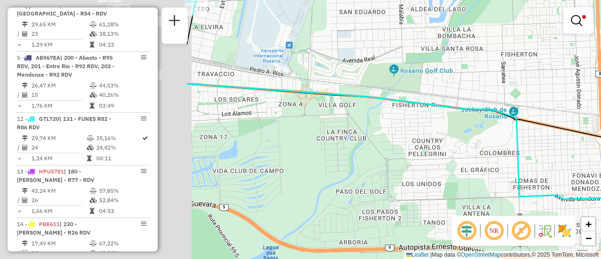
drag, startPoint x: 206, startPoint y: 128, endPoint x: 543, endPoint y: 143, distance: 337.2
click at [529, 146] on div "Limpar filtros Janela de atendimento Grade de atendimento Capacidade Transporta…" at bounding box center [300, 129] width 601 height 259
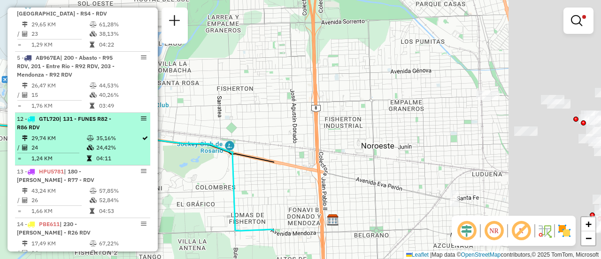
drag, startPoint x: 480, startPoint y: 72, endPoint x: 44, endPoint y: 141, distance: 441.3
click at [0, 146] on div "Limpar filtros Janela de atendimento Grade de atendimento Capacidade Transporta…" at bounding box center [300, 129] width 601 height 259
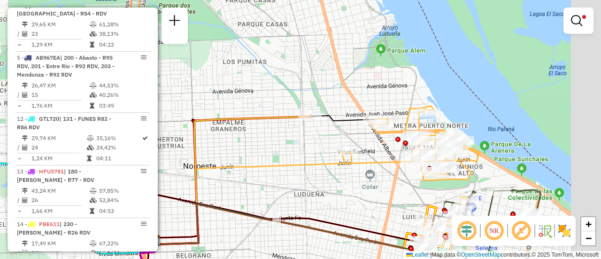
drag, startPoint x: 420, startPoint y: 85, endPoint x: 275, endPoint y: 75, distance: 145.8
click at [275, 74] on div "Limpar filtros Janela de atendimento Grade de atendimento Capacidade Transporta…" at bounding box center [300, 129] width 601 height 259
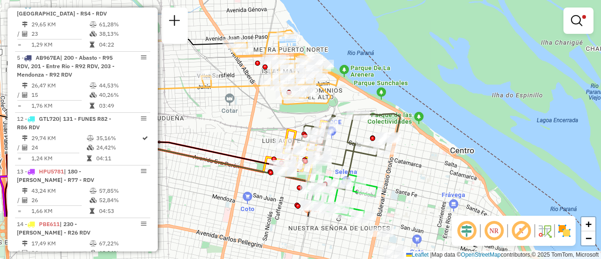
drag, startPoint x: 286, startPoint y: 197, endPoint x: 241, endPoint y: 82, distance: 123.6
click at [241, 84] on div "Limpar filtros Janela de atendimento Grade de atendimento Capacidade Transporta…" at bounding box center [300, 129] width 601 height 259
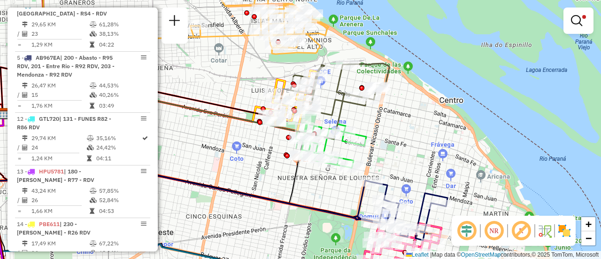
drag, startPoint x: 420, startPoint y: 167, endPoint x: 410, endPoint y: 102, distance: 66.0
click at [410, 103] on div "Limpar filtros Janela de atendimento Grade de atendimento Capacidade Transporta…" at bounding box center [300, 129] width 601 height 259
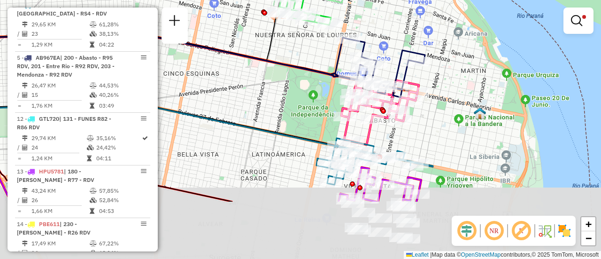
drag, startPoint x: 449, startPoint y: 206, endPoint x: 432, endPoint y: 88, distance: 119.5
click at [432, 89] on div "Limpar filtros Janela de atendimento Grade de atendimento Capacidade Transporta…" at bounding box center [300, 129] width 601 height 259
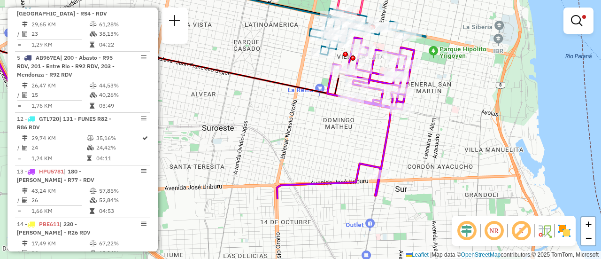
drag, startPoint x: 450, startPoint y: 174, endPoint x: 447, endPoint y: 102, distance: 71.8
click at [447, 102] on div "Limpar filtros Janela de atendimento Grade de atendimento Capacidade Transporta…" at bounding box center [300, 129] width 601 height 259
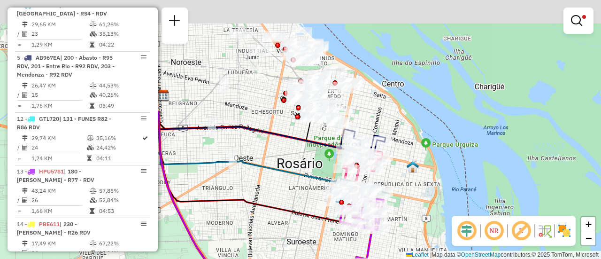
drag, startPoint x: 287, startPoint y: 31, endPoint x: 291, endPoint y: 149, distance: 118.8
click at [288, 173] on icon at bounding box center [251, 149] width 186 height 76
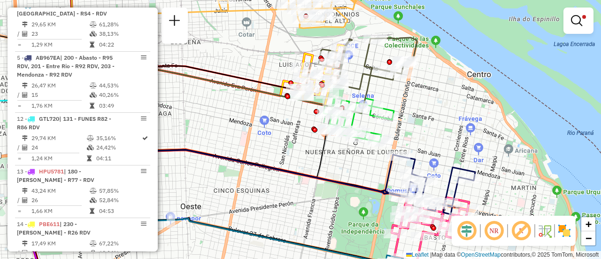
drag, startPoint x: 413, startPoint y: 98, endPoint x: 412, endPoint y: 147, distance: 48.8
click at [412, 147] on div "Limpar filtros Janela de atendimento Grade de atendimento Capacidade Transporta…" at bounding box center [300, 129] width 601 height 259
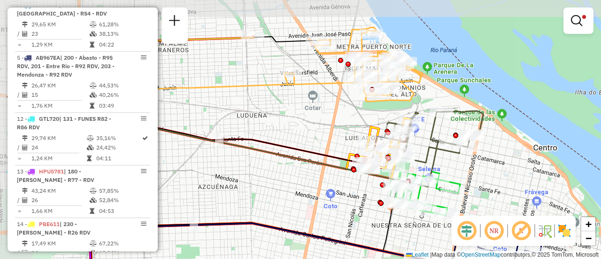
drag, startPoint x: 377, startPoint y: 137, endPoint x: 444, endPoint y: 162, distance: 71.4
click at [444, 162] on div "Limpar filtros Janela de atendimento Grade de atendimento Capacidade Transporta…" at bounding box center [300, 129] width 601 height 259
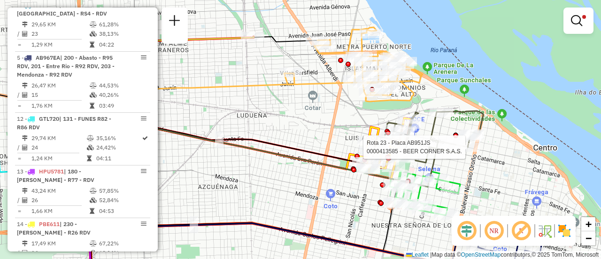
select select "**********"
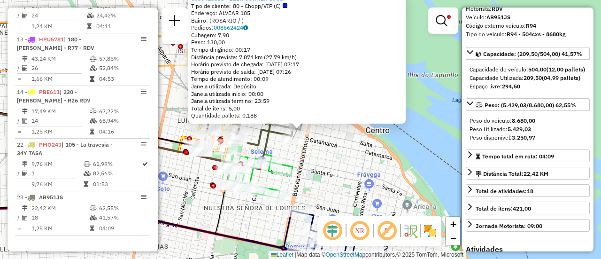
scroll to position [94, 0]
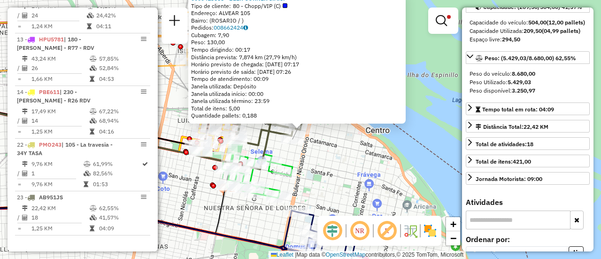
click at [353, 157] on div "0000413585 - BEER CORNER S.A.S. Tipo de cliente: 80 - Chopp/VIP (C) Endereço: A…" at bounding box center [300, 129] width 601 height 259
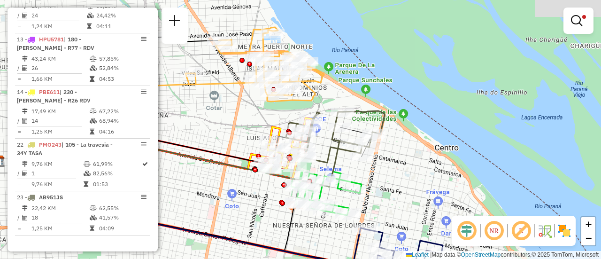
drag, startPoint x: 273, startPoint y: 149, endPoint x: 380, endPoint y: 160, distance: 107.6
click at [397, 179] on div "Limpar filtros Janela de atendimento Grade de atendimento Capacidade Transporta…" at bounding box center [300, 129] width 601 height 259
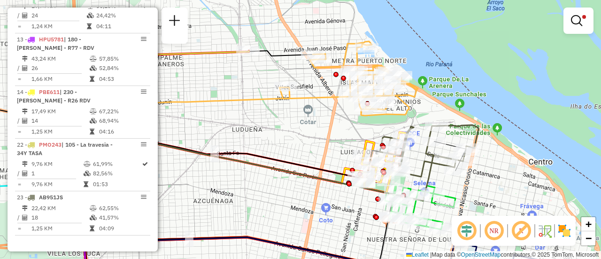
drag, startPoint x: 269, startPoint y: 152, endPoint x: 372, endPoint y: 154, distance: 102.3
click at [369, 154] on div "Limpar filtros Janela de atendimento Grade de atendimento Capacidade Transporta…" at bounding box center [300, 129] width 601 height 259
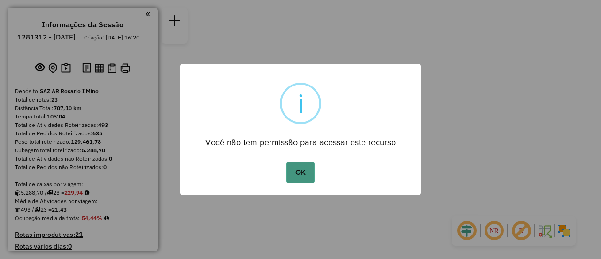
click at [304, 170] on button "OK" at bounding box center [300, 172] width 28 height 22
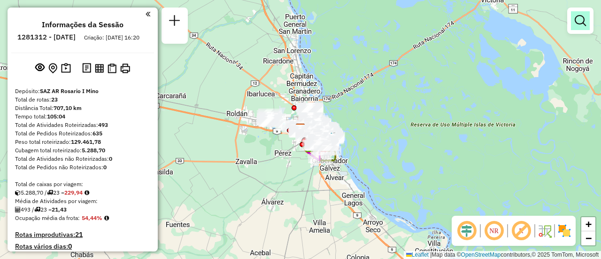
click at [582, 19] on em at bounding box center [579, 20] width 11 height 11
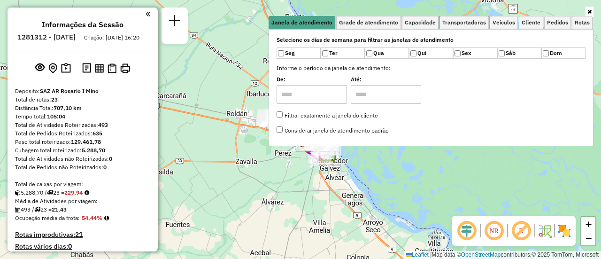
drag, startPoint x: 475, startPoint y: 23, endPoint x: 548, endPoint y: 59, distance: 81.2
click at [482, 31] on div "Janela de atendimento Grade de atendimento Capacidade Transportadoras Veículos …" at bounding box center [430, 81] width 325 height 130
click at [472, 23] on span "Transportadoras" at bounding box center [464, 23] width 44 height 6
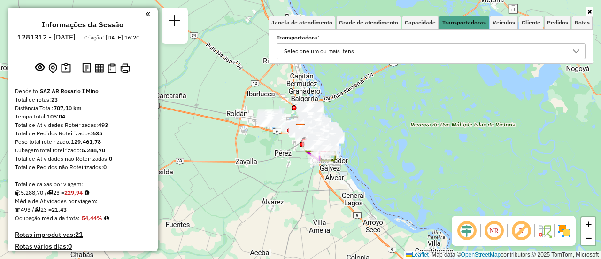
click at [575, 53] on icon at bounding box center [575, 51] width 7 height 4
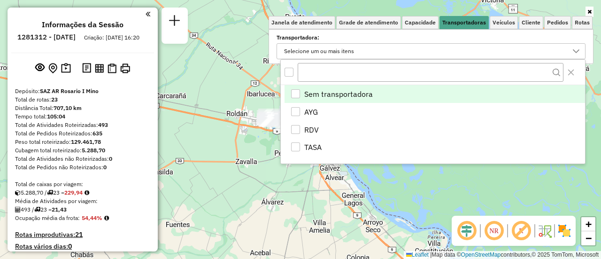
scroll to position [6, 32]
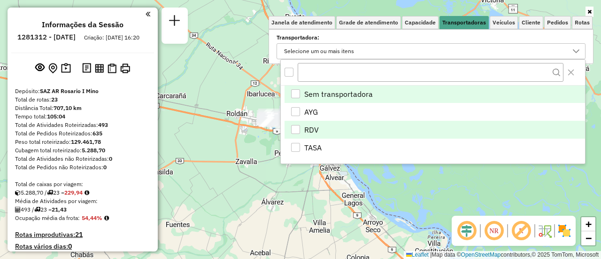
click at [295, 129] on div "RDV" at bounding box center [295, 129] width 9 height 9
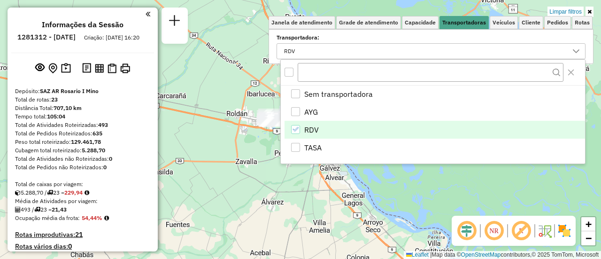
click at [236, 169] on div "Limpar filtros Janela de atendimento Grade de atendimento Capacidade Transporta…" at bounding box center [300, 129] width 601 height 259
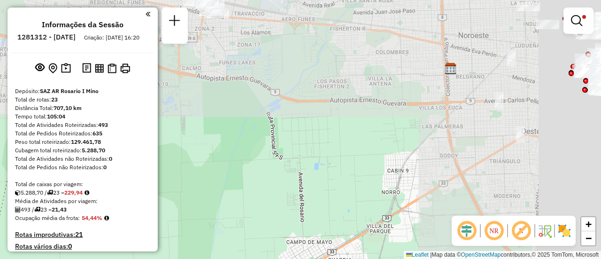
drag, startPoint x: 457, startPoint y: 65, endPoint x: 304, endPoint y: 139, distance: 170.0
click at [225, 194] on div "Limpar filtros Janela de atendimento Grade de atendimento Capacidade Transporta…" at bounding box center [300, 129] width 601 height 259
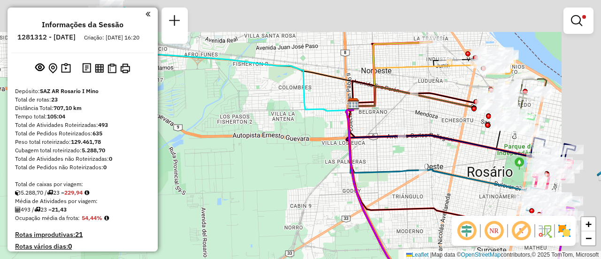
drag, startPoint x: 488, startPoint y: 69, endPoint x: 291, endPoint y: 155, distance: 214.1
click at [291, 156] on div "Limpar filtros Janela de atendimento Grade de atendimento Capacidade Transporta…" at bounding box center [300, 129] width 601 height 259
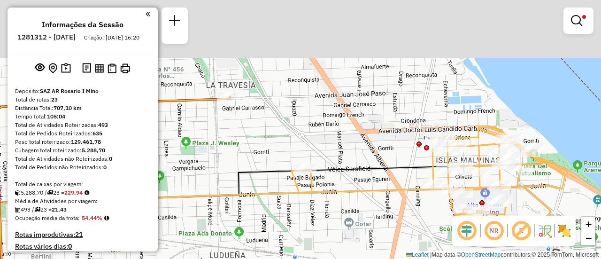
drag, startPoint x: 387, startPoint y: 47, endPoint x: 334, endPoint y: 177, distance: 140.4
click at [334, 177] on div "Limpar filtros Janela de atendimento Grade de atendimento Capacidade Transporta…" at bounding box center [300, 129] width 601 height 259
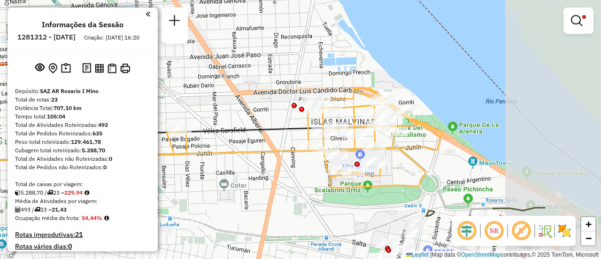
drag, startPoint x: 452, startPoint y: 136, endPoint x: 372, endPoint y: 89, distance: 92.8
click at [335, 67] on div "Limpar filtros Janela de atendimento Grade de atendimento Capacidade Transporta…" at bounding box center [300, 129] width 601 height 259
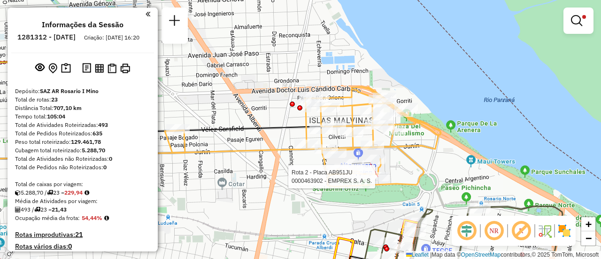
select select "**********"
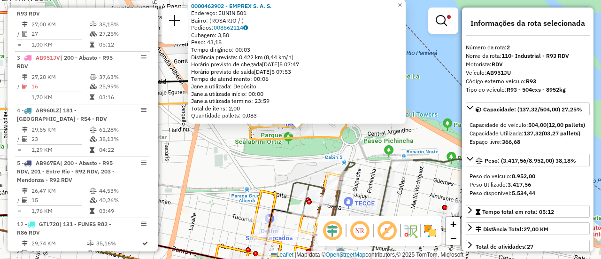
scroll to position [47, 0]
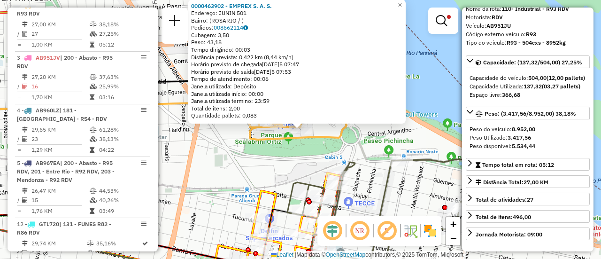
click at [281, 163] on div "0000463902 - EMPREX S. A. S. Endereço: JUNIN 501 Bairro: (ROSARIO / ) Pedidos: …" at bounding box center [300, 129] width 601 height 259
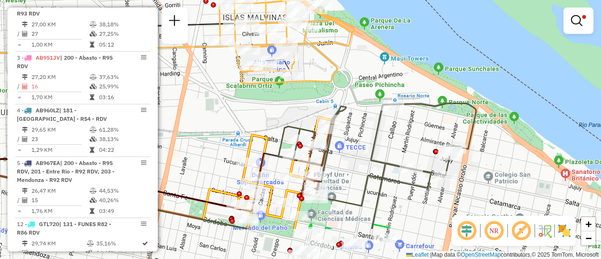
drag, startPoint x: 374, startPoint y: 197, endPoint x: 371, endPoint y: 74, distance: 123.0
click at [370, 75] on div "Limpar filtros Janela de atendimento Grade de atendimento Capacidade Transporta…" at bounding box center [300, 129] width 601 height 259
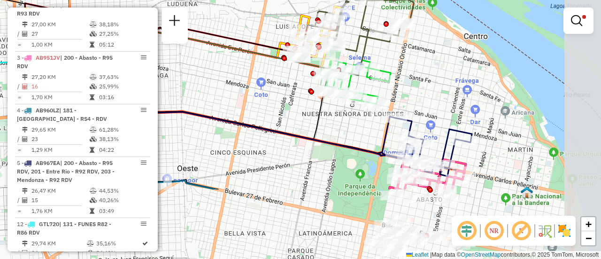
drag, startPoint x: 461, startPoint y: 168, endPoint x: 397, endPoint y: 37, distance: 146.9
click at [403, 50] on div "Limpar filtros Janela de atendimento Grade de atendimento Capacidade Transporta…" at bounding box center [300, 129] width 601 height 259
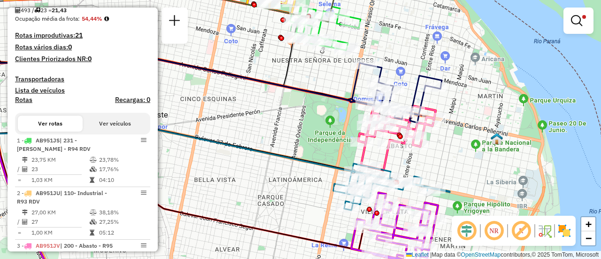
scroll to position [0, 0]
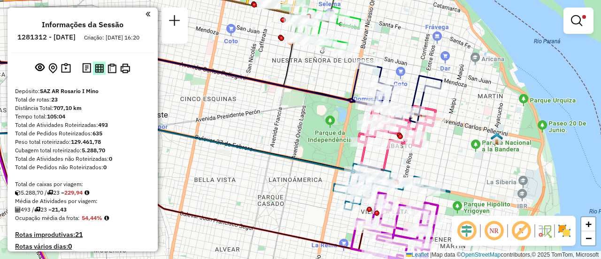
click at [100, 73] on img at bounding box center [99, 68] width 9 height 9
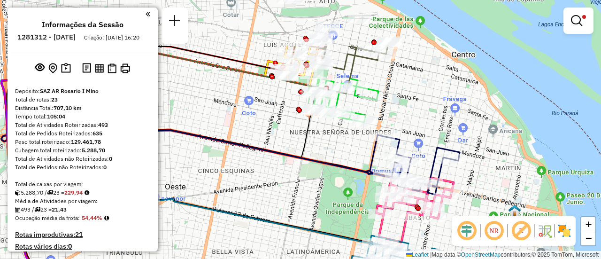
drag, startPoint x: 321, startPoint y: 73, endPoint x: 345, endPoint y: 160, distance: 89.9
click at [344, 160] on div "Limpar filtros Janela de atendimento Grade de atendimento Capacidade Transporta…" at bounding box center [300, 129] width 601 height 259
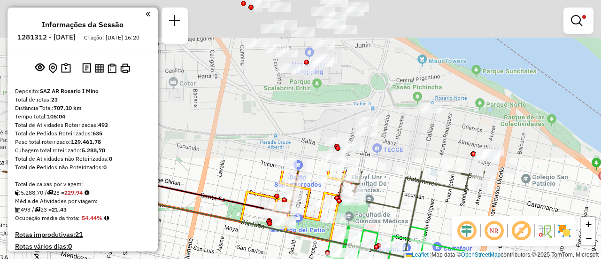
drag, startPoint x: 424, startPoint y: 38, endPoint x: 468, endPoint y: 235, distance: 202.4
click at [468, 235] on hb-router-mapa "Informações da Sessão 1281312 - 24/09/2025 Criação: 23/09/2025 16:20 Depósito: …" at bounding box center [300, 129] width 601 height 259
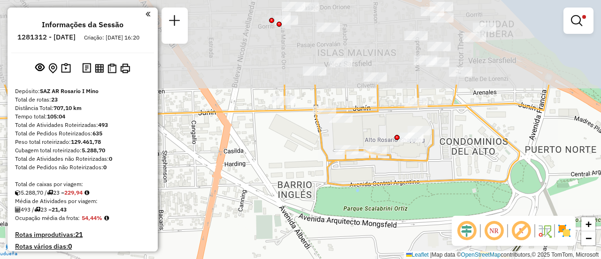
drag, startPoint x: 252, startPoint y: 86, endPoint x: 298, endPoint y: 221, distance: 142.0
click at [293, 229] on div "Limpar filtros Janela de atendimento Grade de atendimento Capacidade Transporta…" at bounding box center [300, 129] width 601 height 259
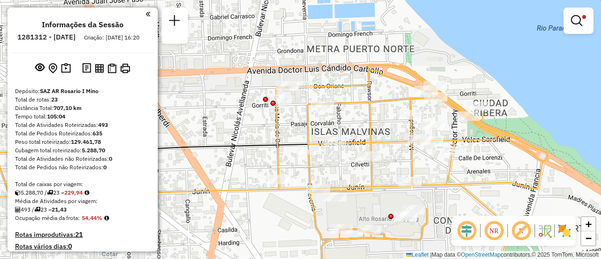
drag, startPoint x: 276, startPoint y: 108, endPoint x: 336, endPoint y: 175, distance: 89.7
click at [336, 175] on div "Limpar filtros Janela de atendimento Grade de atendimento Capacidade Transporta…" at bounding box center [300, 129] width 601 height 259
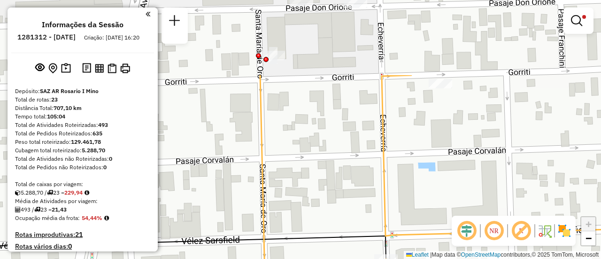
drag, startPoint x: 257, startPoint y: 85, endPoint x: 309, endPoint y: 186, distance: 113.5
click at [309, 186] on div "Limpar filtros Janela de atendimento Grade de atendimento Capacidade Transporta…" at bounding box center [300, 129] width 601 height 259
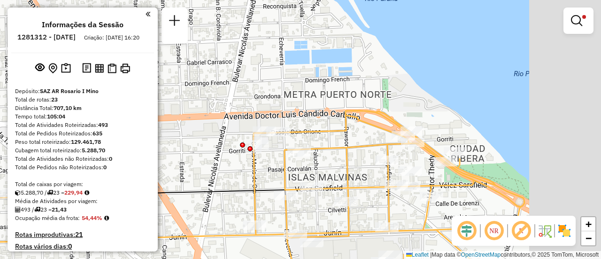
drag, startPoint x: 444, startPoint y: 170, endPoint x: 305, endPoint y: 177, distance: 140.0
click at [305, 177] on div "Limpar filtros Janela de atendimento Grade de atendimento Capacidade Transporta…" at bounding box center [300, 129] width 601 height 259
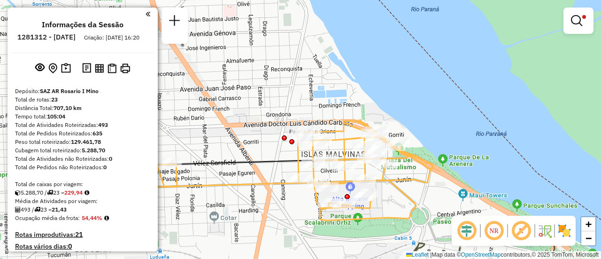
drag, startPoint x: 336, startPoint y: 204, endPoint x: 407, endPoint y: 171, distance: 79.0
click at [407, 171] on div "Limpar filtros Janela de atendimento Grade de atendimento Capacidade Transporta…" at bounding box center [300, 129] width 601 height 259
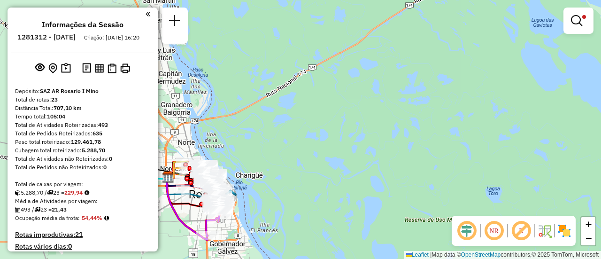
click at [271, 44] on div "Limpar filtros Janela de atendimento Grade de atendimento Capacidade Transporta…" at bounding box center [300, 129] width 601 height 259
click at [230, 229] on div "Limpar filtros Janela de atendimento Grade de atendimento Capacidade Transporta…" at bounding box center [300, 129] width 601 height 259
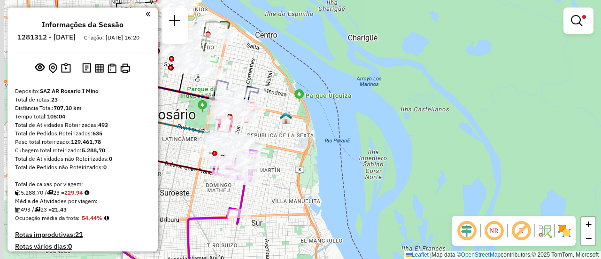
drag, startPoint x: 207, startPoint y: 185, endPoint x: 452, endPoint y: 160, distance: 245.8
click at [452, 161] on div "Limpar filtros Janela de atendimento Grade de atendimento Capacidade Transporta…" at bounding box center [300, 129] width 601 height 259
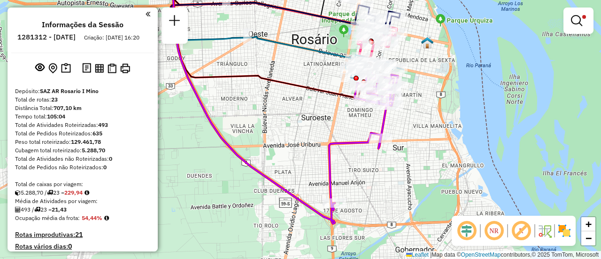
drag, startPoint x: 344, startPoint y: 191, endPoint x: 311, endPoint y: 69, distance: 127.3
click at [311, 69] on div "Limpar filtros Janela de atendimento Grade de atendimento Capacidade Transporta…" at bounding box center [300, 129] width 601 height 259
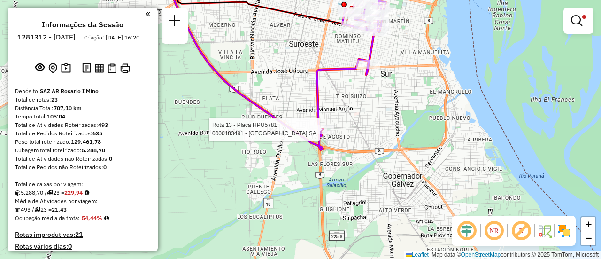
select select "**********"
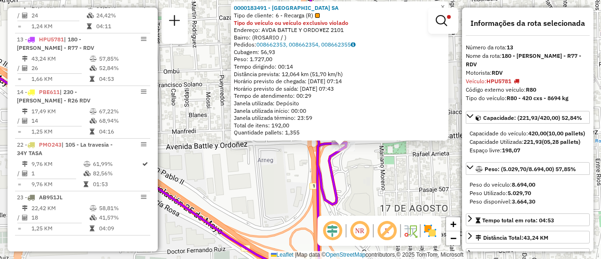
scroll to position [94, 0]
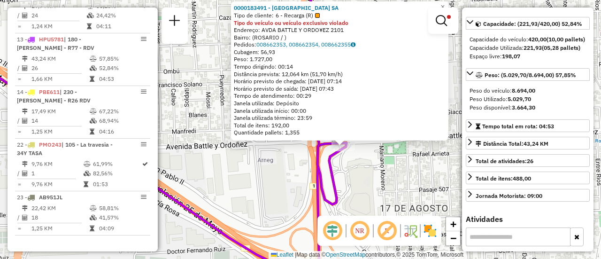
click at [425, 176] on div "0000183491 - CASINO DE ROSARIO SA Tipo de cliente: 6 - Recarga (R) Tipo do veíc…" at bounding box center [300, 129] width 601 height 259
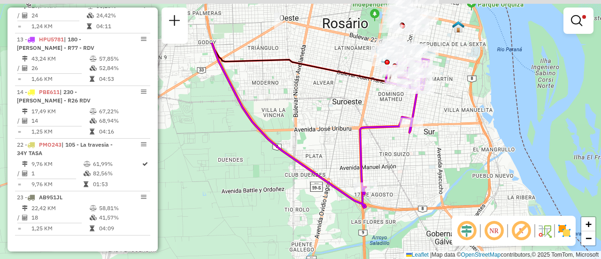
drag, startPoint x: 395, startPoint y: 132, endPoint x: 399, endPoint y: 156, distance: 24.4
click at [399, 156] on div "Limpar filtros Janela de atendimento Grade de atendimento Capacidade Transporta…" at bounding box center [300, 129] width 601 height 259
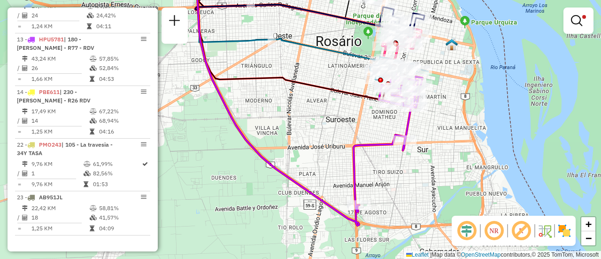
drag, startPoint x: 341, startPoint y: 62, endPoint x: 298, endPoint y: 168, distance: 114.1
click at [298, 168] on div "Limpar filtros Janela de atendimento Grade de atendimento Capacidade Transporta…" at bounding box center [300, 129] width 601 height 259
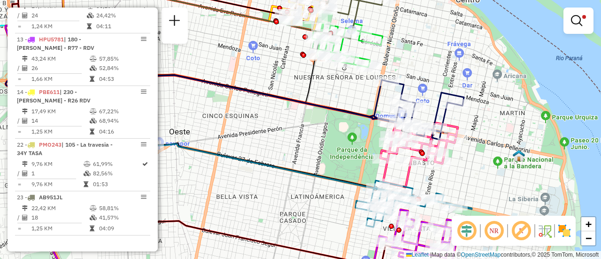
drag, startPoint x: 298, startPoint y: 73, endPoint x: 292, endPoint y: 142, distance: 68.8
click at [292, 142] on div "Limpar filtros Janela de atendimento Grade de atendimento Capacidade Transporta…" at bounding box center [300, 129] width 601 height 259
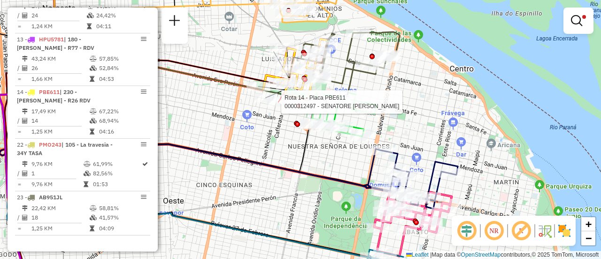
select select "**********"
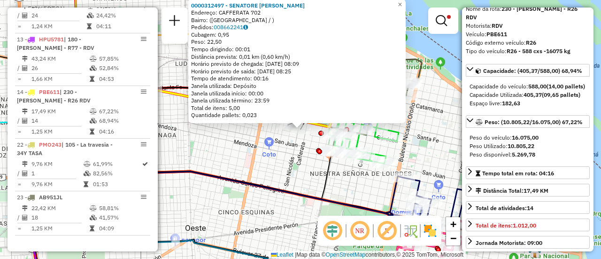
scroll to position [141, 0]
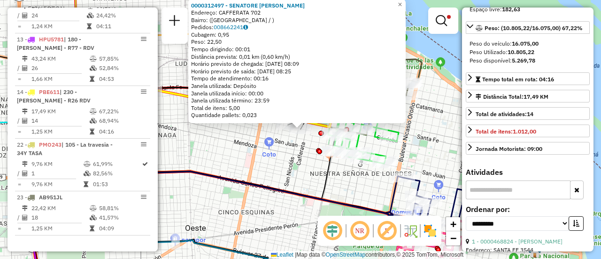
click at [261, 148] on div "0000312497 - SENATORE DIEGO ALFREDO Endereço: CAFFERATA 702 Bairro: (VILLA DEL …" at bounding box center [300, 129] width 601 height 259
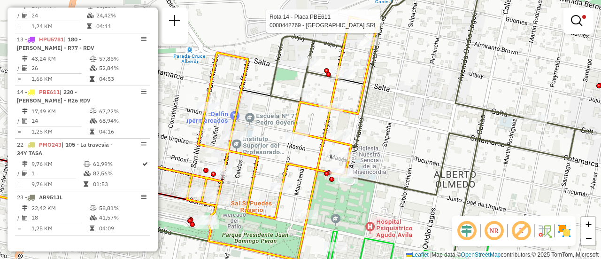
select select "**********"
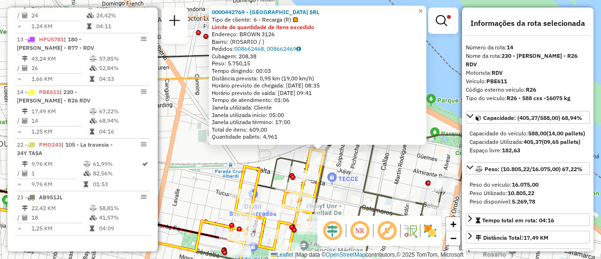
click at [351, 170] on div "0000442769 - GARDEN ISLAND SRL Tipo de cliente: 6 - Recarga (R) Limite de quant…" at bounding box center [300, 129] width 601 height 259
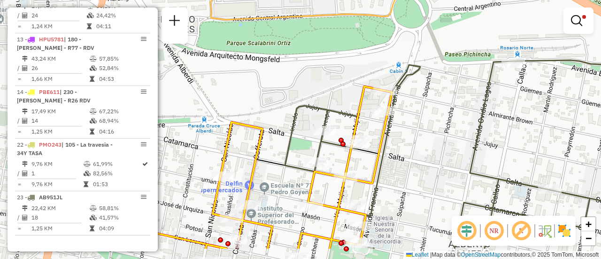
drag, startPoint x: 322, startPoint y: 178, endPoint x: 411, endPoint y: 142, distance: 95.8
click at [411, 142] on div "Limpar filtros Janela de atendimento Grade de atendimento Capacidade Transporta…" at bounding box center [300, 129] width 601 height 259
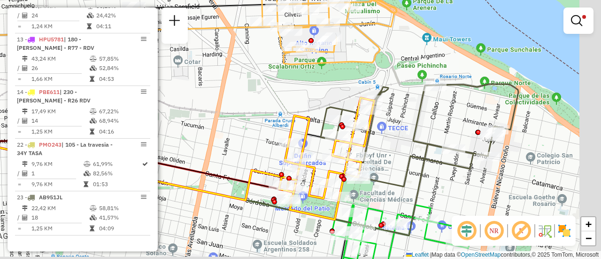
drag, startPoint x: 447, startPoint y: 122, endPoint x: 429, endPoint y: 114, distance: 19.7
click at [429, 114] on div "Limpar filtros Janela de atendimento Grade de atendimento Capacidade Transporta…" at bounding box center [300, 129] width 601 height 259
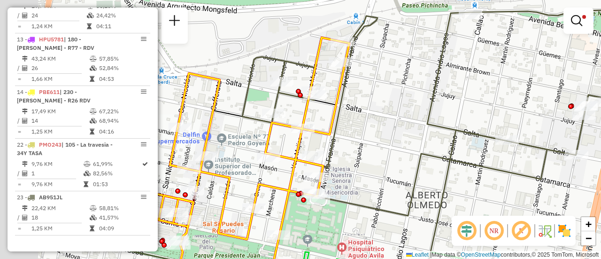
drag, startPoint x: 294, startPoint y: 147, endPoint x: 368, endPoint y: 122, distance: 78.2
click at [368, 122] on div "Limpar filtros Janela de atendimento Grade de atendimento Capacidade Transporta…" at bounding box center [300, 129] width 601 height 259
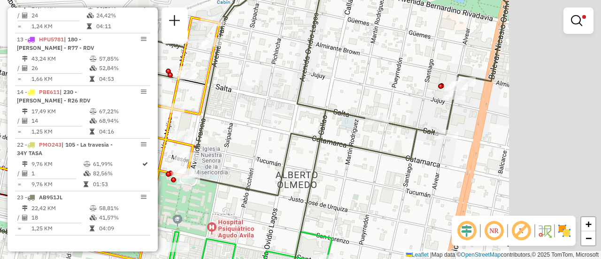
drag, startPoint x: 547, startPoint y: 106, endPoint x: 415, endPoint y: 103, distance: 131.9
click at [415, 103] on div "Limpar filtros Janela de atendimento Grade de atendimento Capacidade Transporta…" at bounding box center [300, 129] width 601 height 259
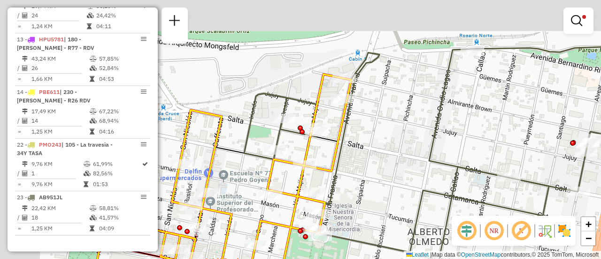
drag, startPoint x: 377, startPoint y: 71, endPoint x: 570, endPoint y: 139, distance: 204.7
click at [570, 139] on div "Limpar filtros Janela de atendimento Grade de atendimento Capacidade Transporta…" at bounding box center [300, 129] width 601 height 259
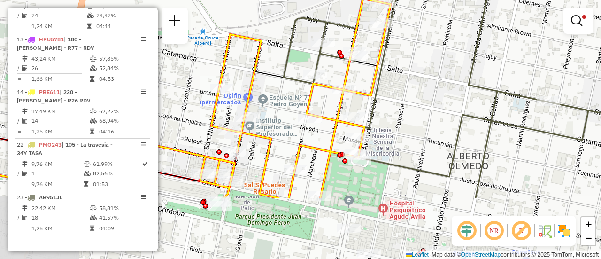
drag, startPoint x: 383, startPoint y: 165, endPoint x: 377, endPoint y: 72, distance: 93.1
click at [377, 72] on icon at bounding box center [295, 98] width 191 height 199
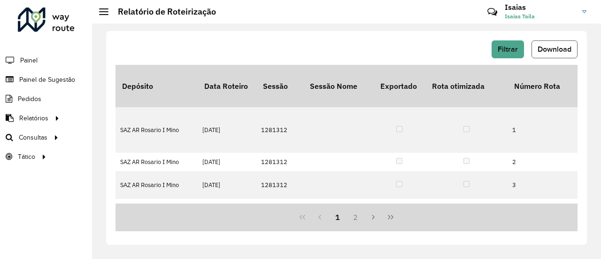
click at [555, 49] on span "Download" at bounding box center [554, 49] width 34 height 8
click at [588, 146] on div "Filtrar Download Depósito Data Roteiro Sessão Sessão Nome Exportado Rota otimiz…" at bounding box center [346, 140] width 509 height 235
